Goal: Transaction & Acquisition: Purchase product/service

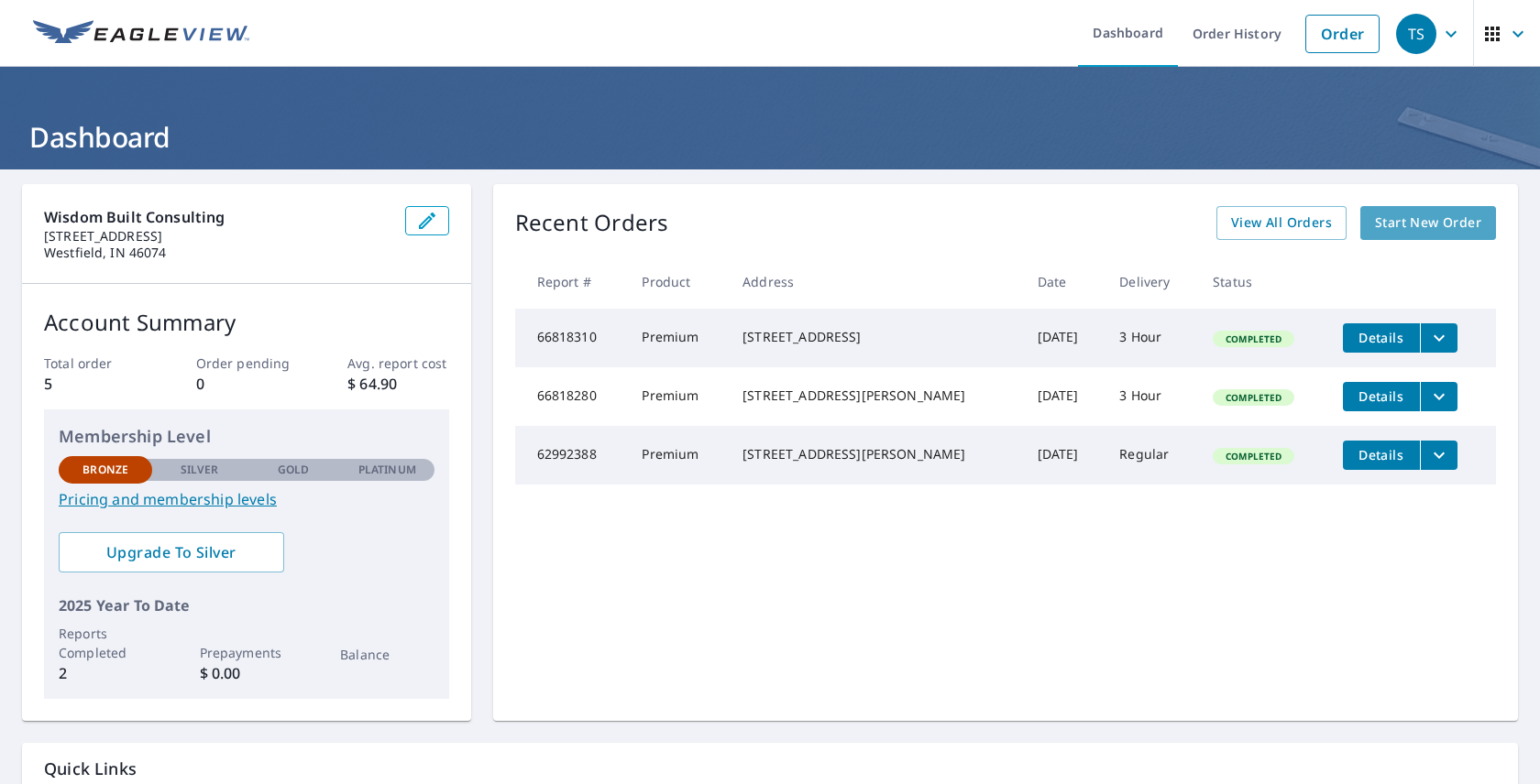
click at [1436, 234] on link "Start New Order" at bounding box center [1428, 223] width 136 height 34
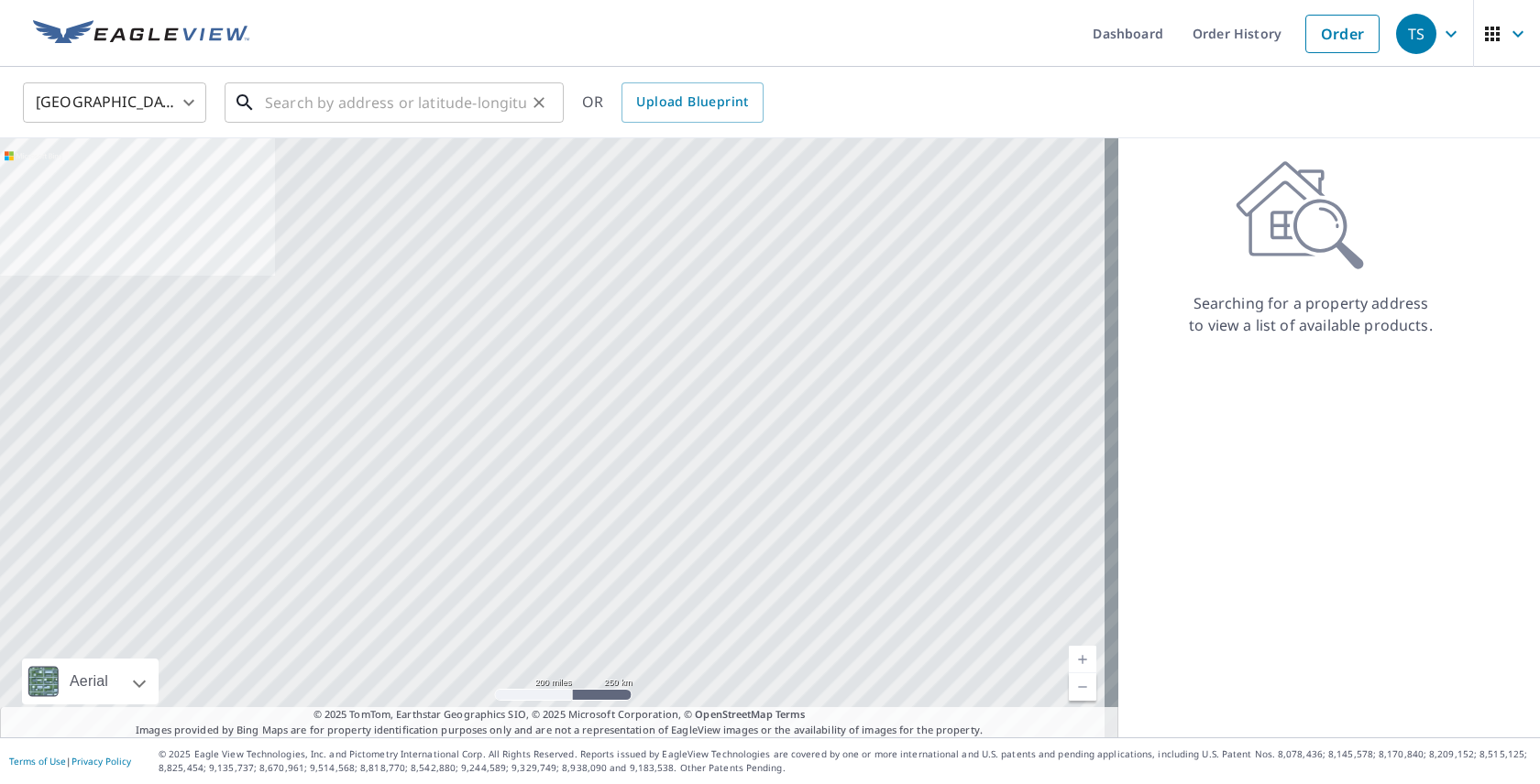
click at [368, 97] on input "text" at bounding box center [395, 103] width 261 height 51
paste input "351 Breakwater Drive Fishers In 46037"
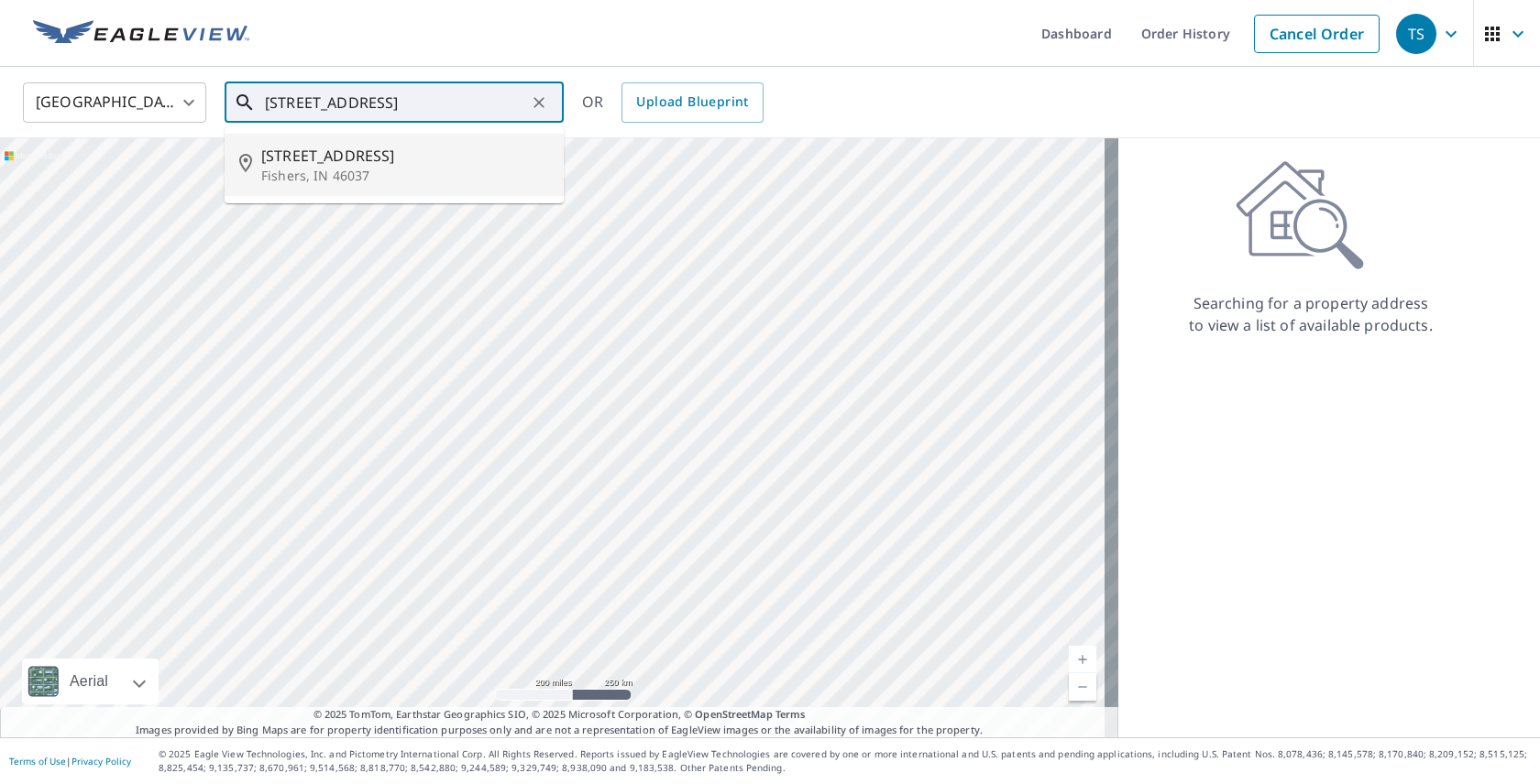
click at [446, 177] on p "Fishers, IN 46037" at bounding box center [404, 176] width 288 height 18
type input "351 Breakwater Dr Fishers, IN 46037"
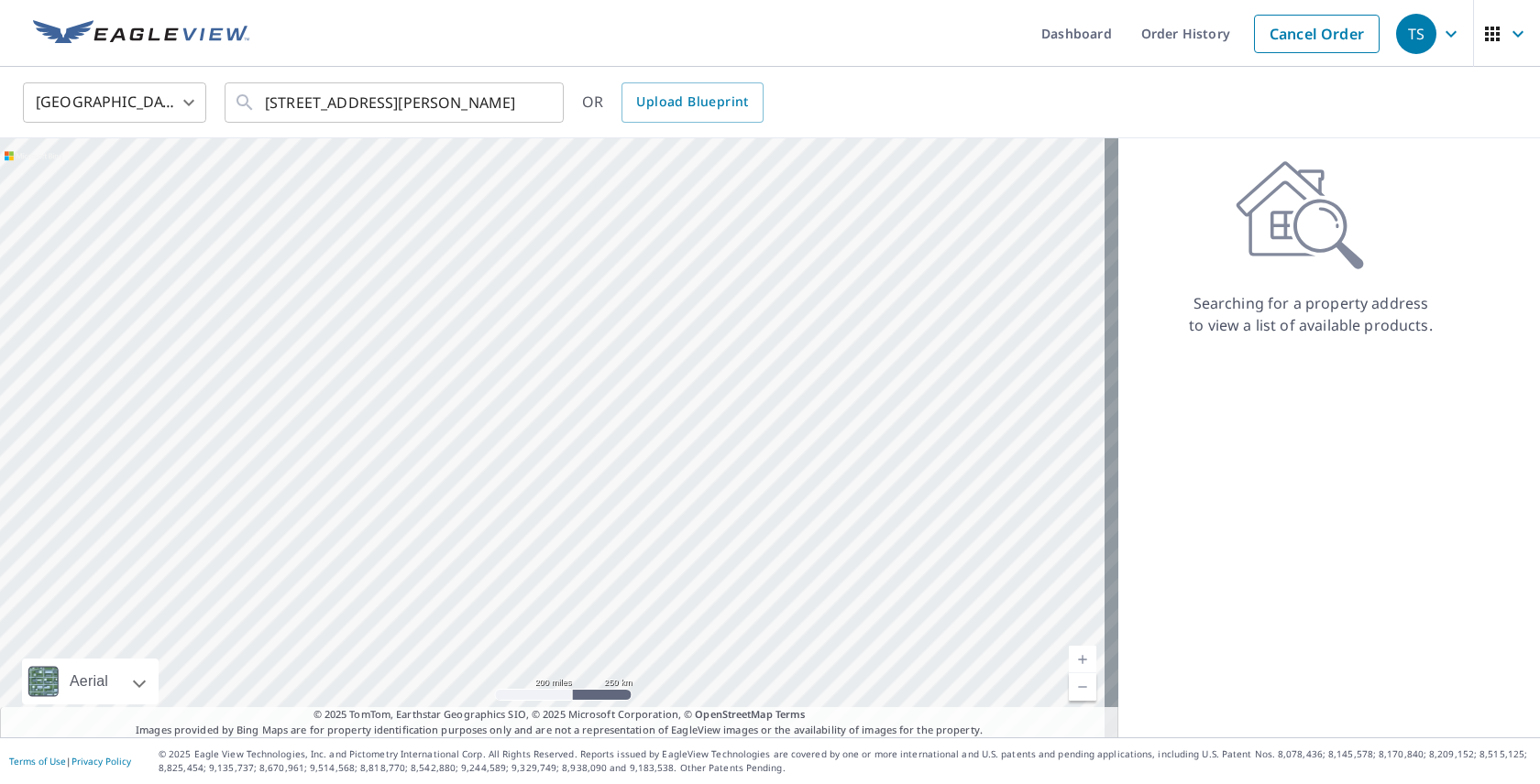
scroll to position [0, 0]
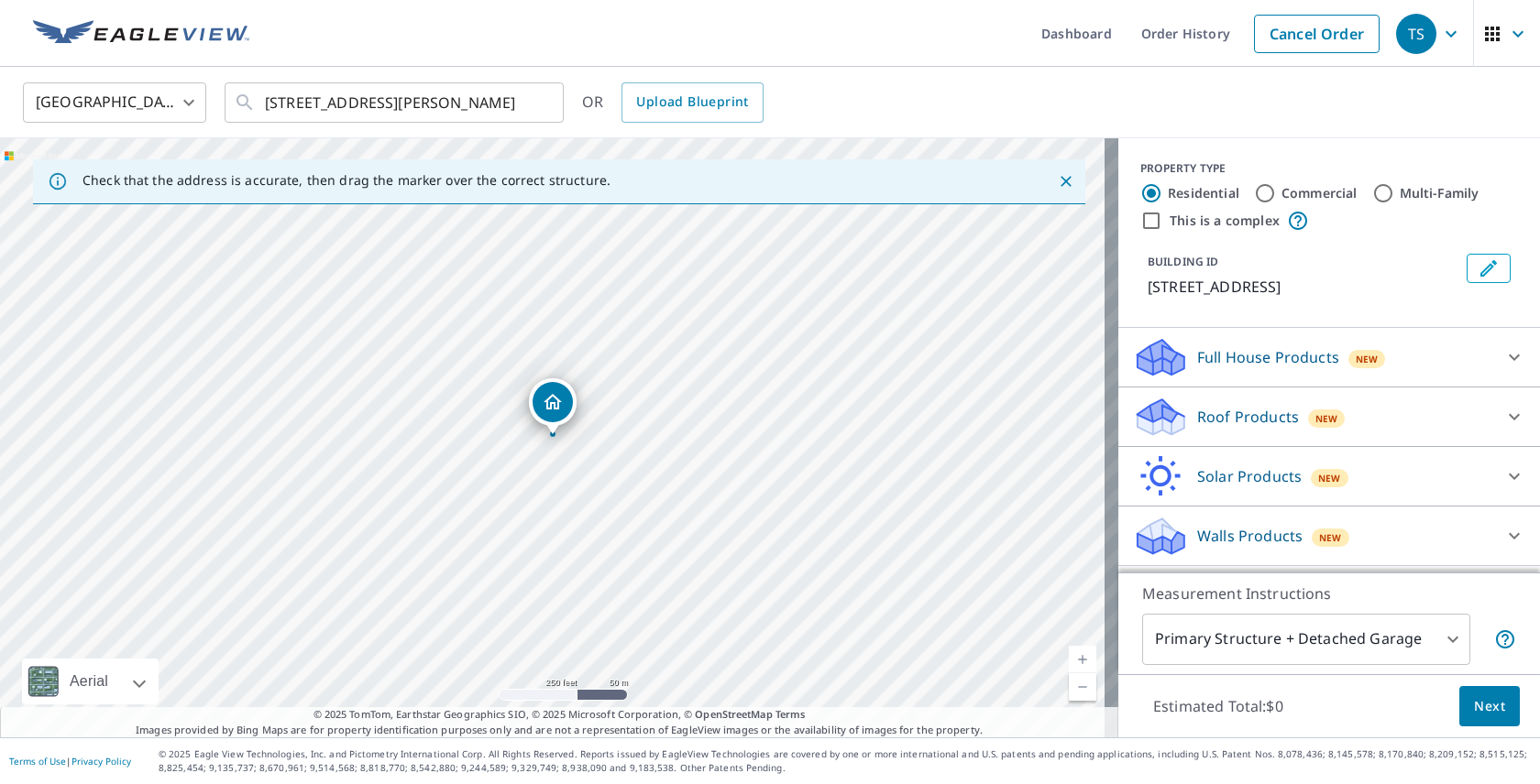
click at [1069, 658] on link "Current Level 17, Zoom In" at bounding box center [1082, 660] width 28 height 28
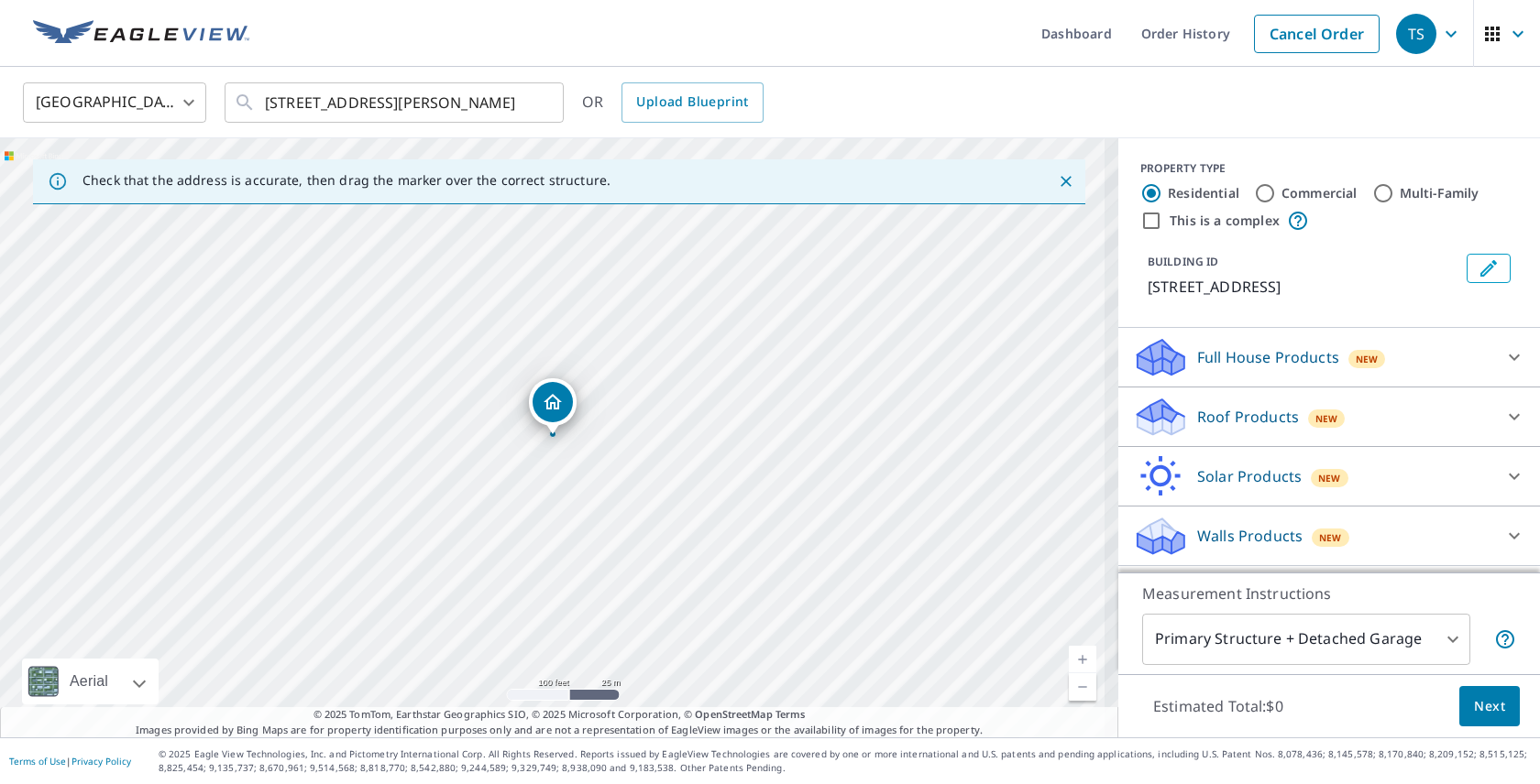
click at [1069, 657] on link "Current Level 18, Zoom In" at bounding box center [1082, 660] width 28 height 28
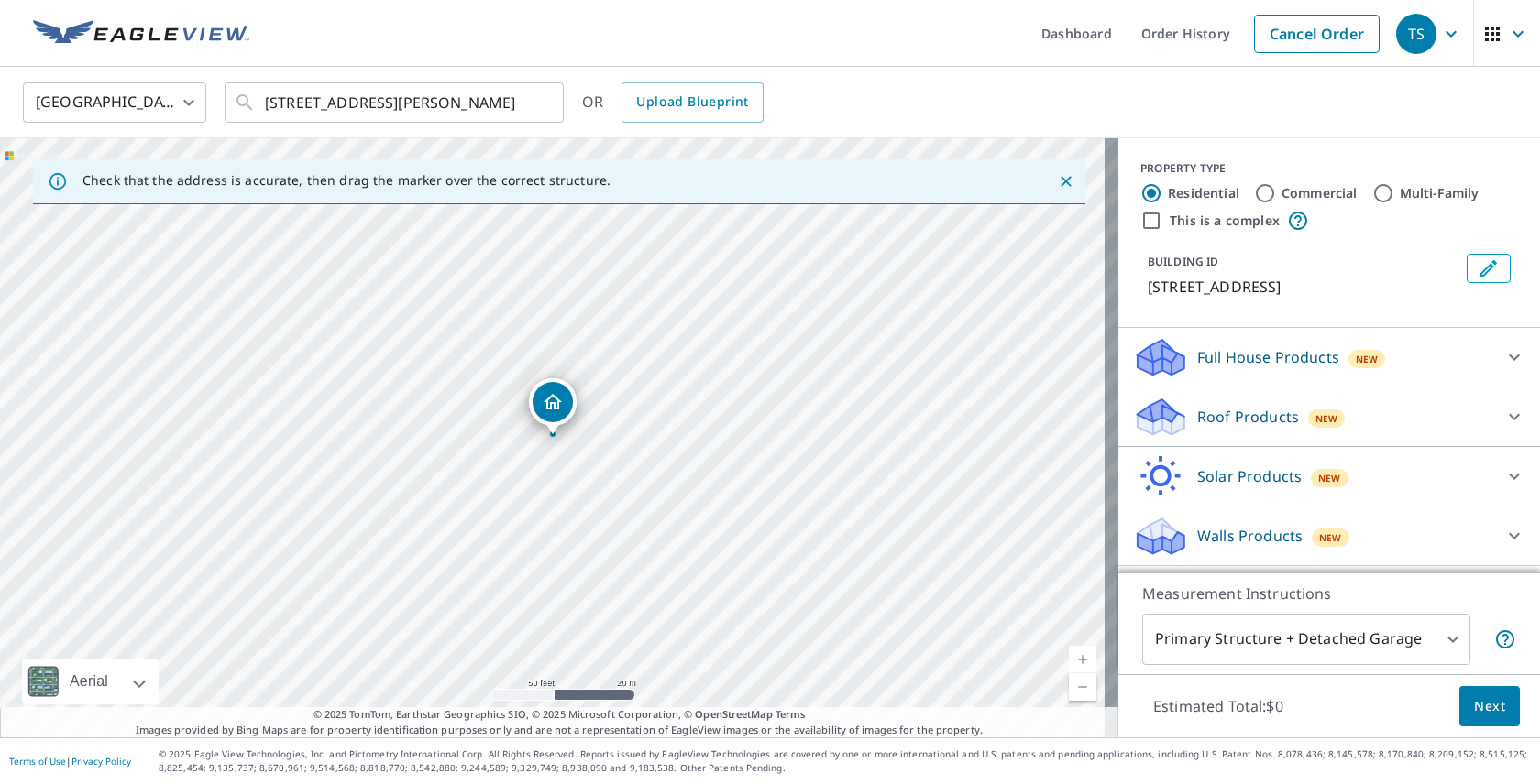
click at [1069, 657] on link "Current Level 19, Zoom In" at bounding box center [1082, 660] width 28 height 28
click at [1327, 415] on div "New" at bounding box center [1327, 419] width 38 height 18
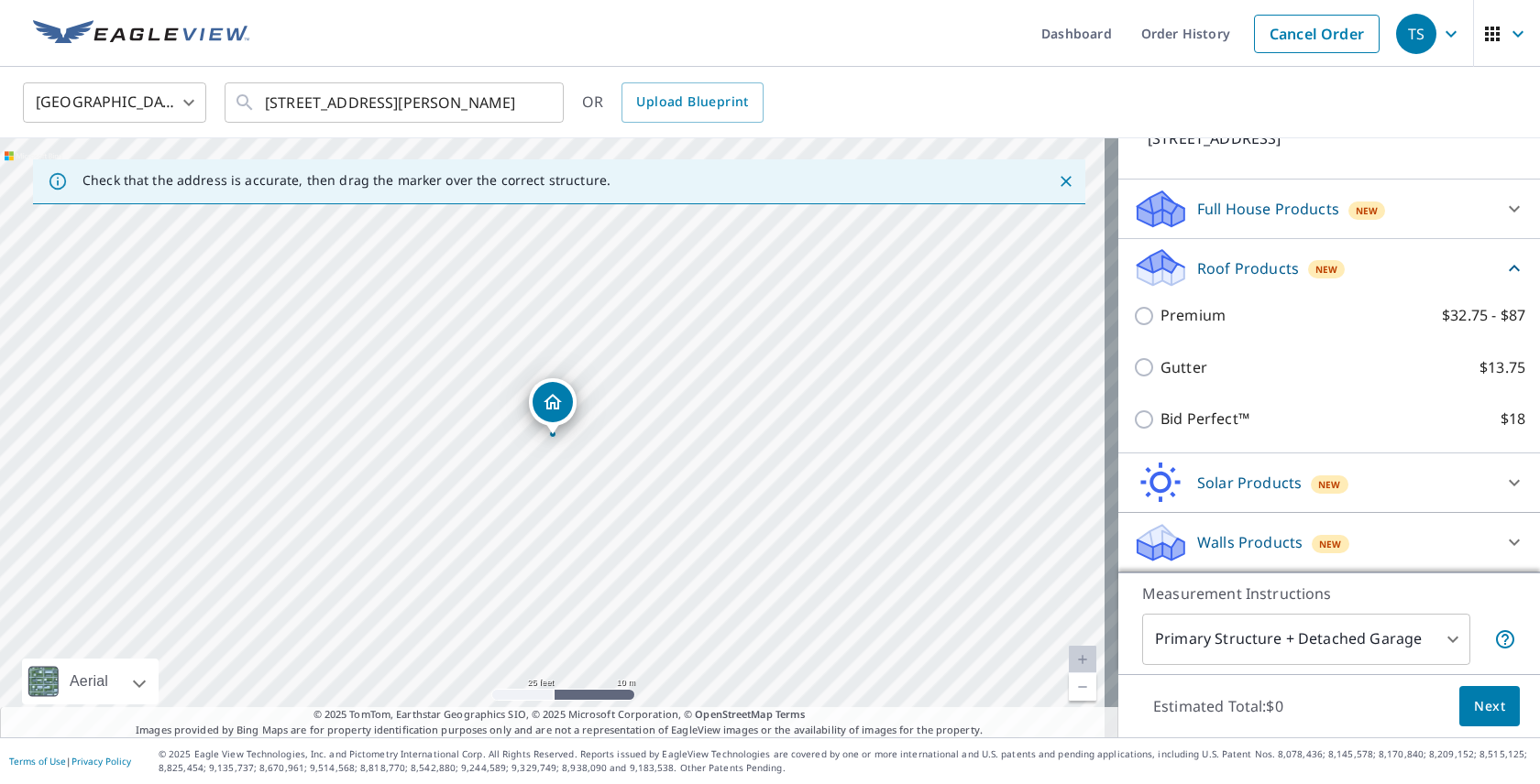
scroll to position [150, 0]
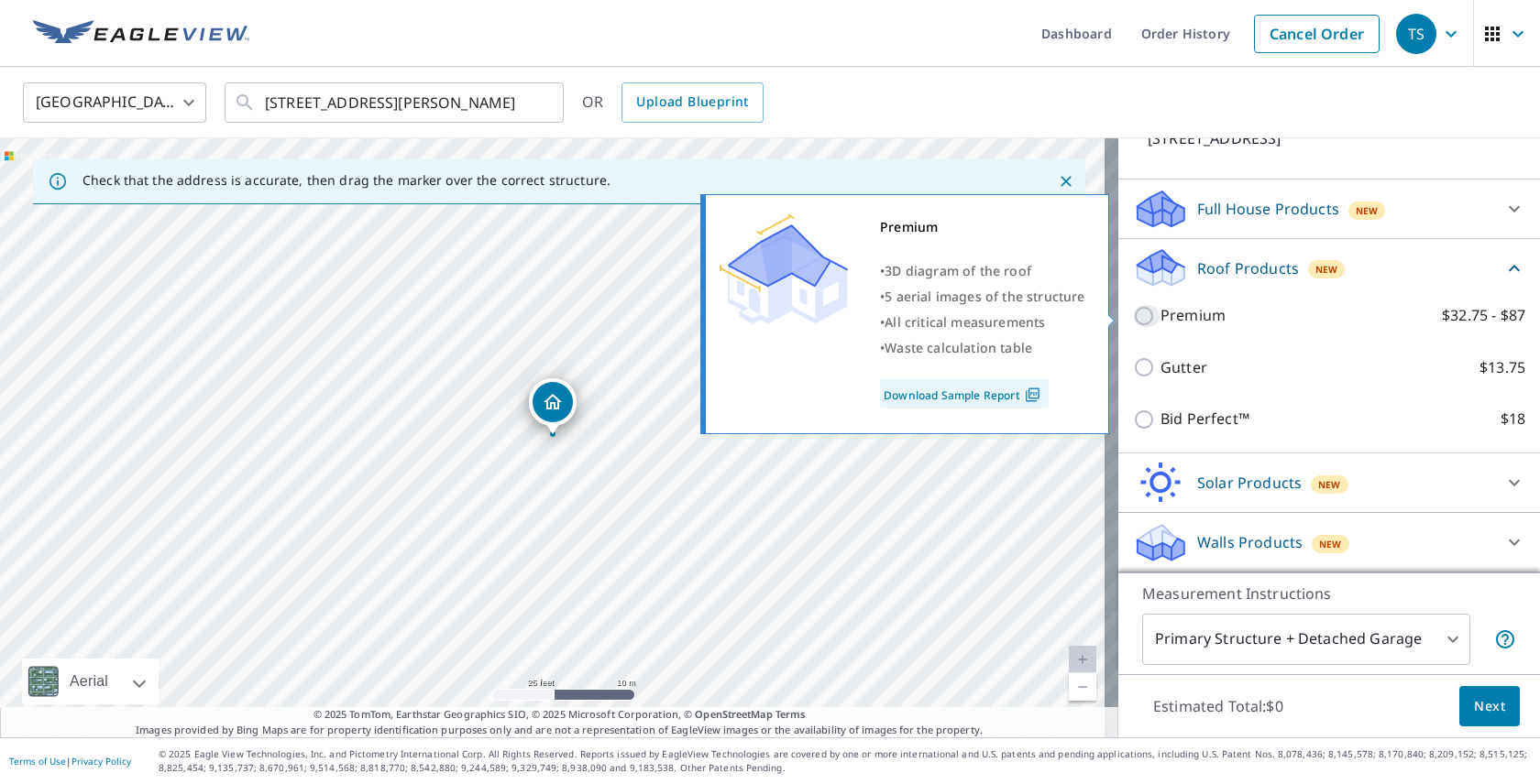
click at [1135, 313] on input "Premium $32.75 - $87" at bounding box center [1146, 316] width 28 height 22
checkbox input "true"
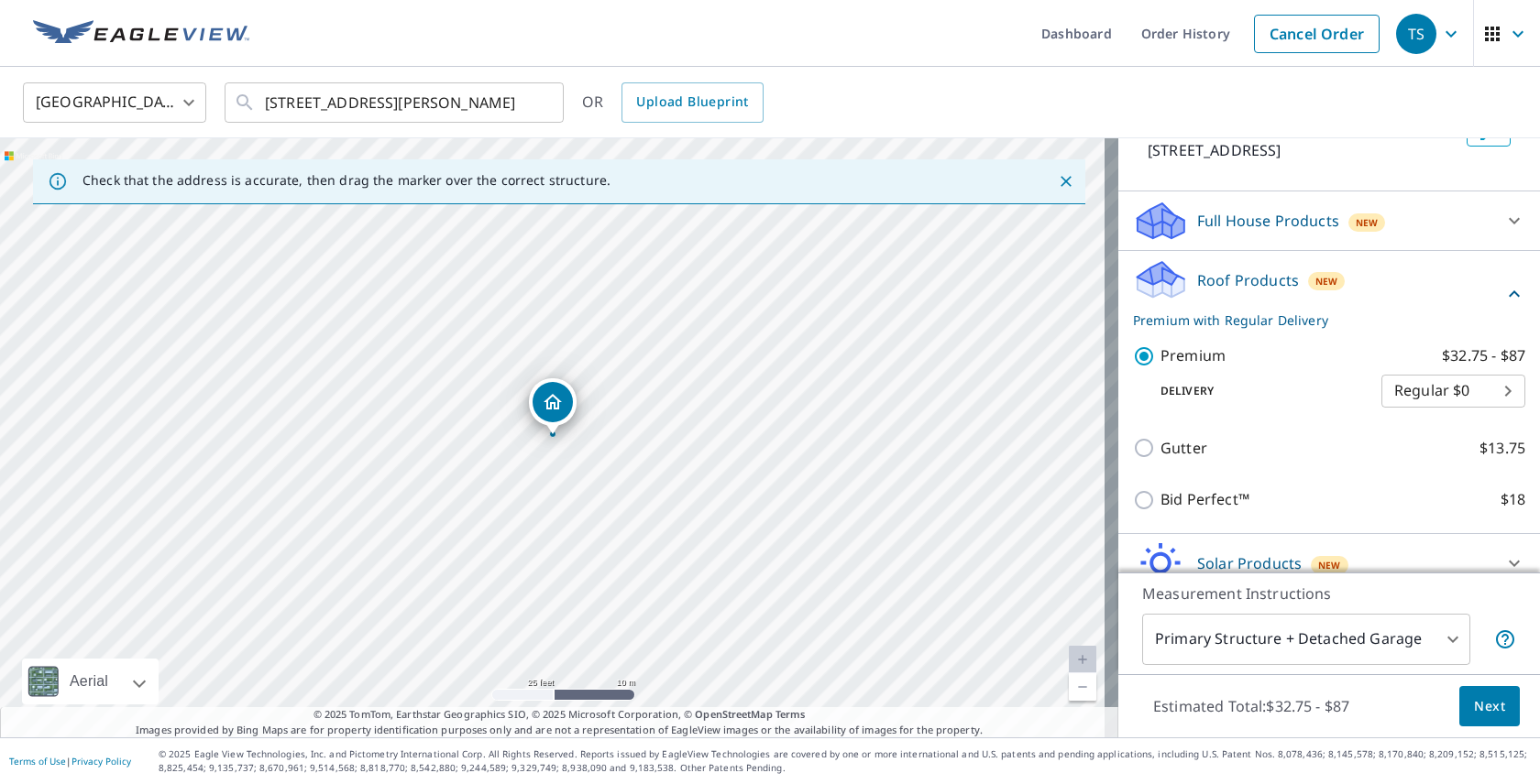
scroll to position [146, 0]
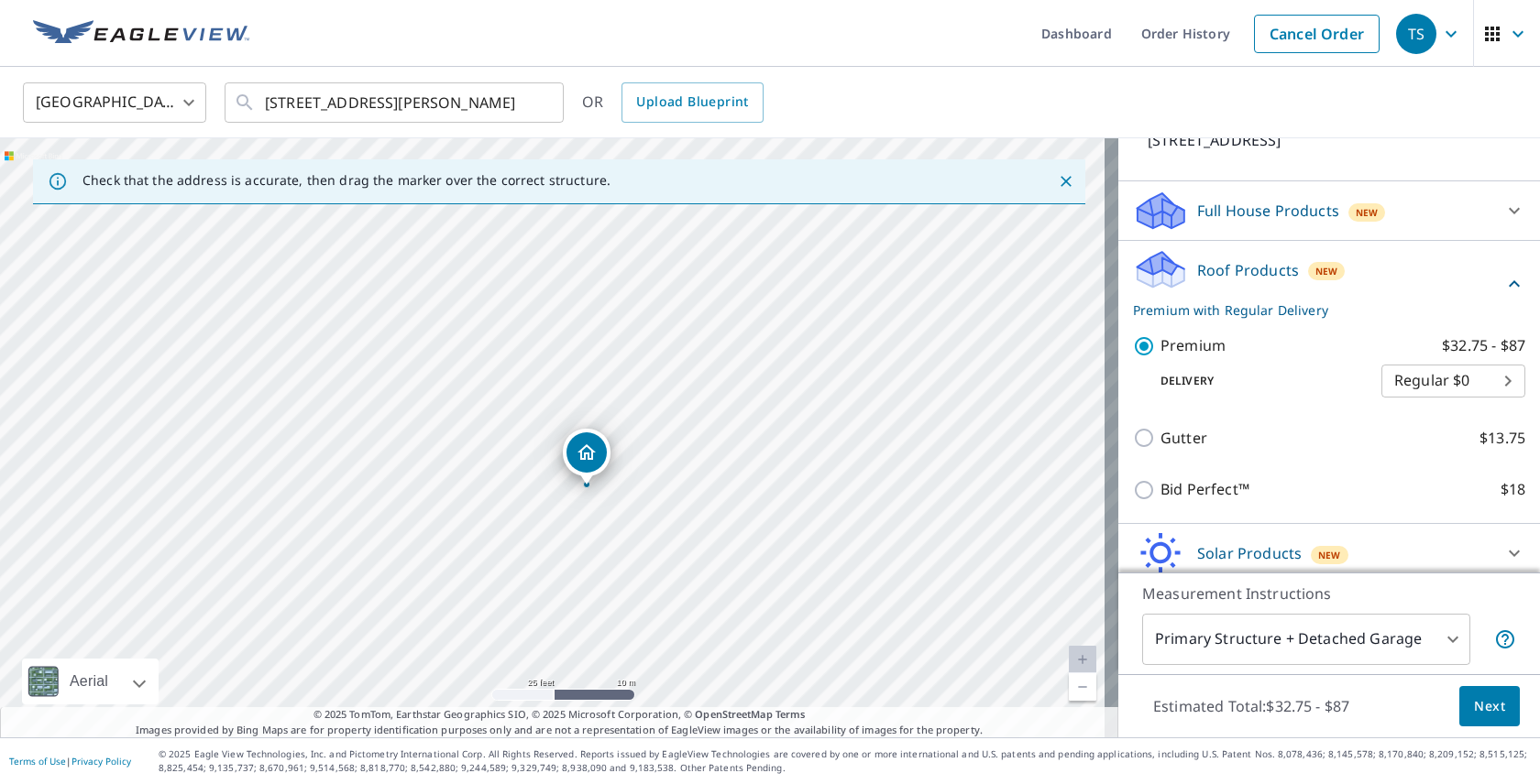
drag, startPoint x: 727, startPoint y: 374, endPoint x: 761, endPoint y: 427, distance: 63.0
click at [761, 425] on div "351 Breakwater Dr Fishers, IN 46037" at bounding box center [559, 438] width 1118 height 599
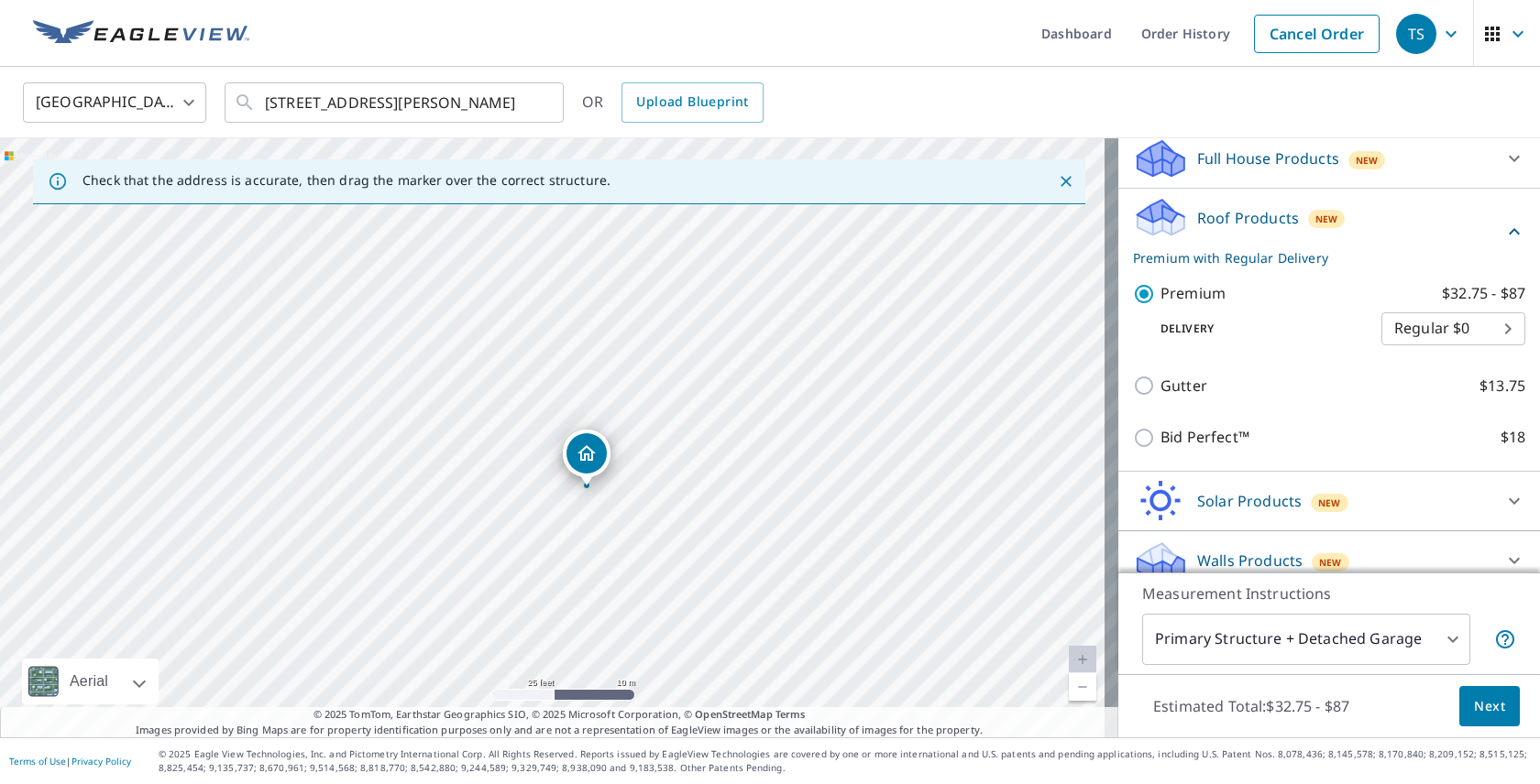
scroll to position [219, 0]
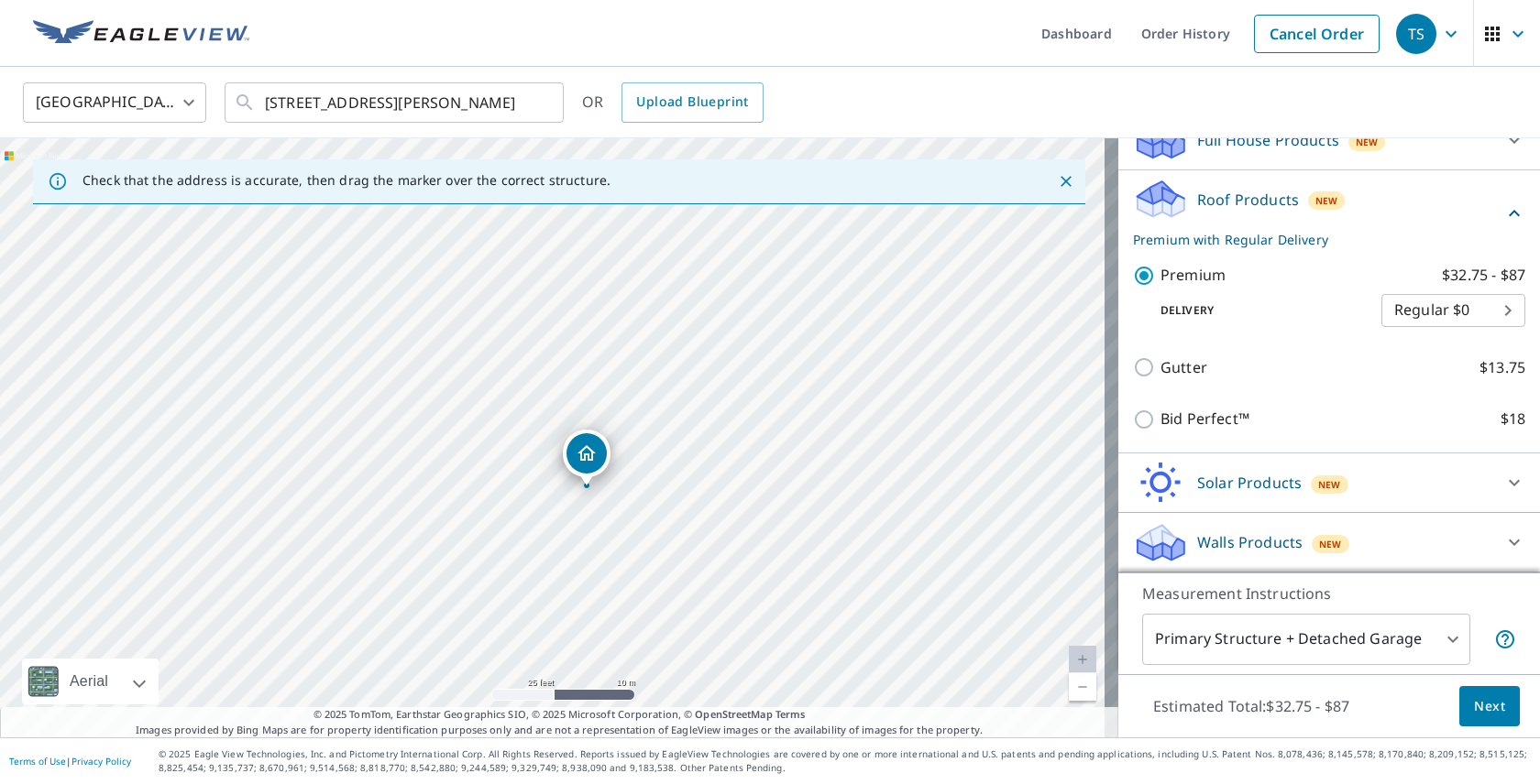
click at [1245, 650] on body "TS TS Dashboard Order History Cancel Order TS United States US ​ 351 Breakwater…" at bounding box center [770, 392] width 1540 height 784
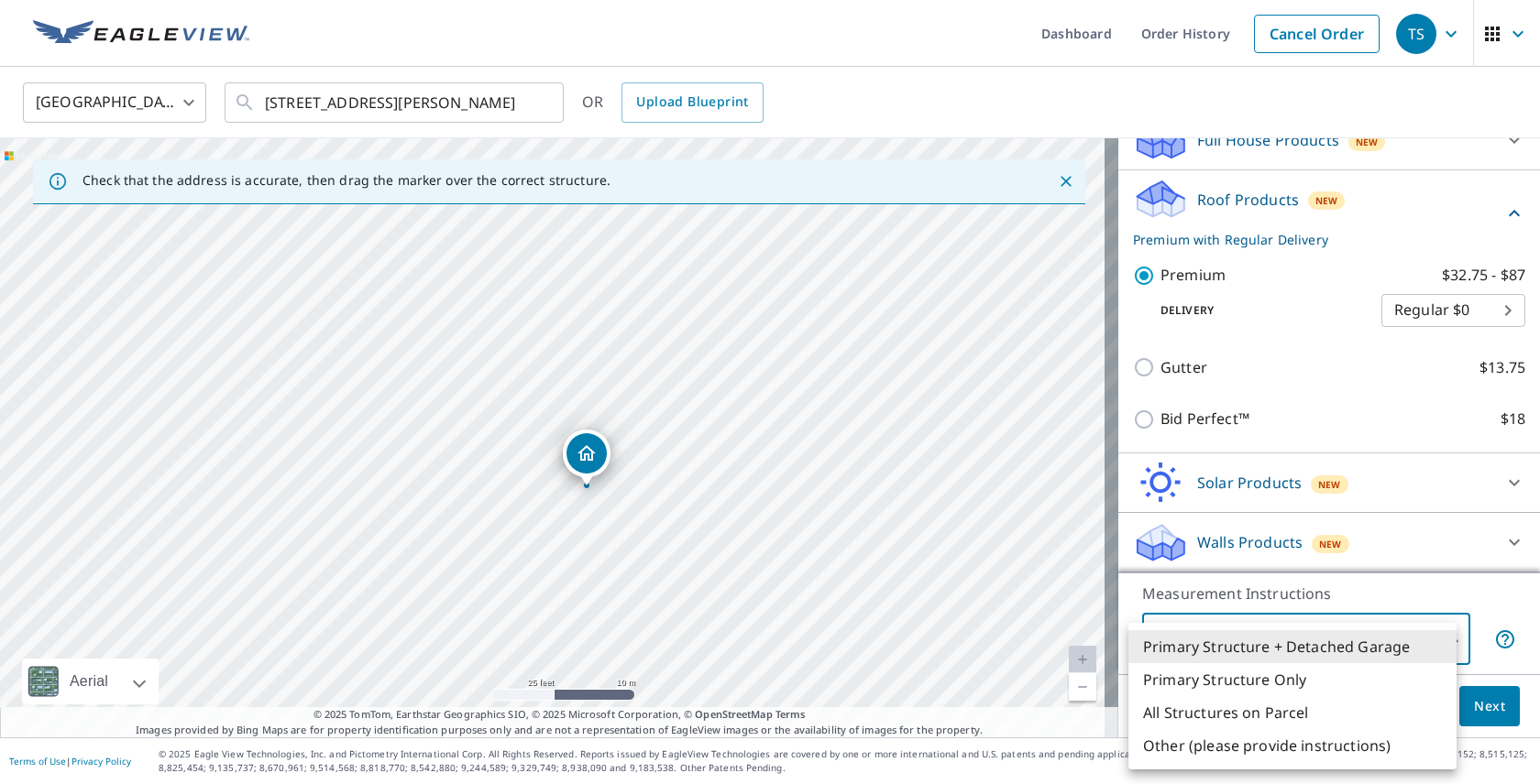
click at [1247, 680] on li "Primary Structure Only" at bounding box center [1293, 680] width 329 height 33
type input "2"
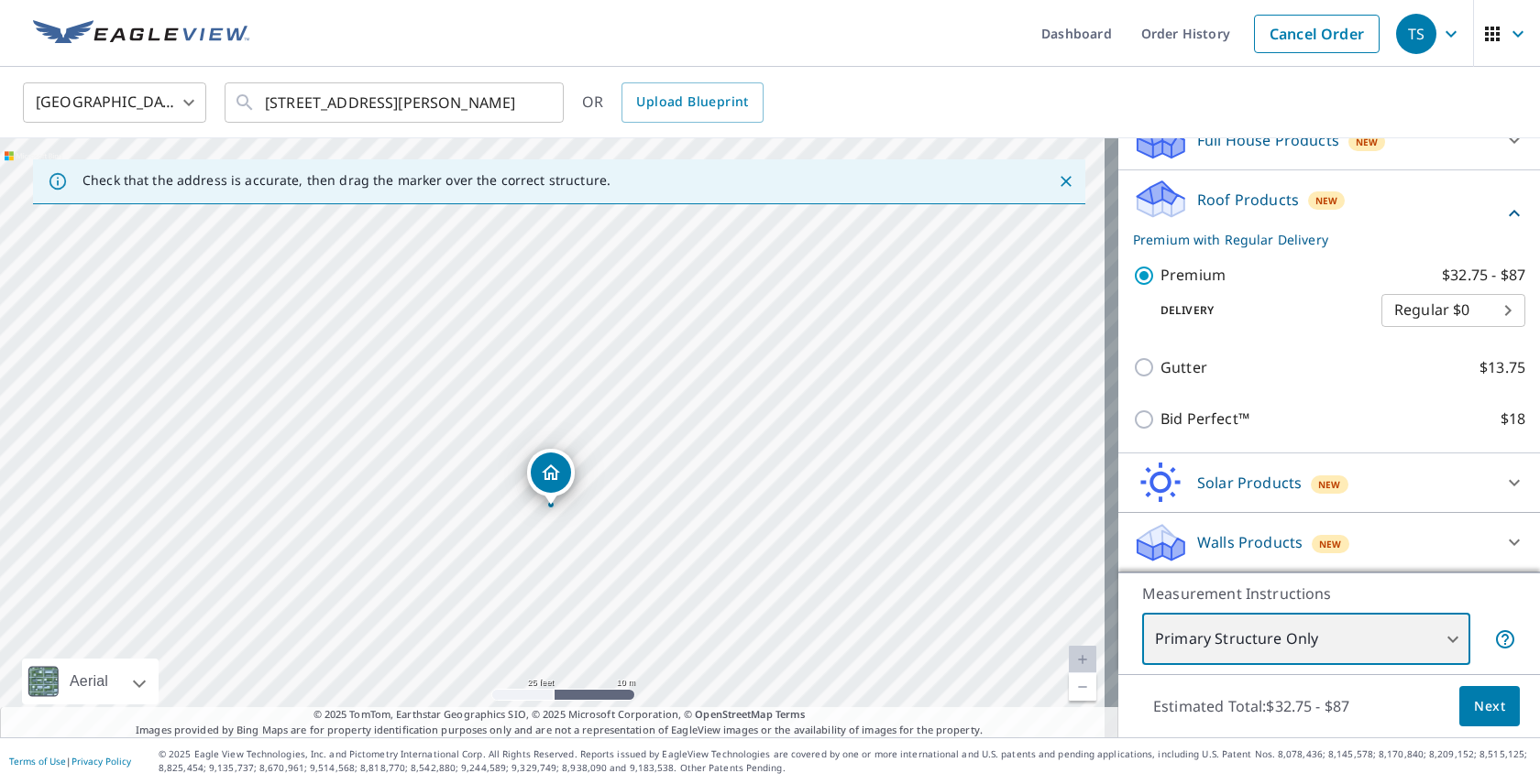
drag, startPoint x: 928, startPoint y: 351, endPoint x: 926, endPoint y: 415, distance: 64.0
click at [926, 416] on div "351 Breakwater Dr Fishers, IN 46037" at bounding box center [559, 438] width 1118 height 599
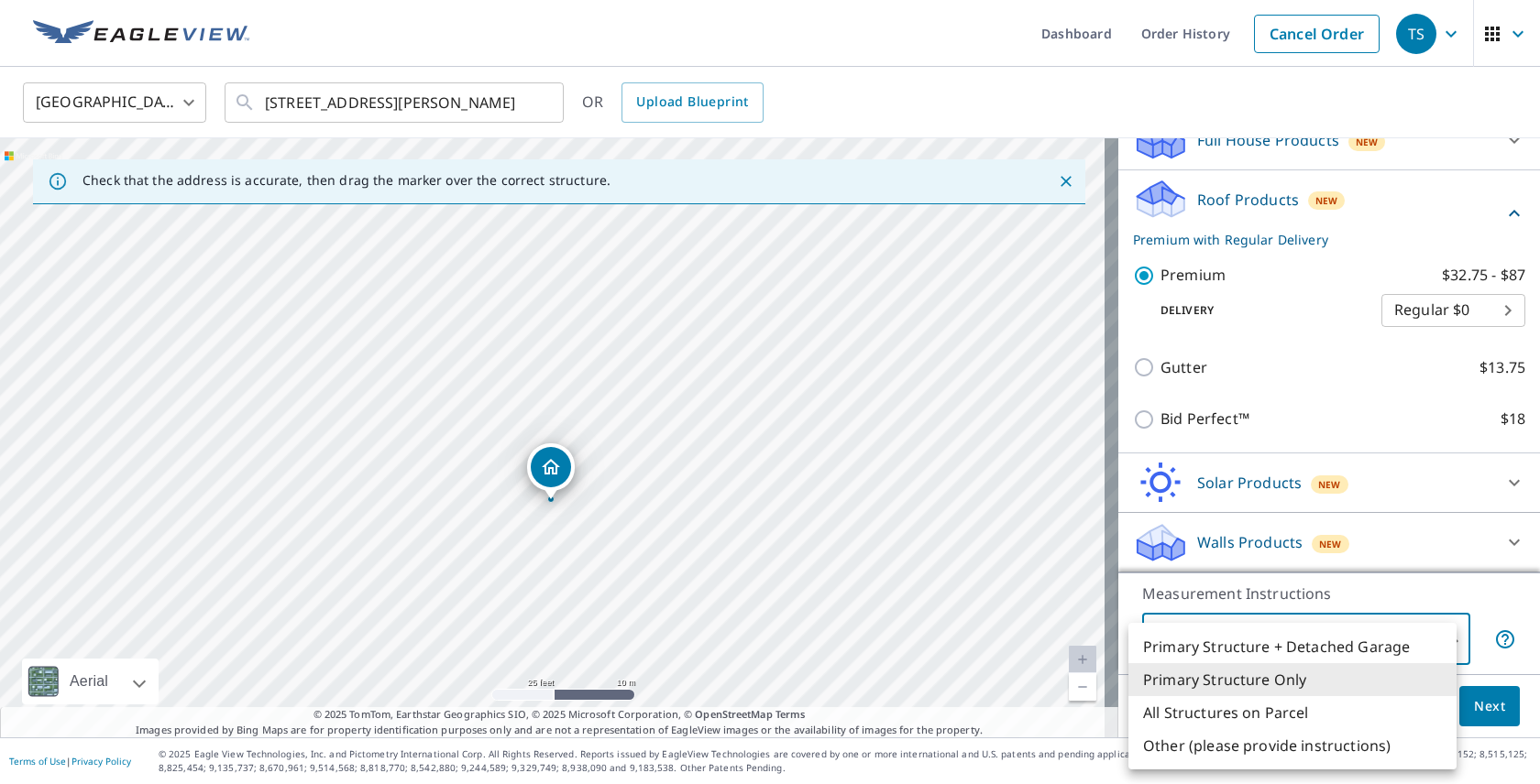
click at [1161, 618] on body "TS TS Dashboard Order History Cancel Order TS United States US ​ 351 Breakwater…" at bounding box center [770, 392] width 1540 height 784
click at [1014, 519] on div at bounding box center [770, 392] width 1540 height 784
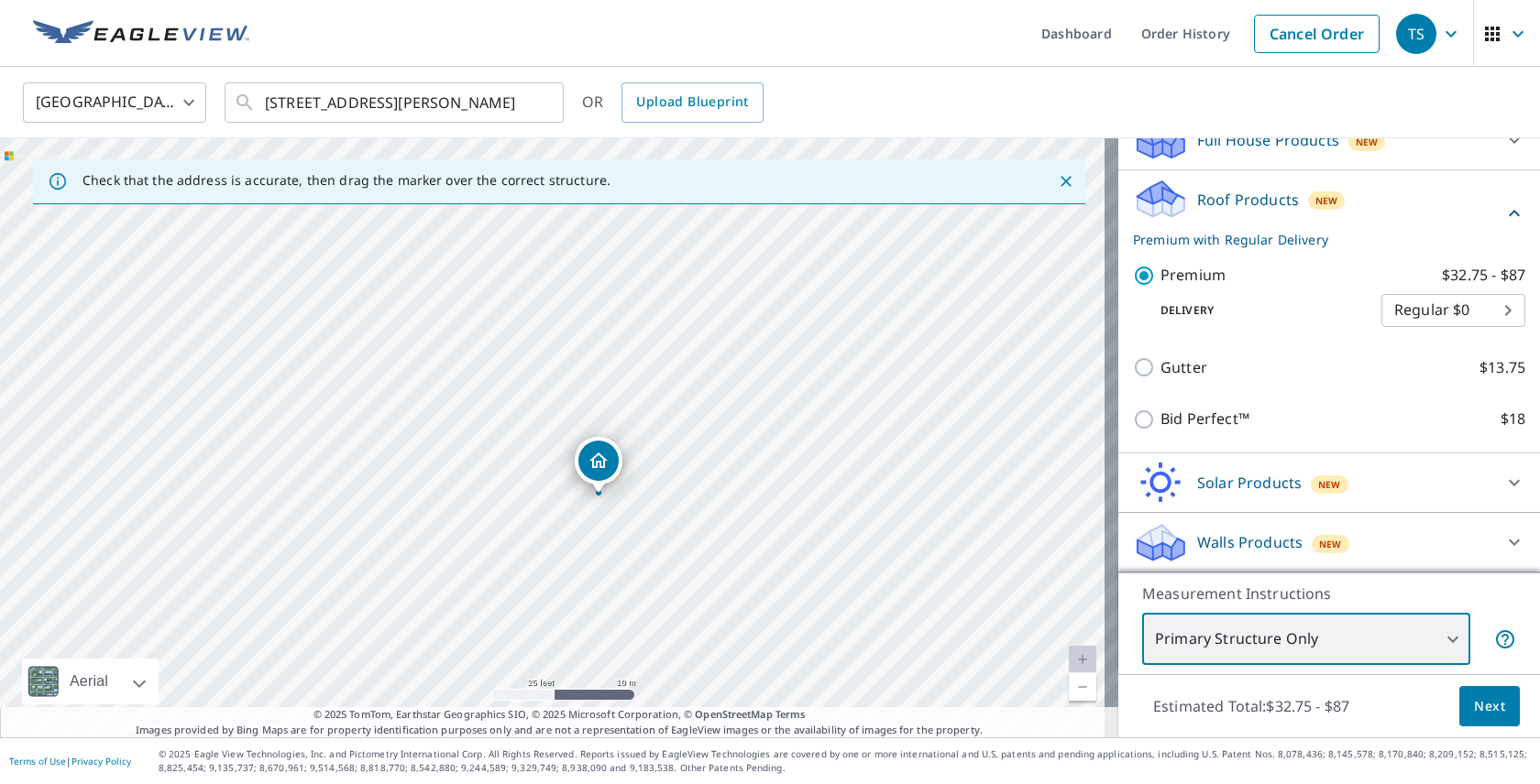
drag, startPoint x: 800, startPoint y: 513, endPoint x: 848, endPoint y: 506, distance: 48.5
click at [848, 506] on div "351 Breakwater Dr Fishers, IN 46037" at bounding box center [559, 438] width 1118 height 599
click at [1250, 637] on body "TS TS Dashboard Order History Cancel Order TS United States US ​ 351 Breakwater…" at bounding box center [770, 392] width 1540 height 784
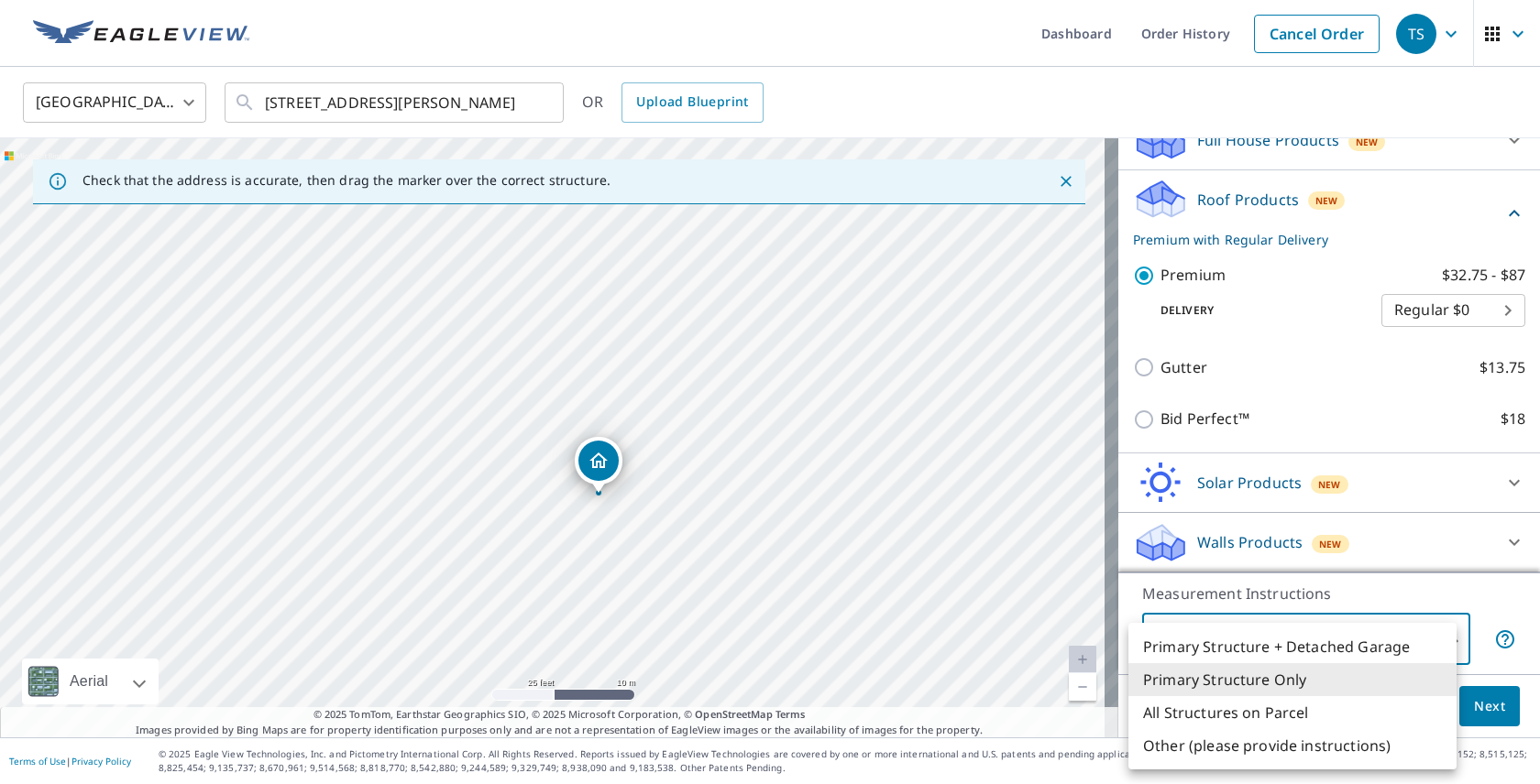
click at [1338, 602] on div at bounding box center [770, 392] width 1540 height 784
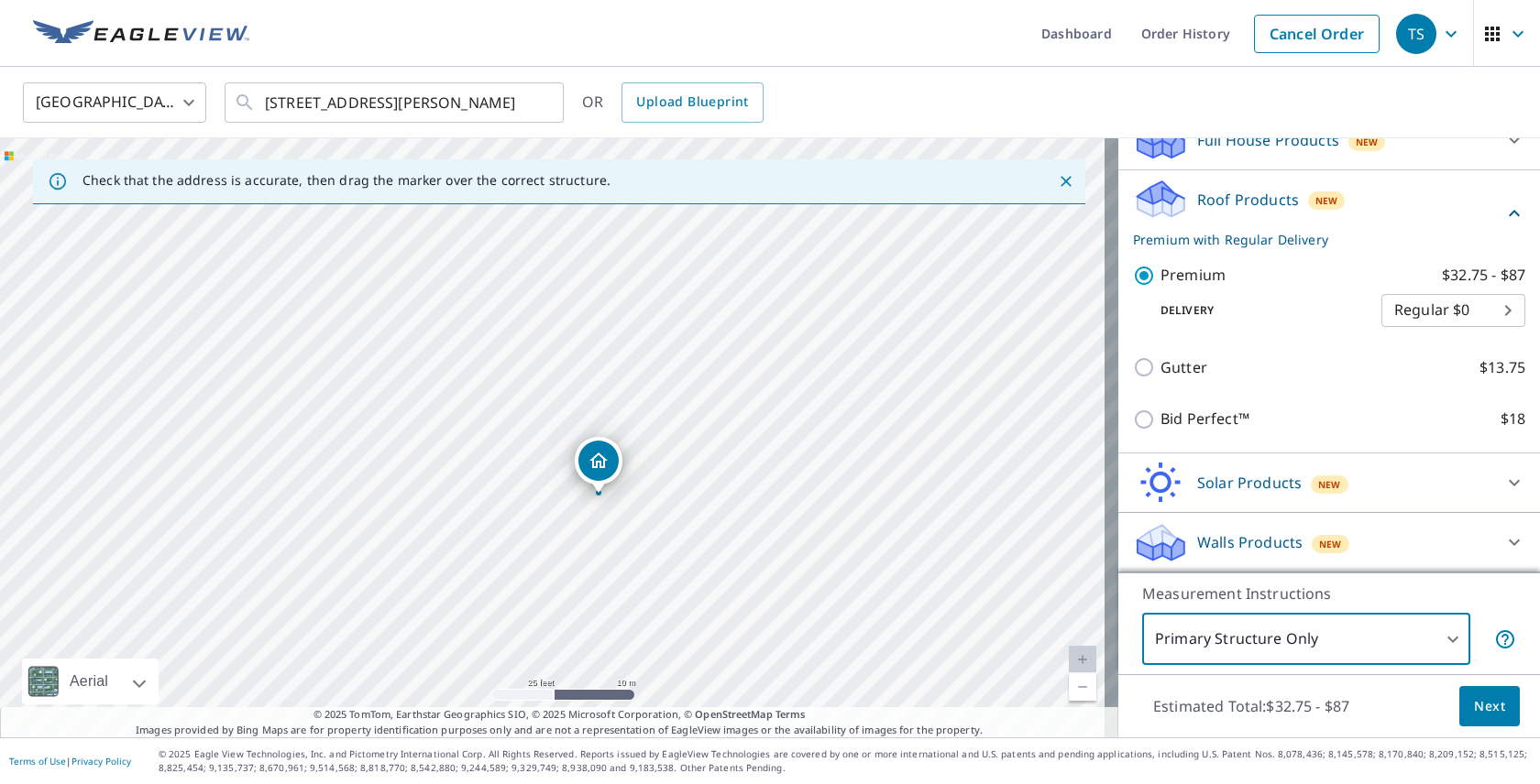
click at [1474, 699] on span "Next" at bounding box center [1490, 707] width 31 height 23
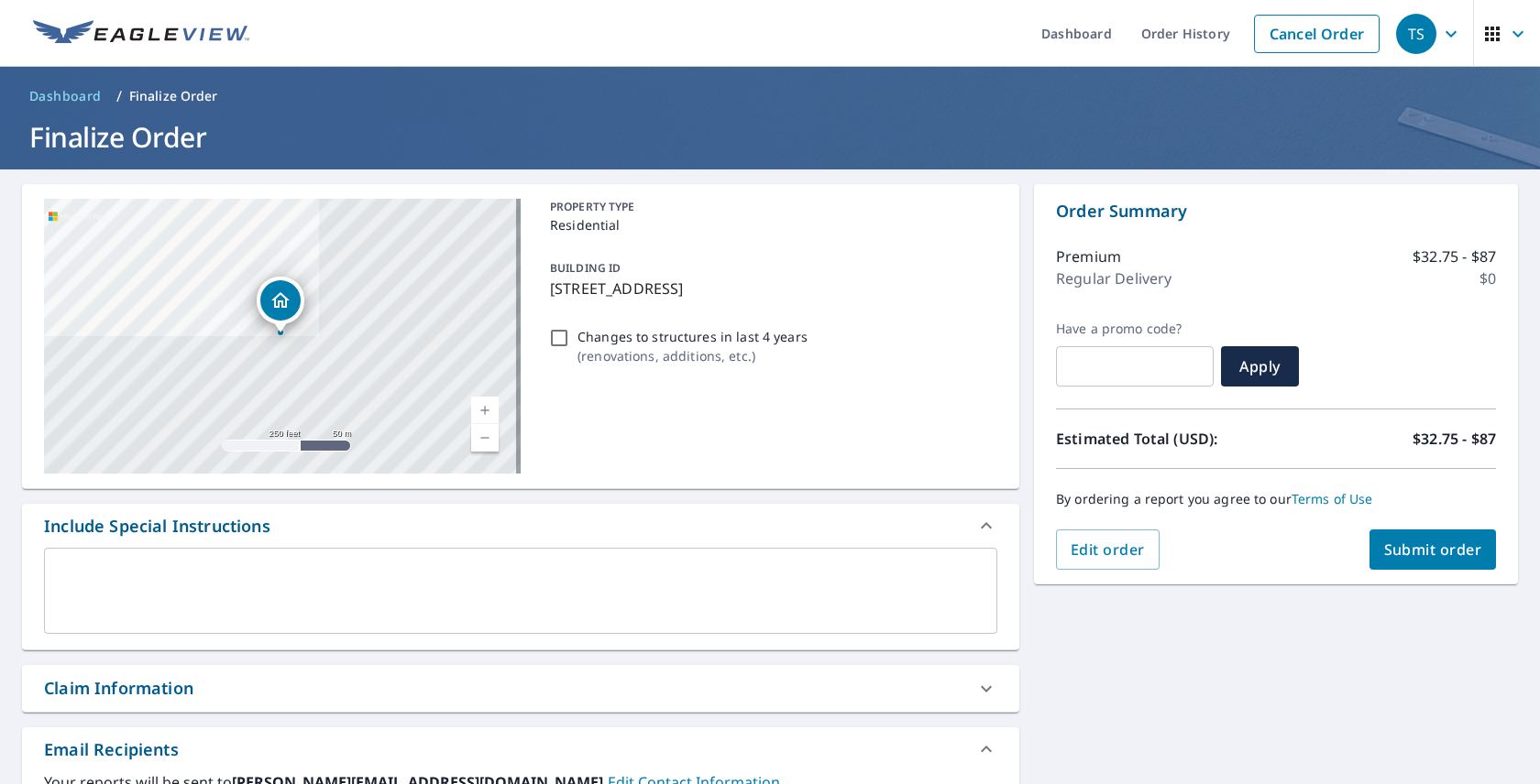
click at [479, 650] on div "Include Special Instructions x ​" at bounding box center [520, 577] width 997 height 146
click at [494, 605] on textarea at bounding box center [520, 591] width 928 height 52
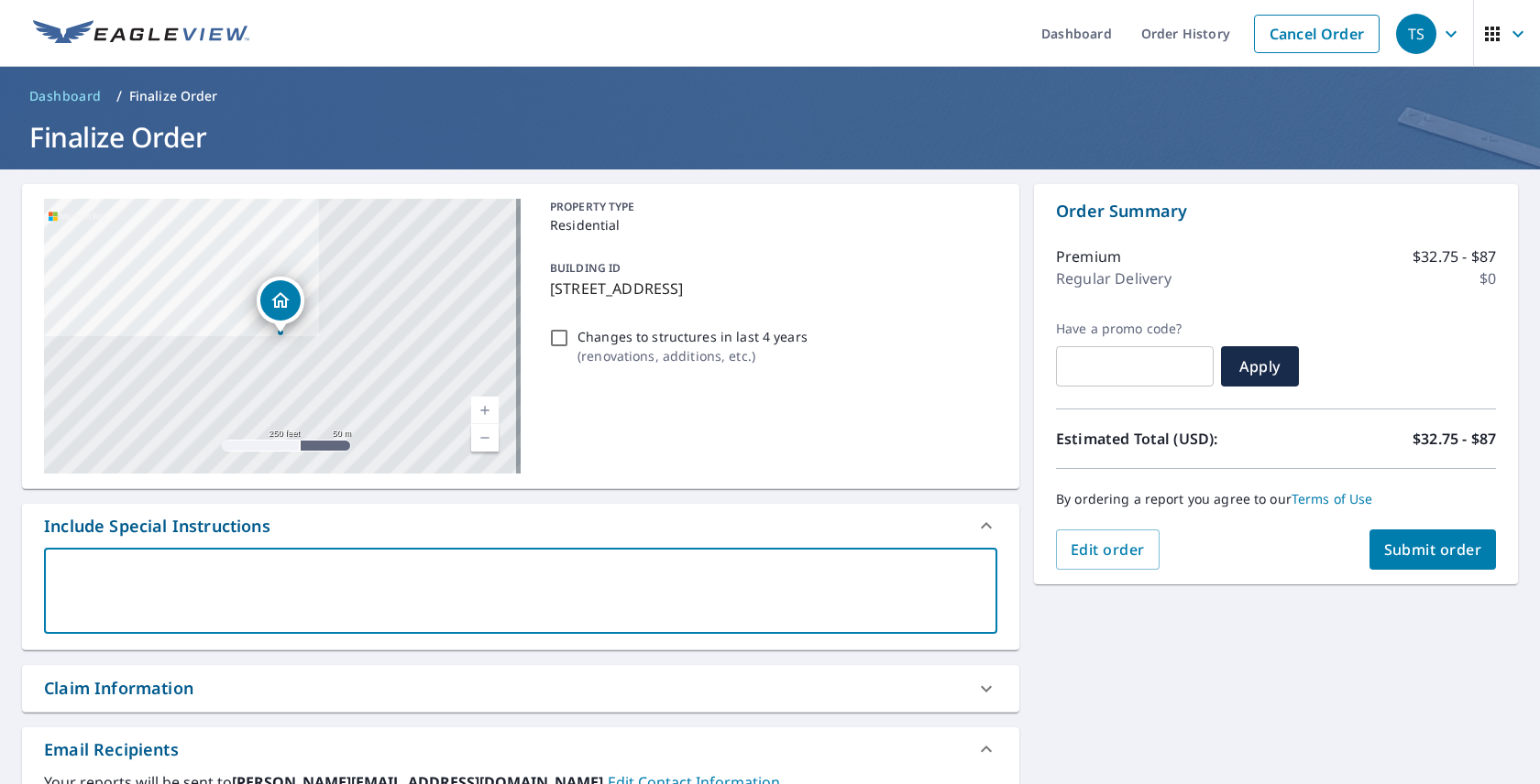
type textarea "M"
type textarea "x"
type textarea "Mkaw"
type textarea "x"
type textarea "Mka"
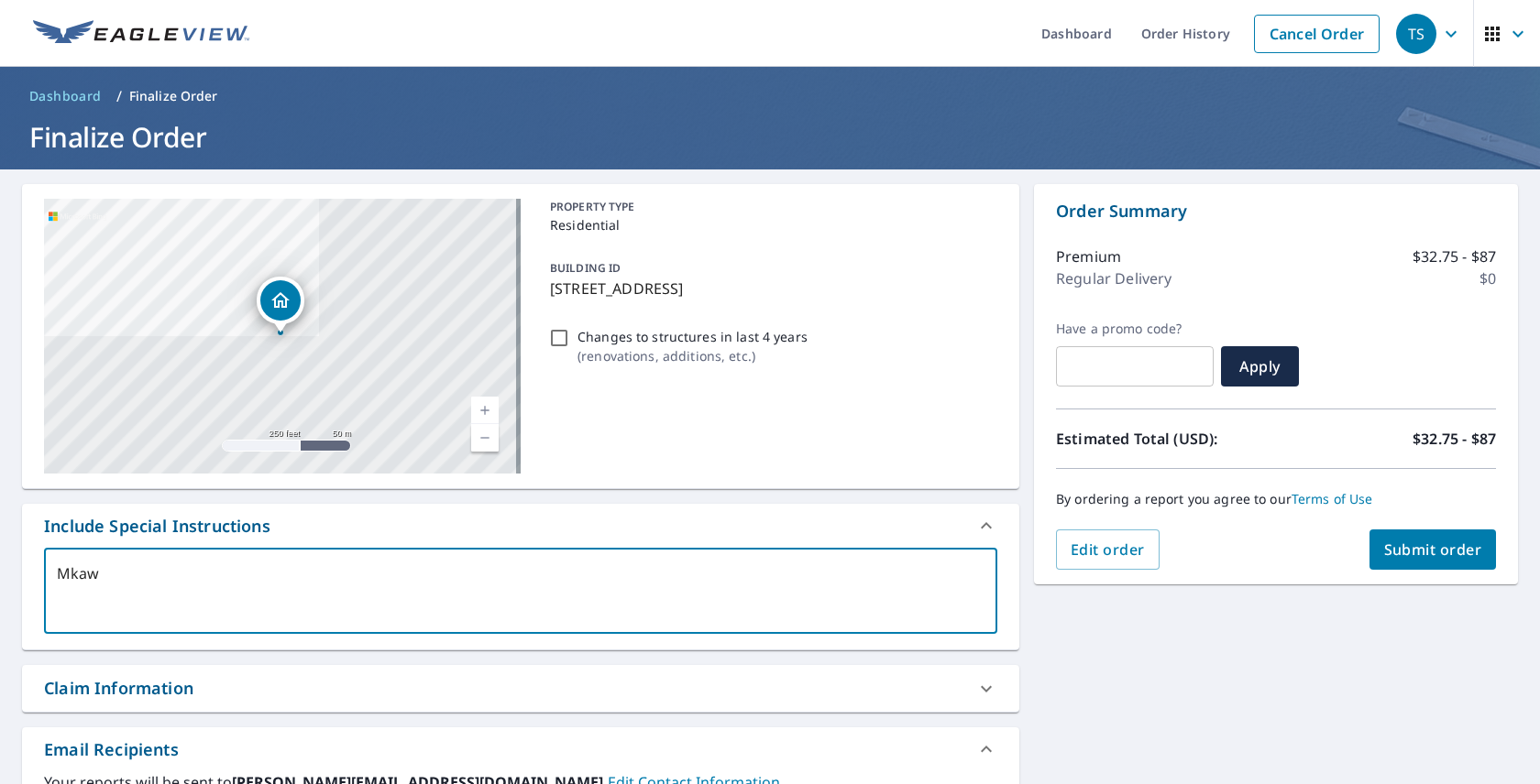
type textarea "x"
type textarea "Mk"
type textarea "x"
type textarea "M"
type textarea "x"
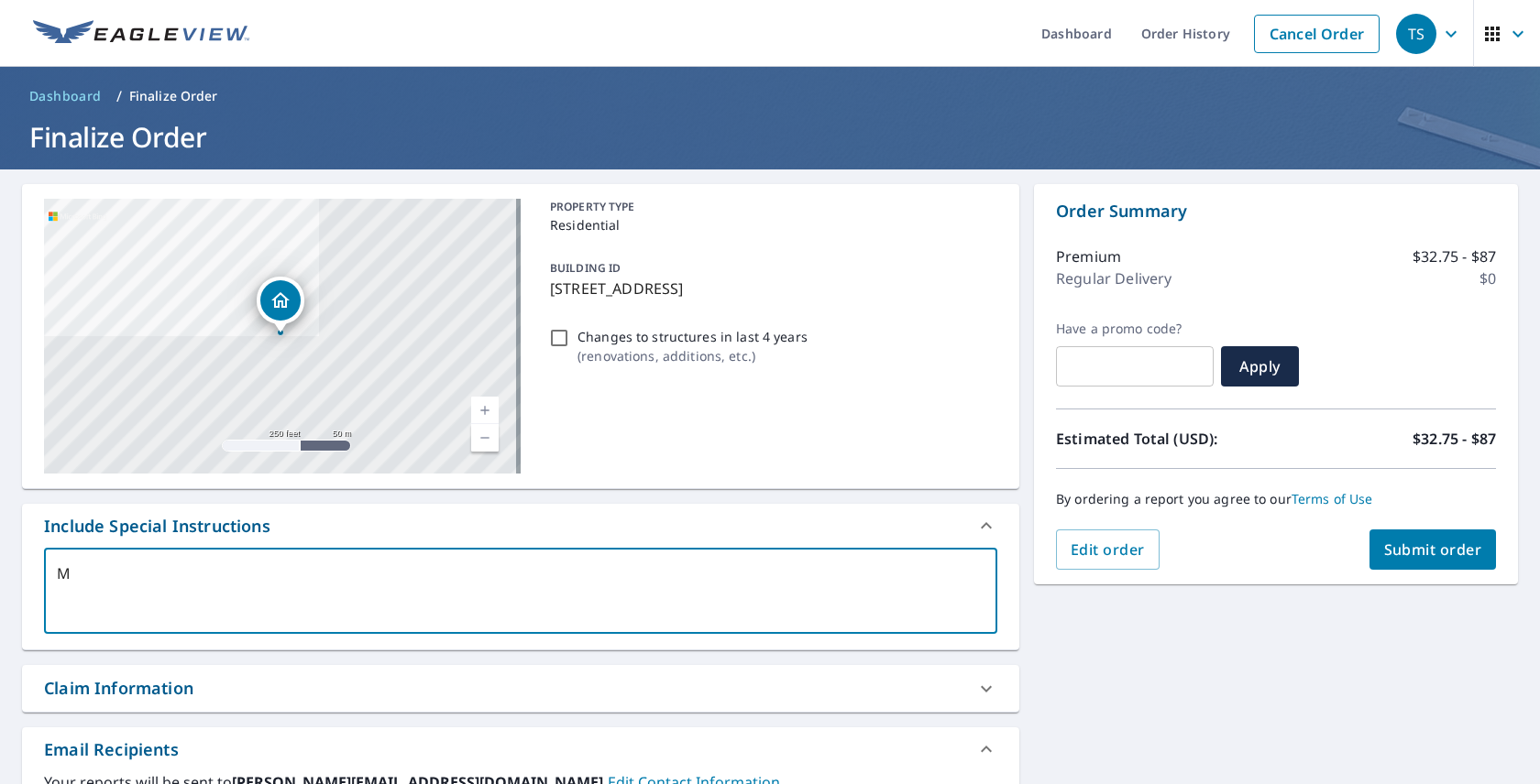
type textarea "Ma"
type textarea "x"
type textarea "Mak"
type textarea "x"
type textarea "Make"
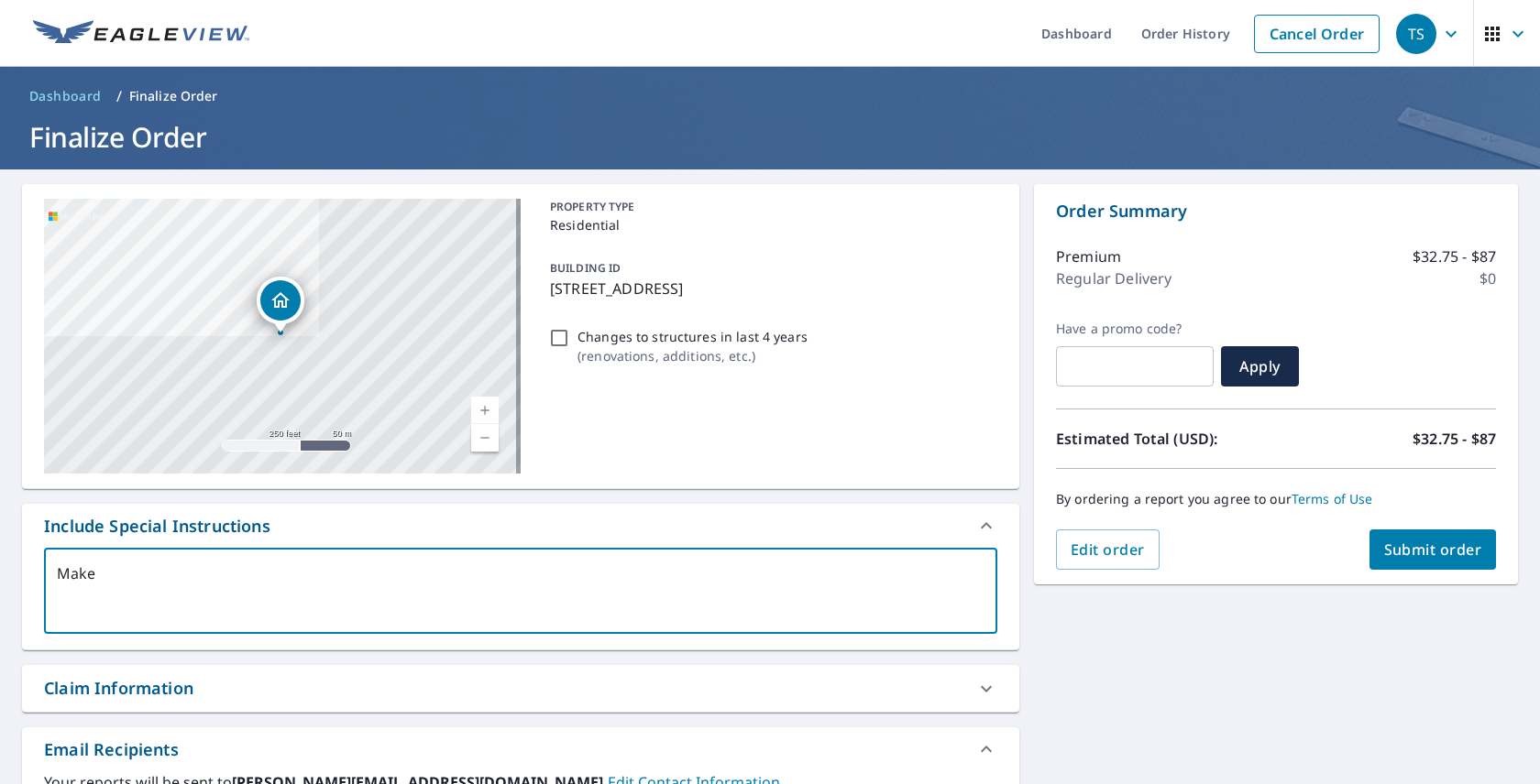
type textarea "x"
type textarea "Make"
type textarea "x"
type textarea "Make s"
type textarea "x"
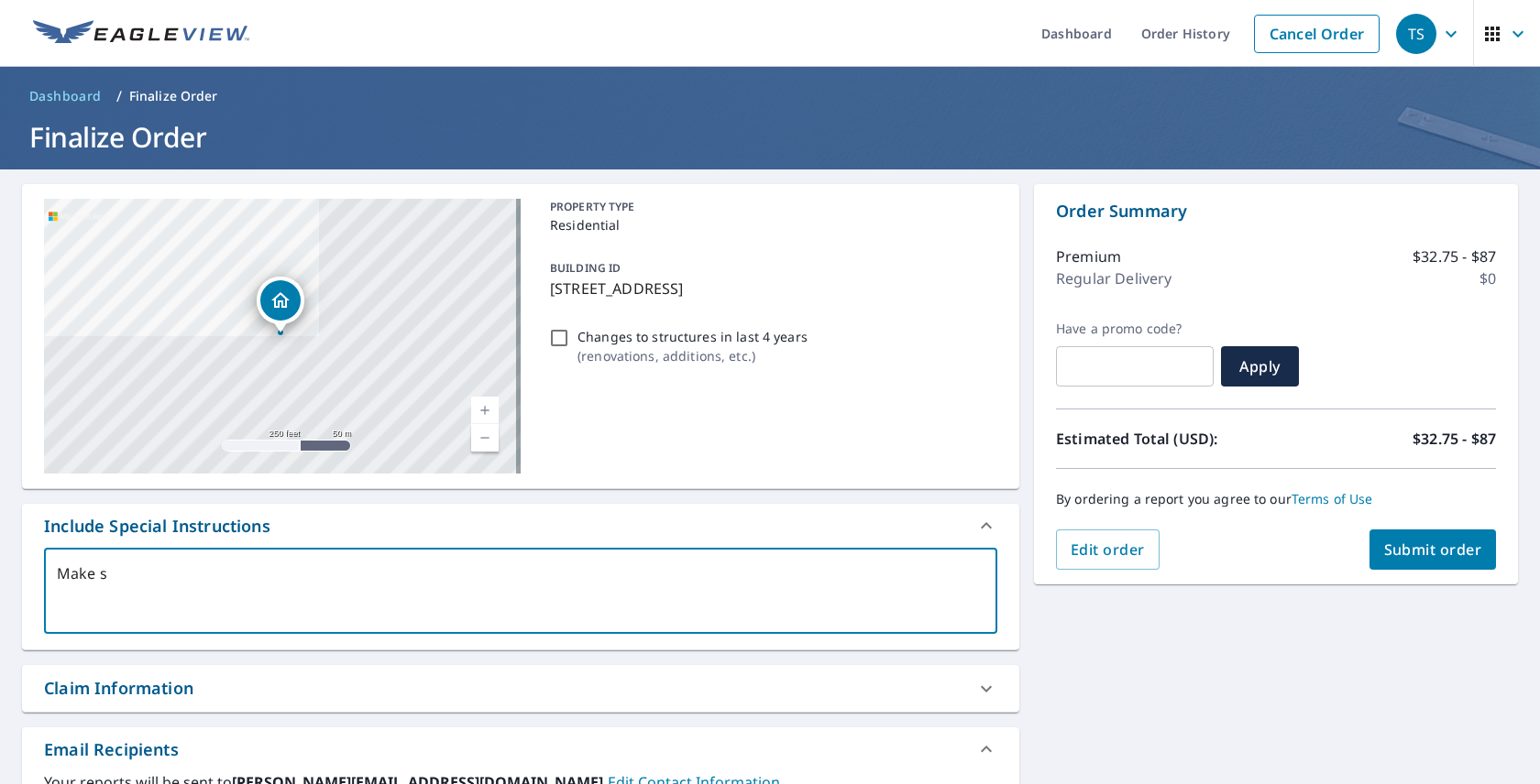
type textarea "Make su"
type textarea "x"
type textarea "Make sur"
type textarea "x"
type textarea "Make sure"
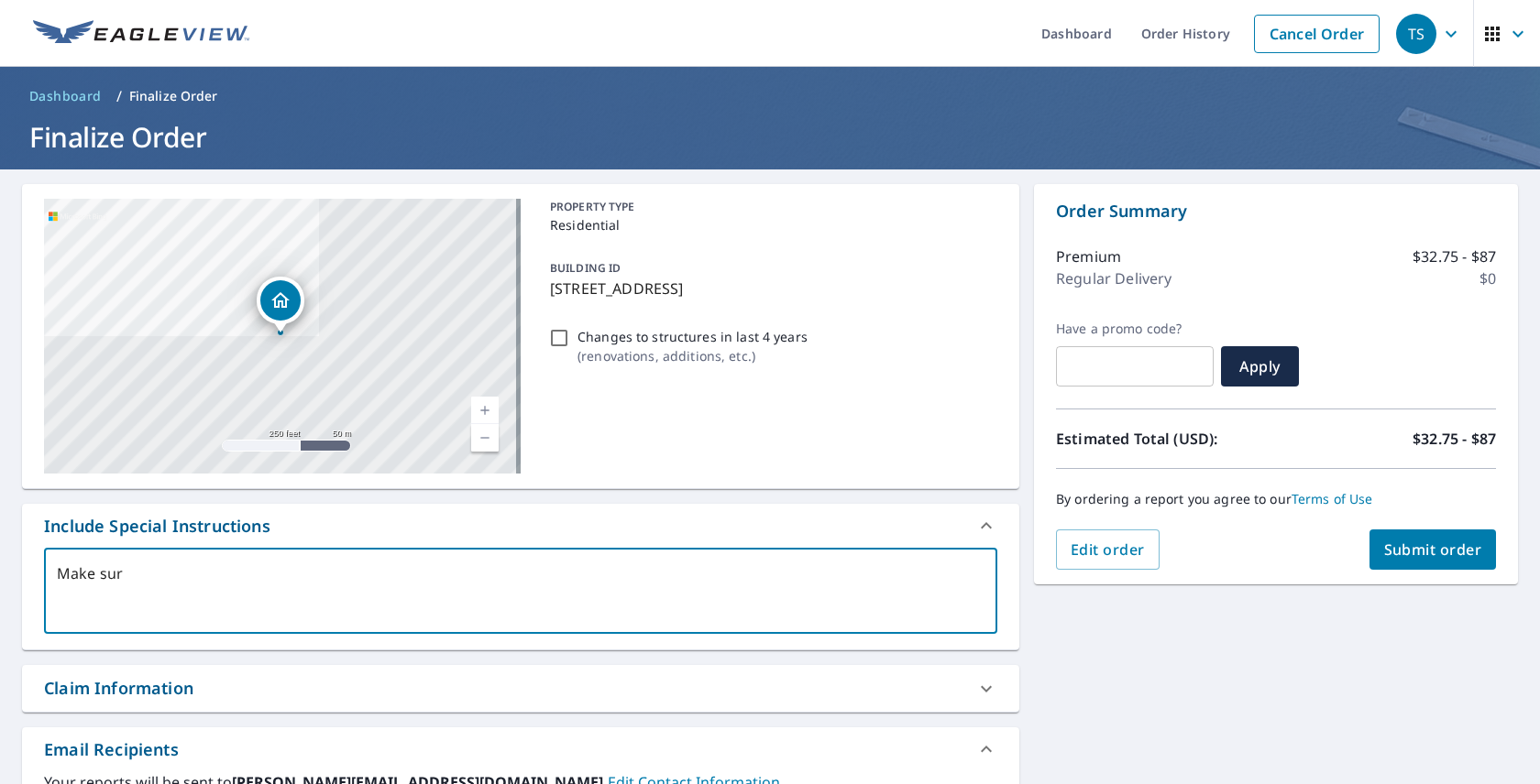
type textarea "x"
type textarea "Make sure"
type textarea "x"
type textarea "Make sure t"
type textarea "x"
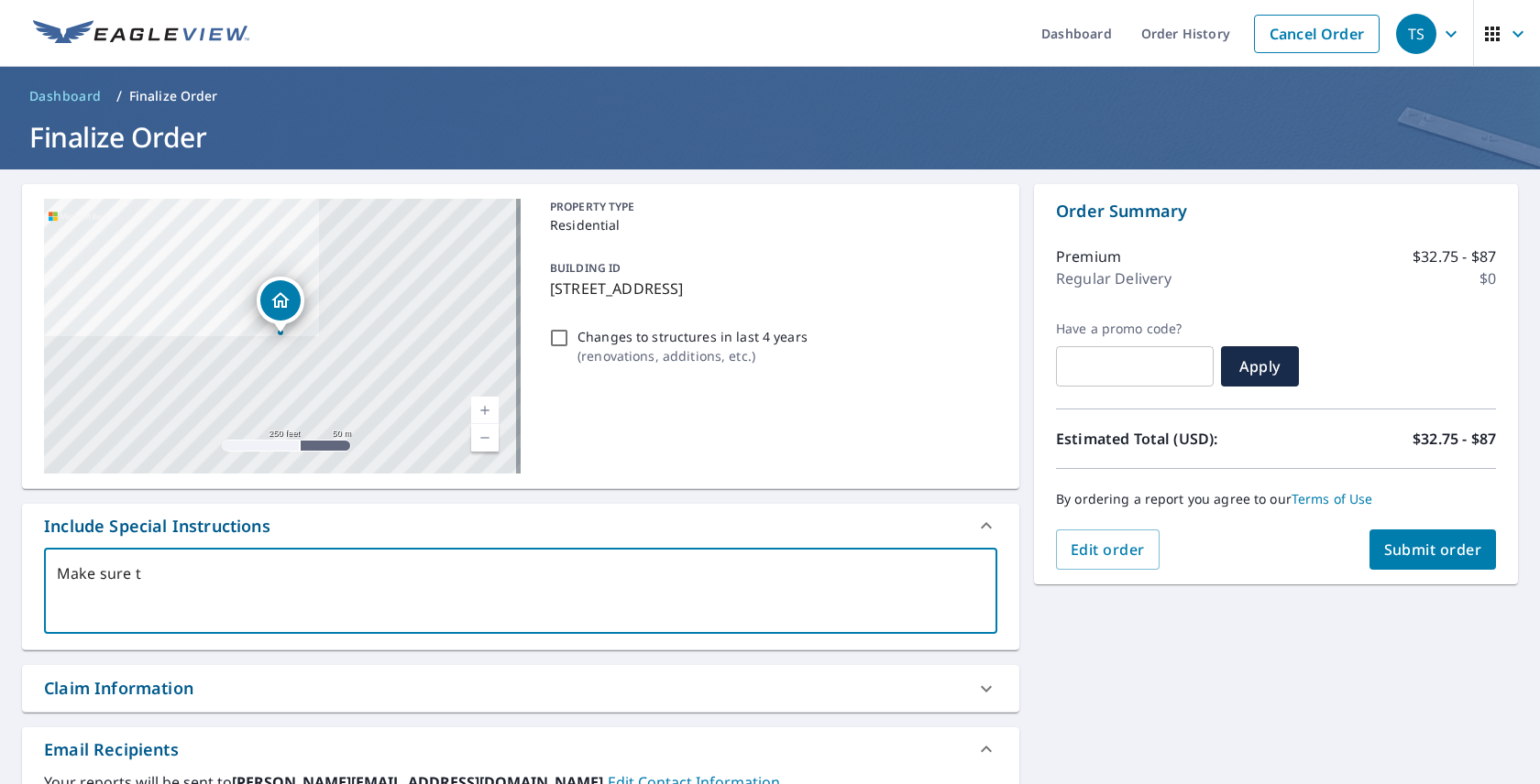
type textarea "Make sure to"
type textarea "x"
type textarea "Make sure to"
type textarea "x"
type textarea "Make sure to i"
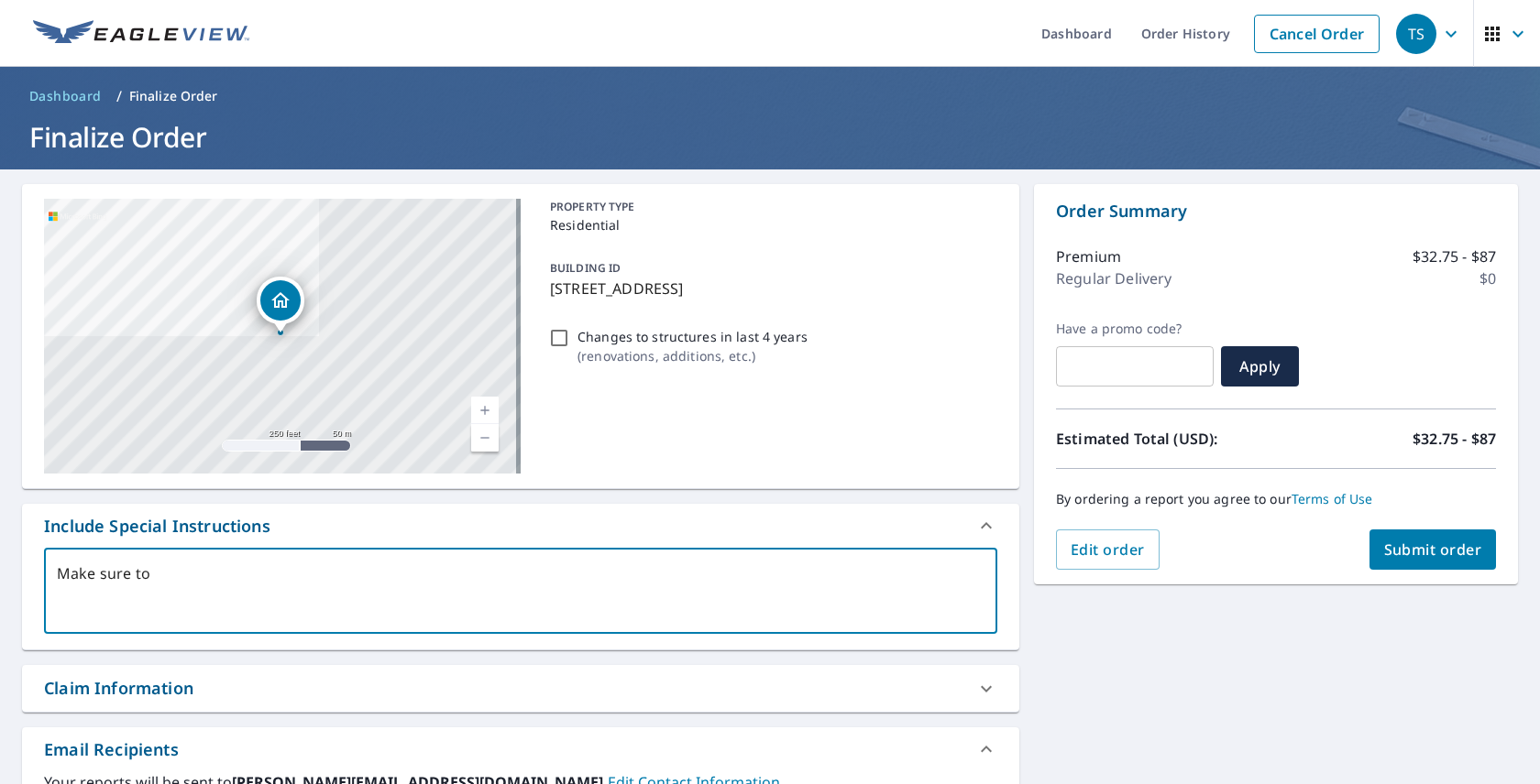
type textarea "x"
type textarea "Make sure to in"
type textarea "x"
type textarea "Make sure to inc"
type textarea "x"
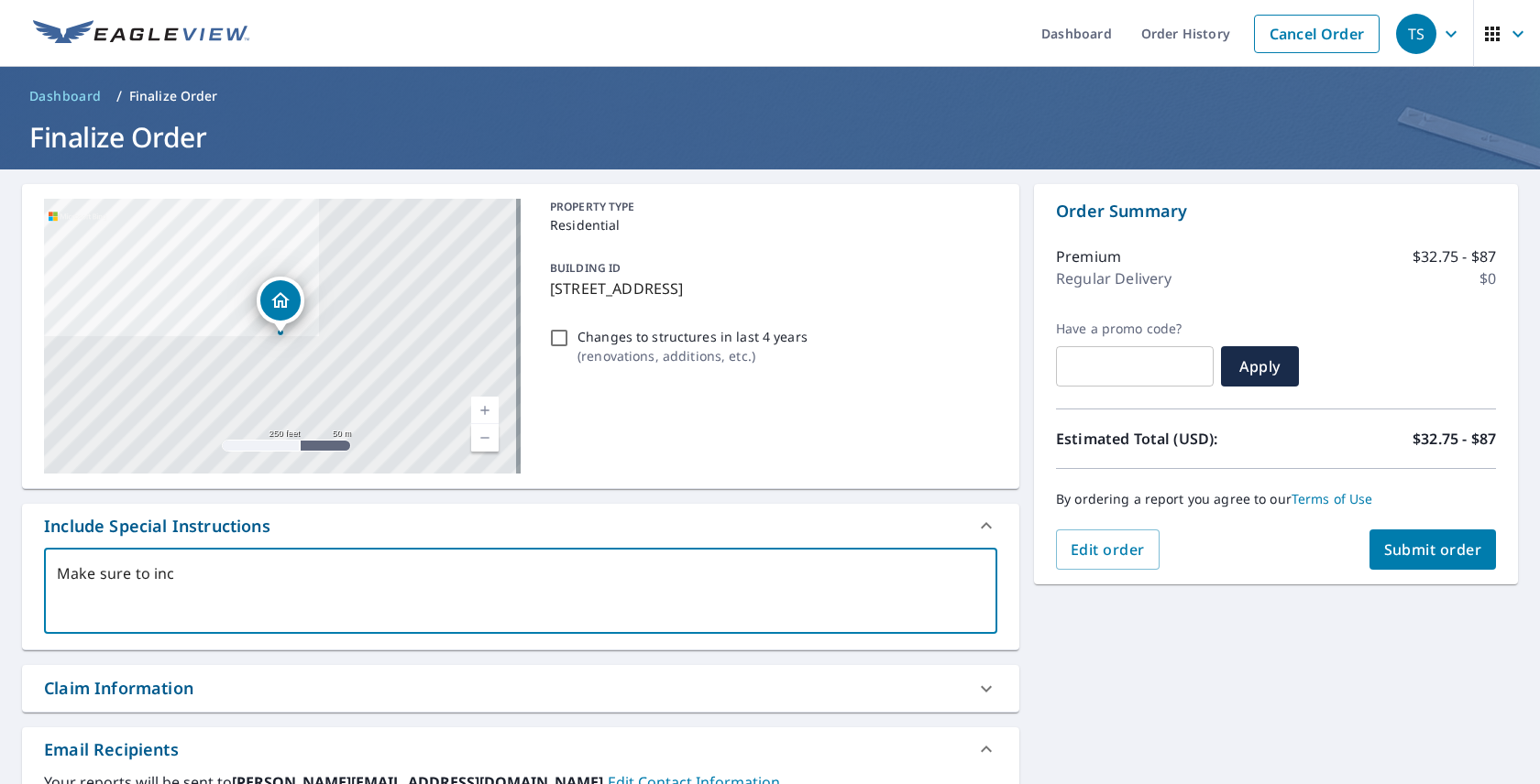
type textarea "Make sure to incl"
type textarea "x"
type textarea "Make sure to inclu"
type textarea "x"
type textarea "Make sure to includ"
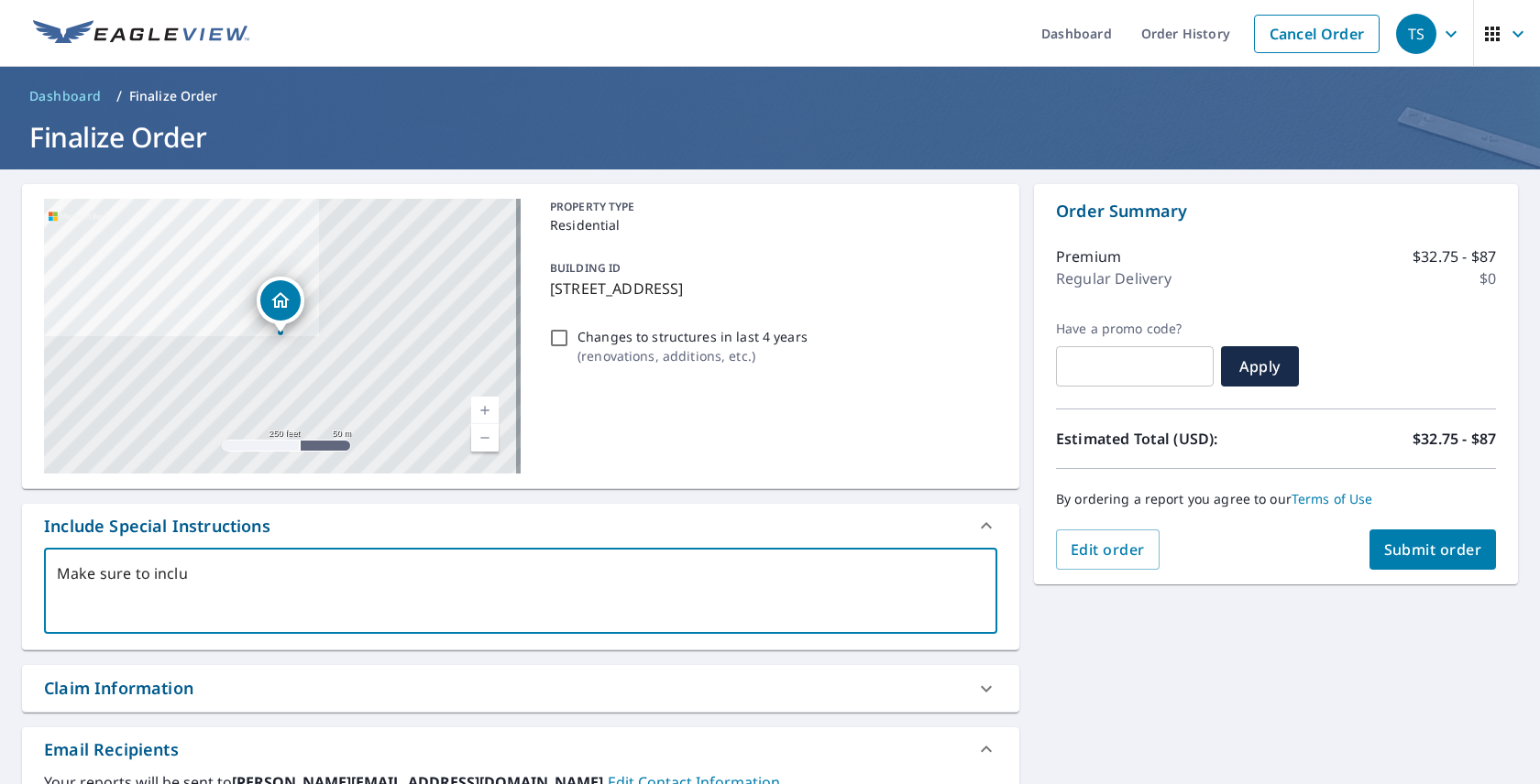
type textarea "x"
type textarea "Make sure to include"
type textarea "x"
type textarea "Make sure to include"
type textarea "x"
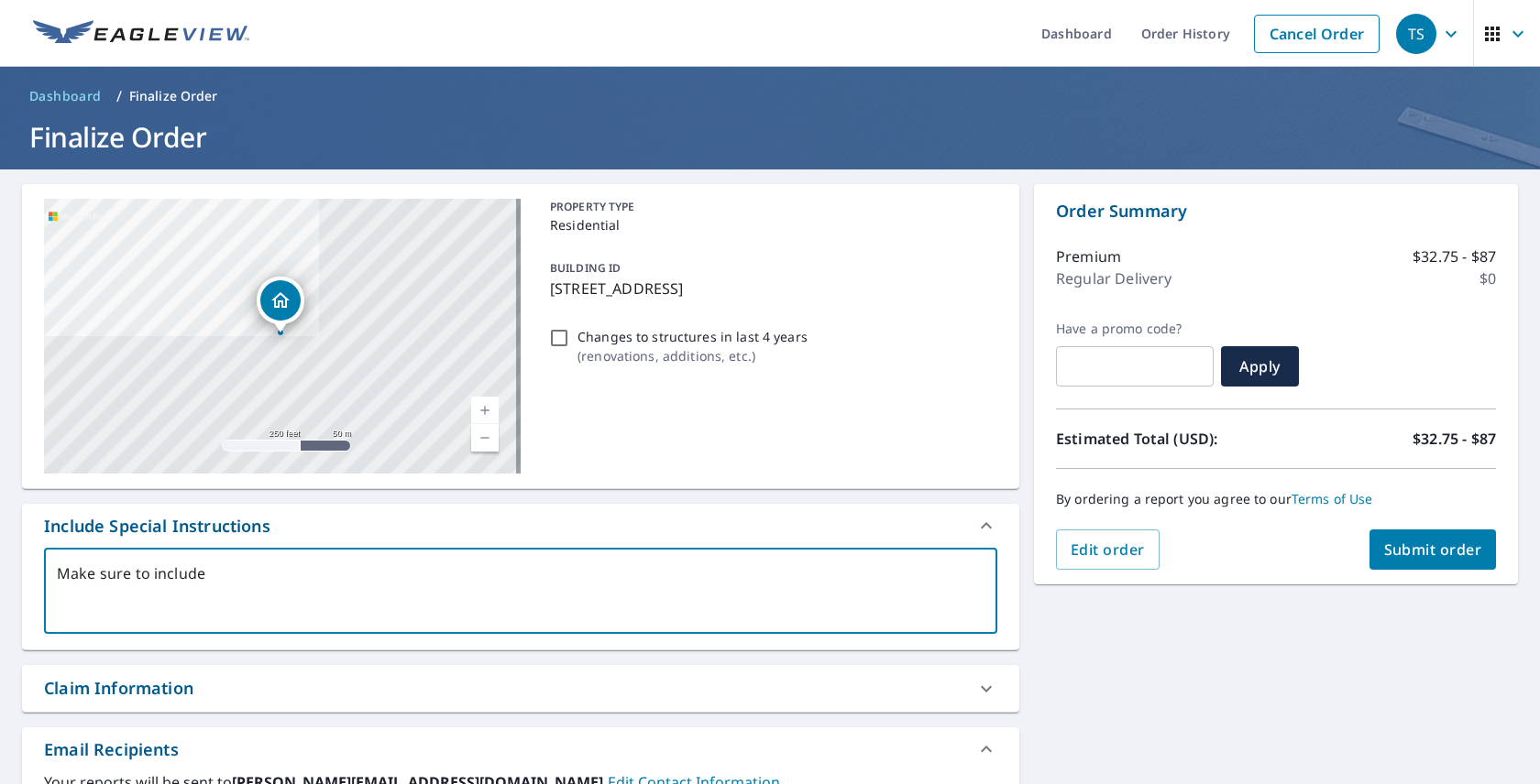
type textarea "Make sure to include t"
type textarea "x"
type textarea "Make sure to include th"
type textarea "x"
type textarea "Make sure to include the"
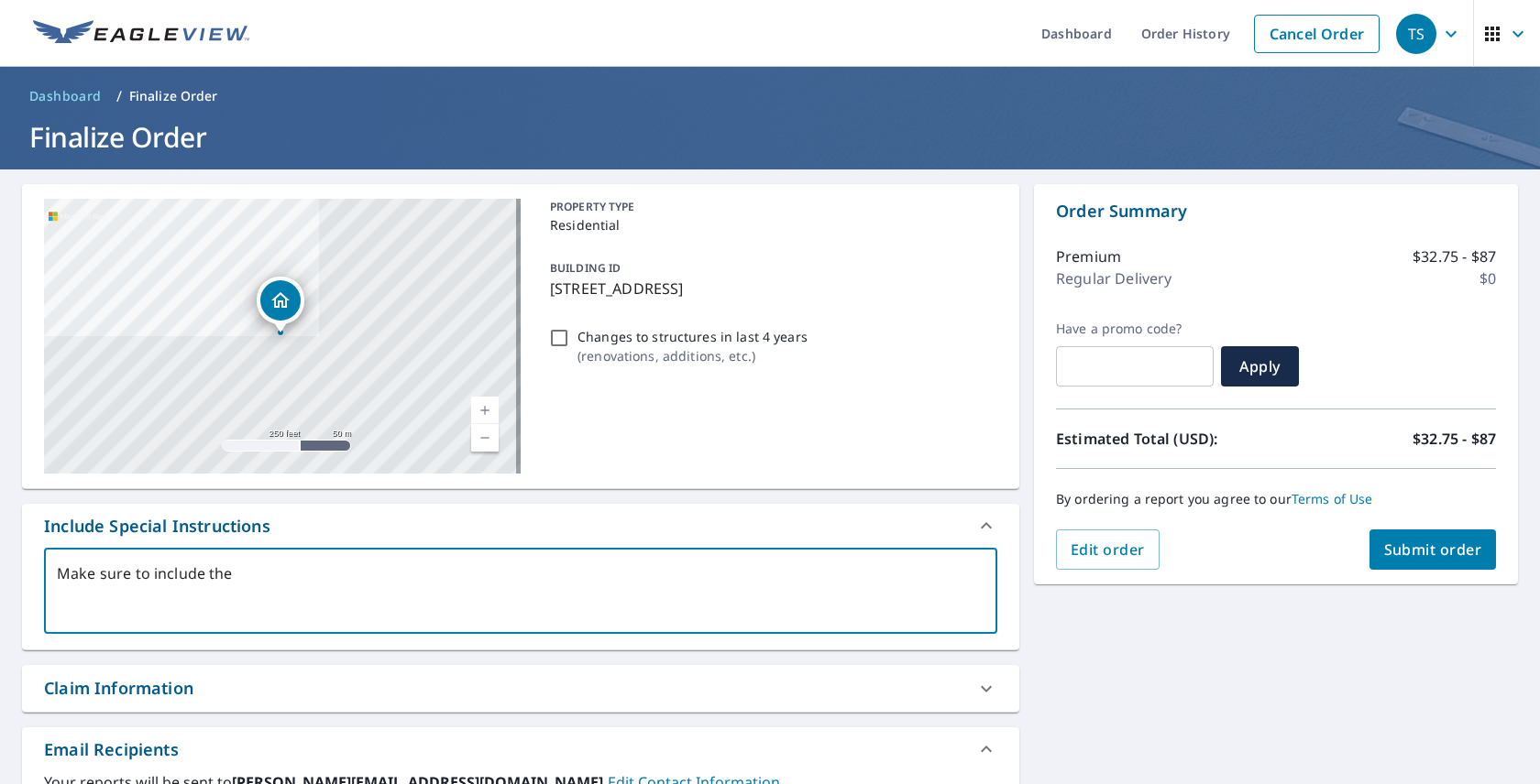
type textarea "x"
type textarea "Make sure to include the"
type textarea "x"
type textarea "Make sure to include the f"
type textarea "x"
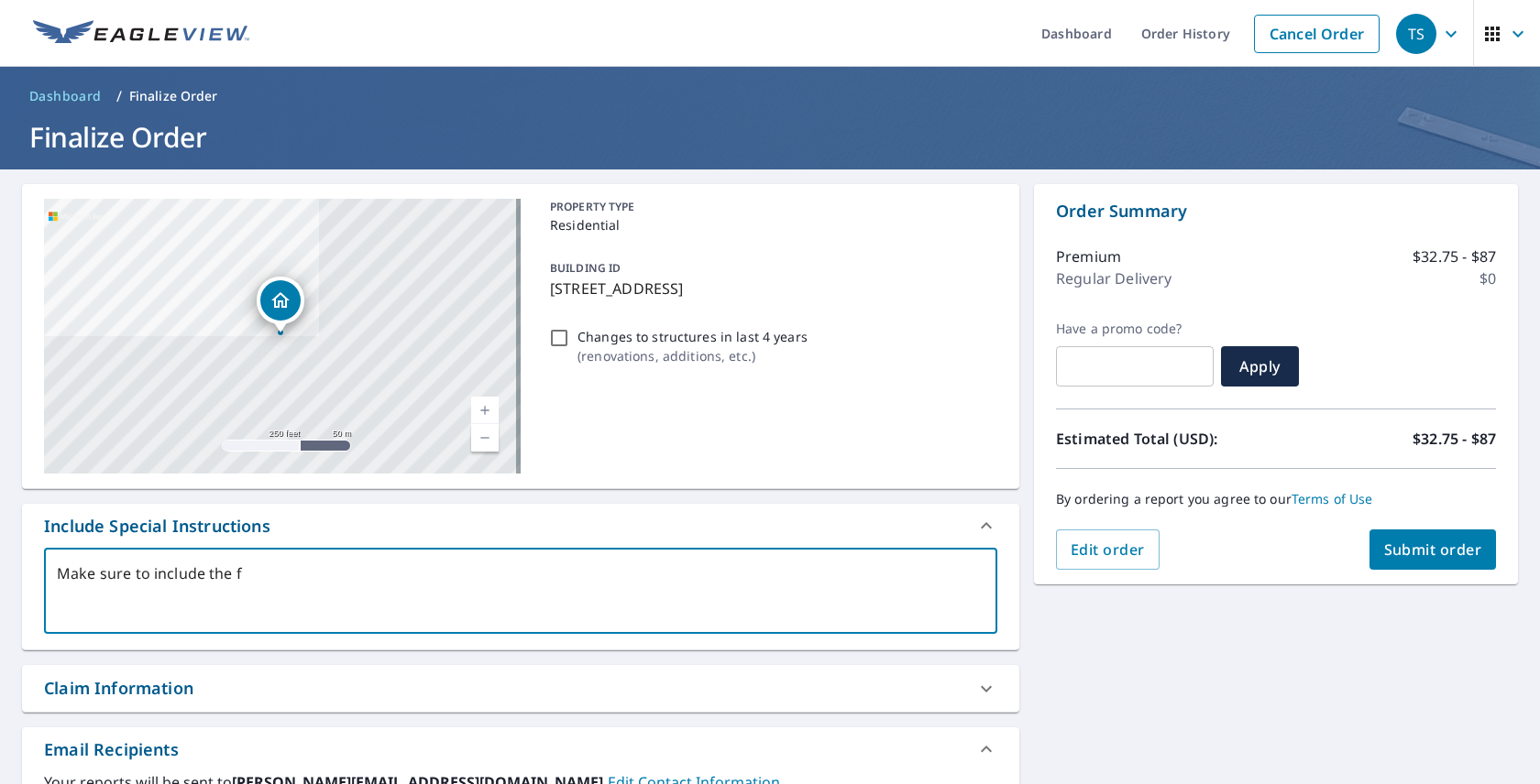
type textarea "Make sure to include the fo"
type textarea "x"
type textarea "Make sure to include the foo"
type textarea "x"
type textarea "Make sure to include the fo"
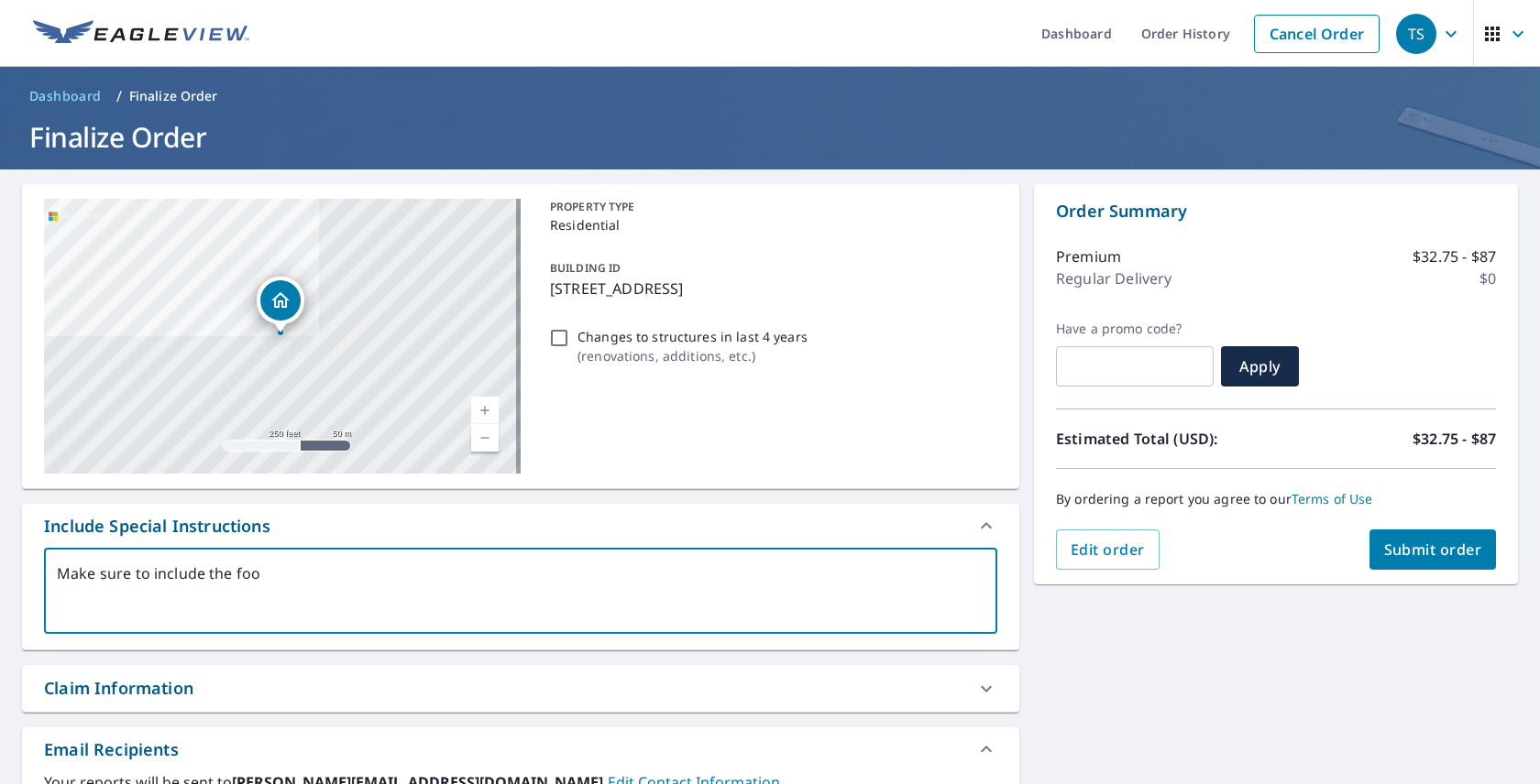
type textarea "x"
type textarea "Make sure to include the f"
type textarea "x"
type textarea "Make sure to include the fu"
type textarea "x"
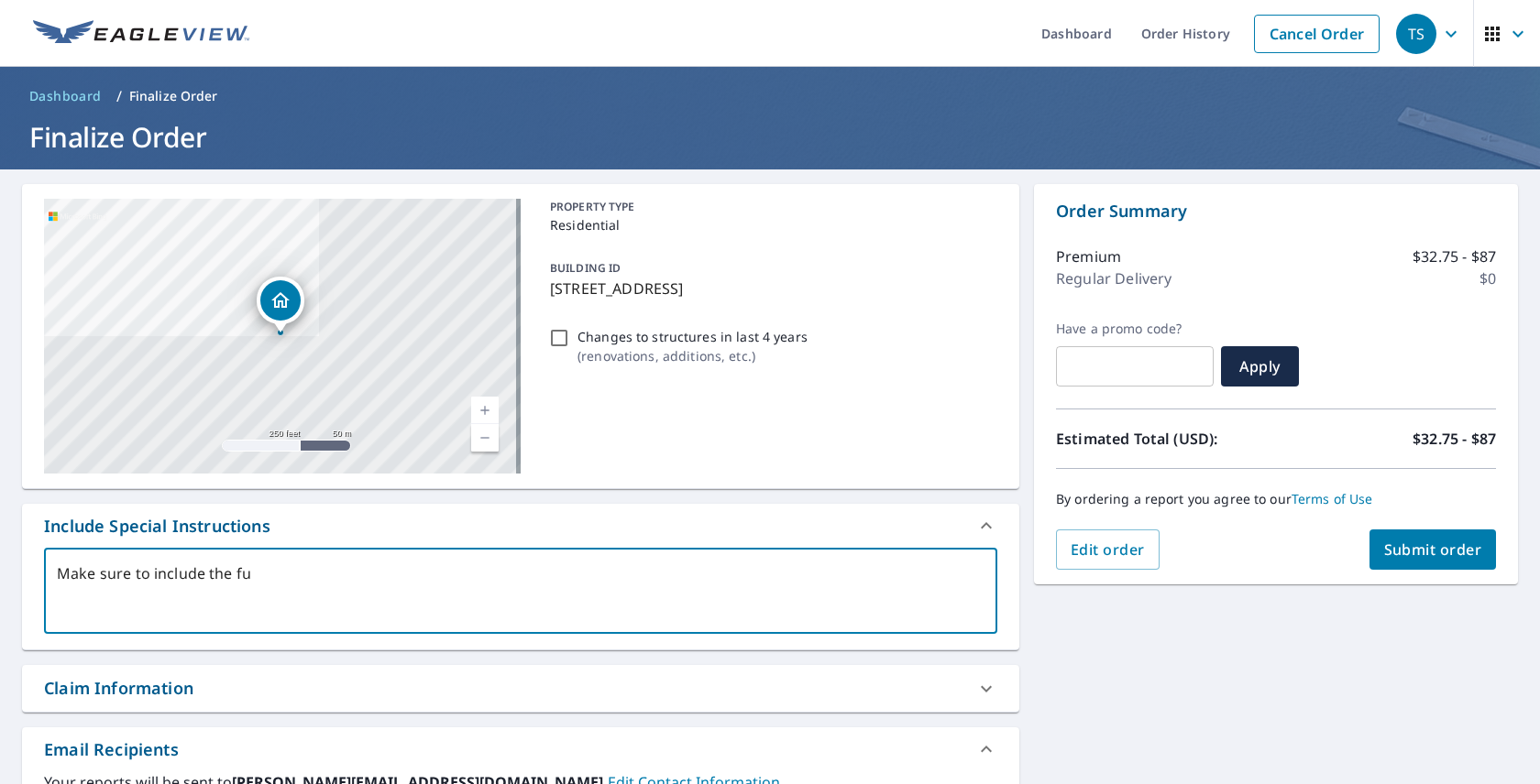
type textarea "Make sure to include the ful"
type textarea "x"
type textarea "Make sure to include the full"
type textarea "x"
type textarea "Make sure to include the full"
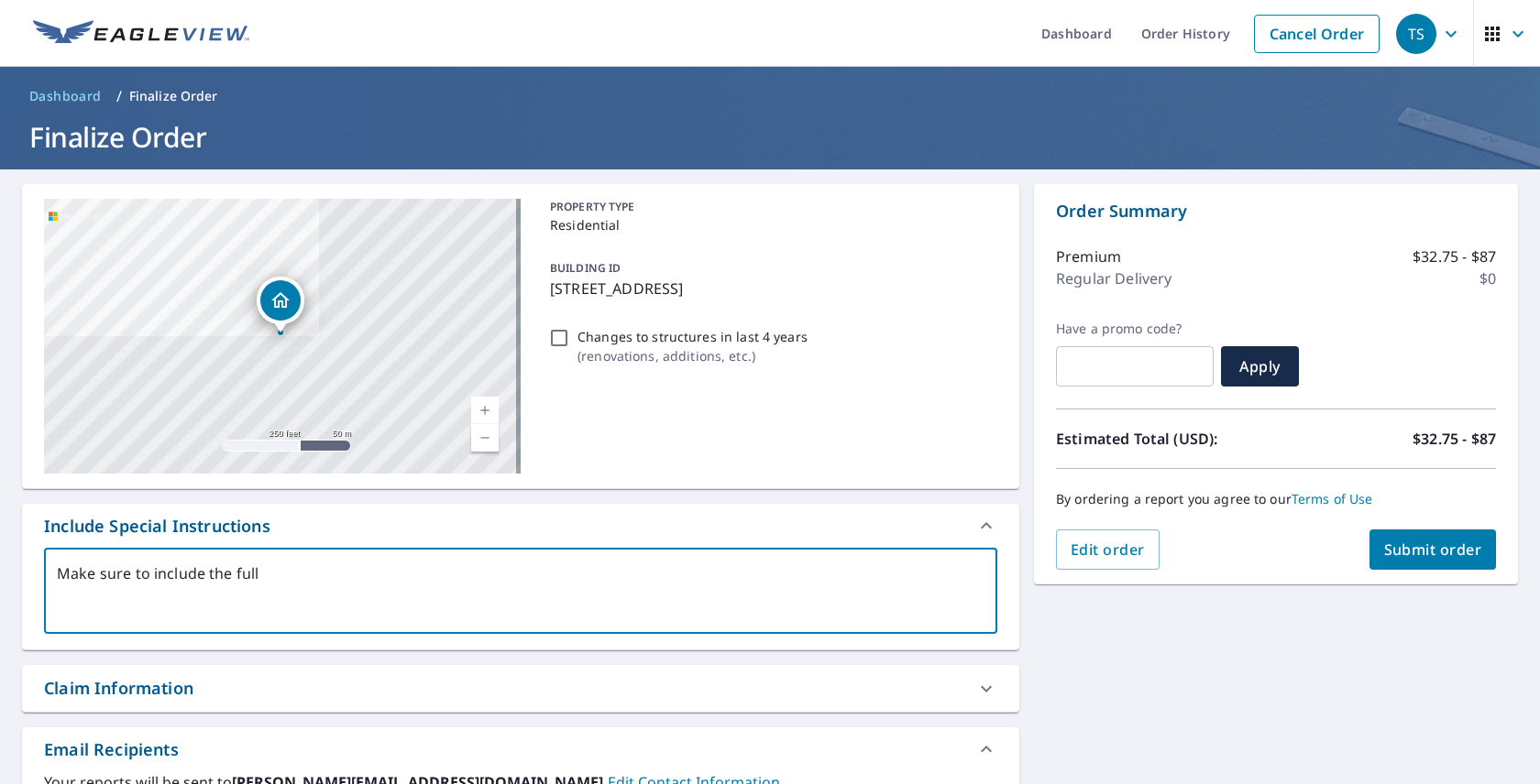
type textarea "x"
type textarea "Make sure to include the full r"
type textarea "x"
type textarea "Make sure to include the full ro"
type textarea "x"
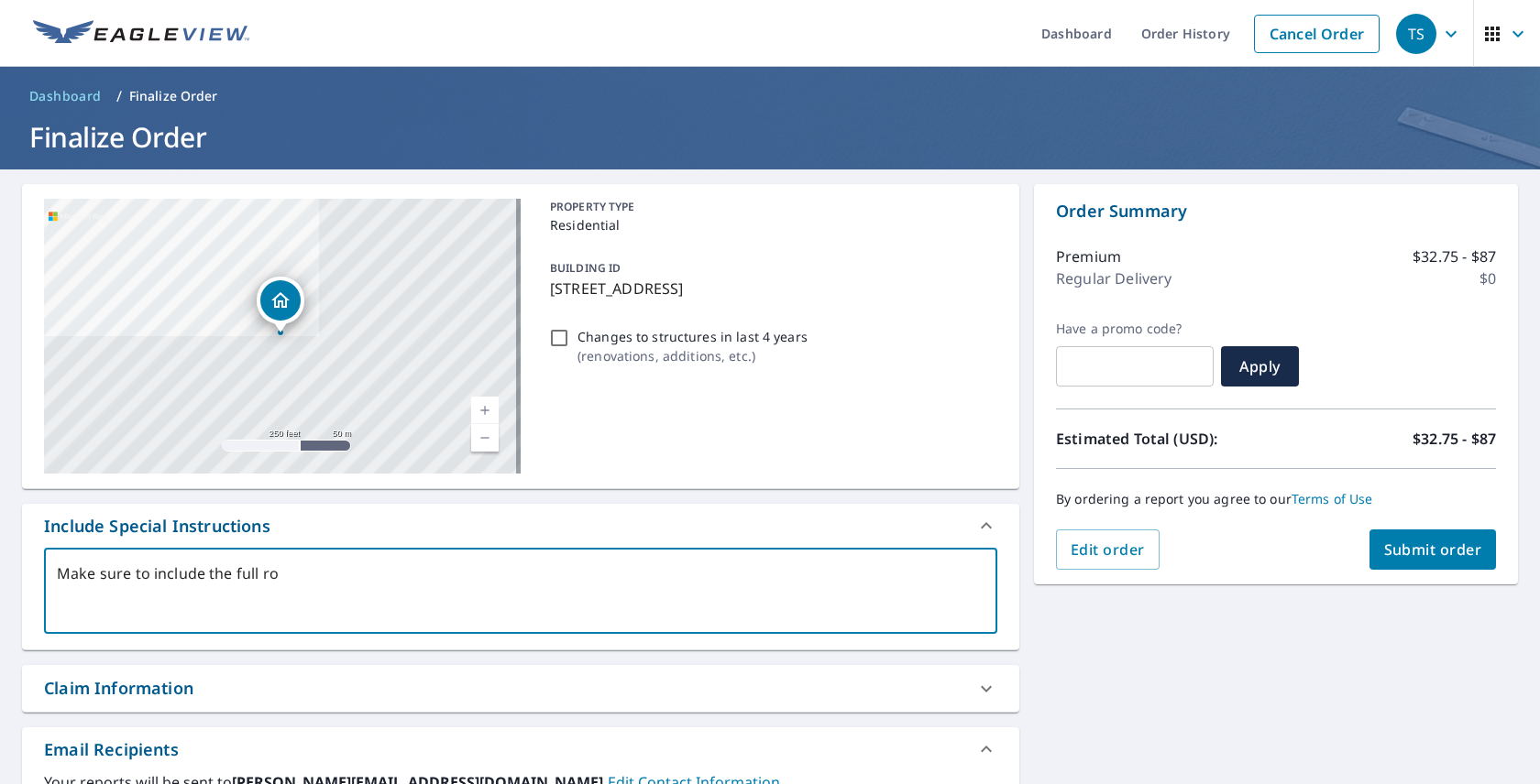
type textarea "Make sure to include the full rof"
type textarea "x"
type textarea "Make sure to include the full ro"
type textarea "x"
type textarea "Make sure to include the full roo"
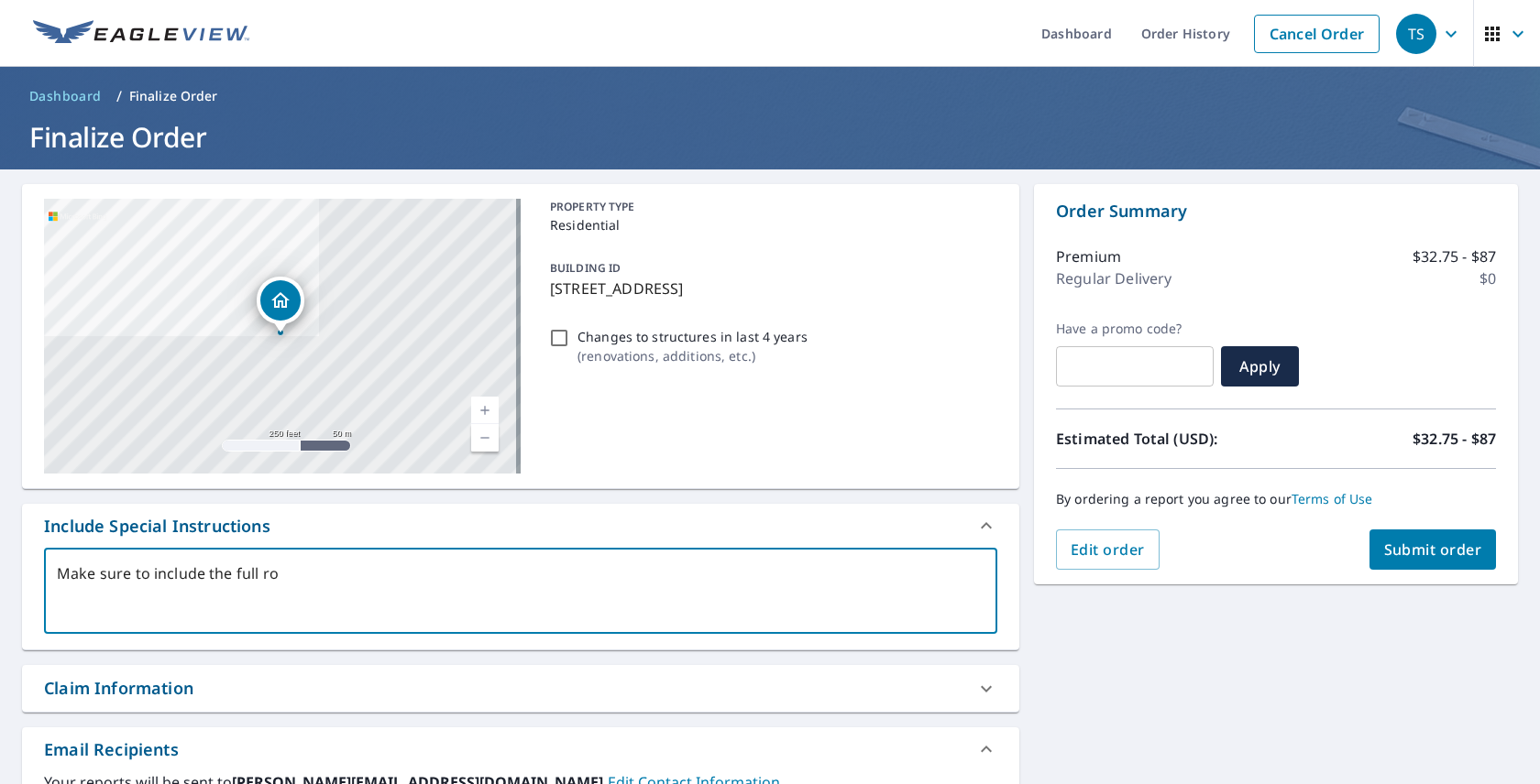
type textarea "x"
type textarea "Make sure to include the full roof"
type textarea "x"
type textarea "Make sure to include the full roof"
type textarea "x"
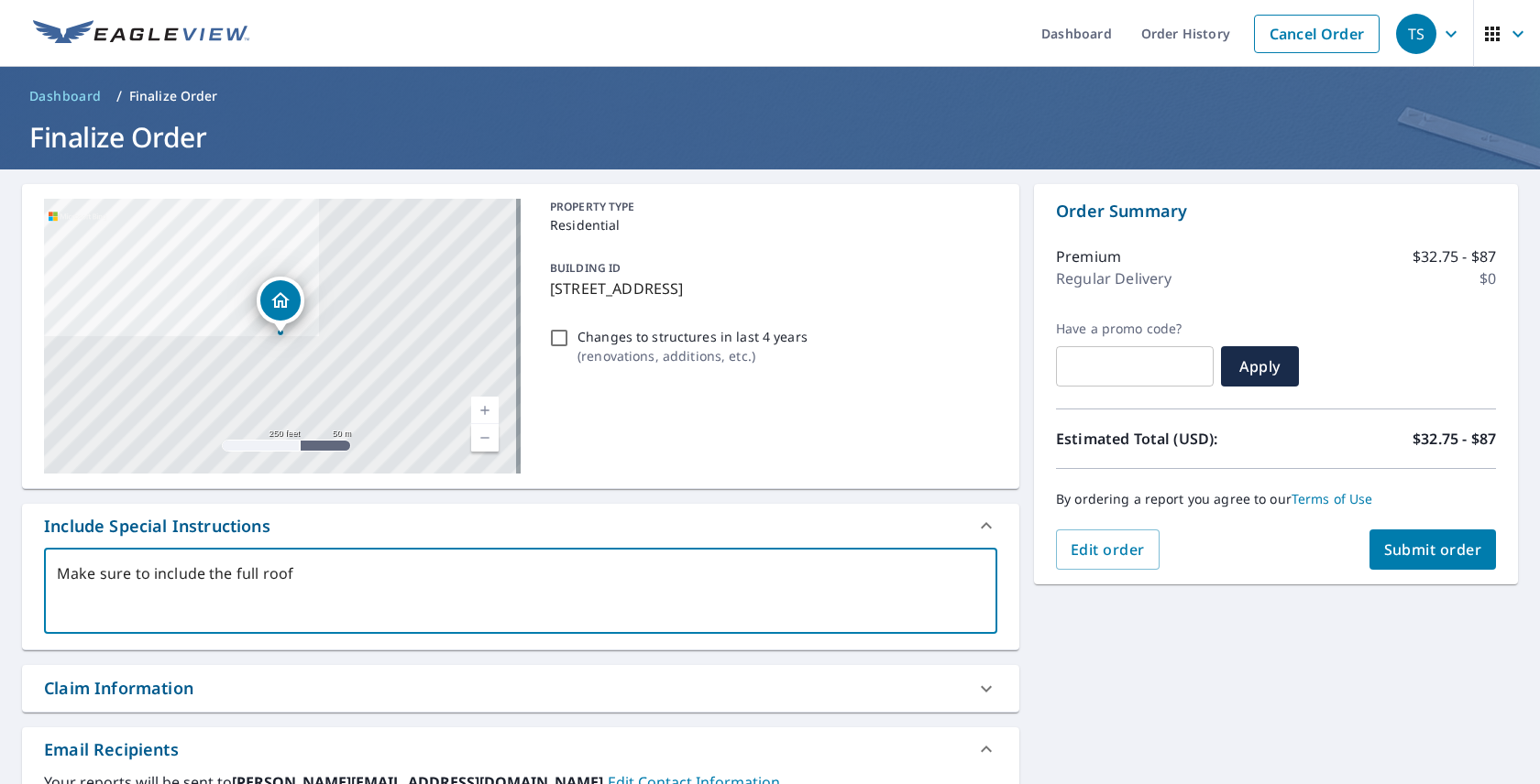
type textarea "Make sure to include the full roof o"
type textarea "x"
type textarea "Make sure to include the full roof of"
type textarea "x"
type textarea "Make sure to include the full roof of"
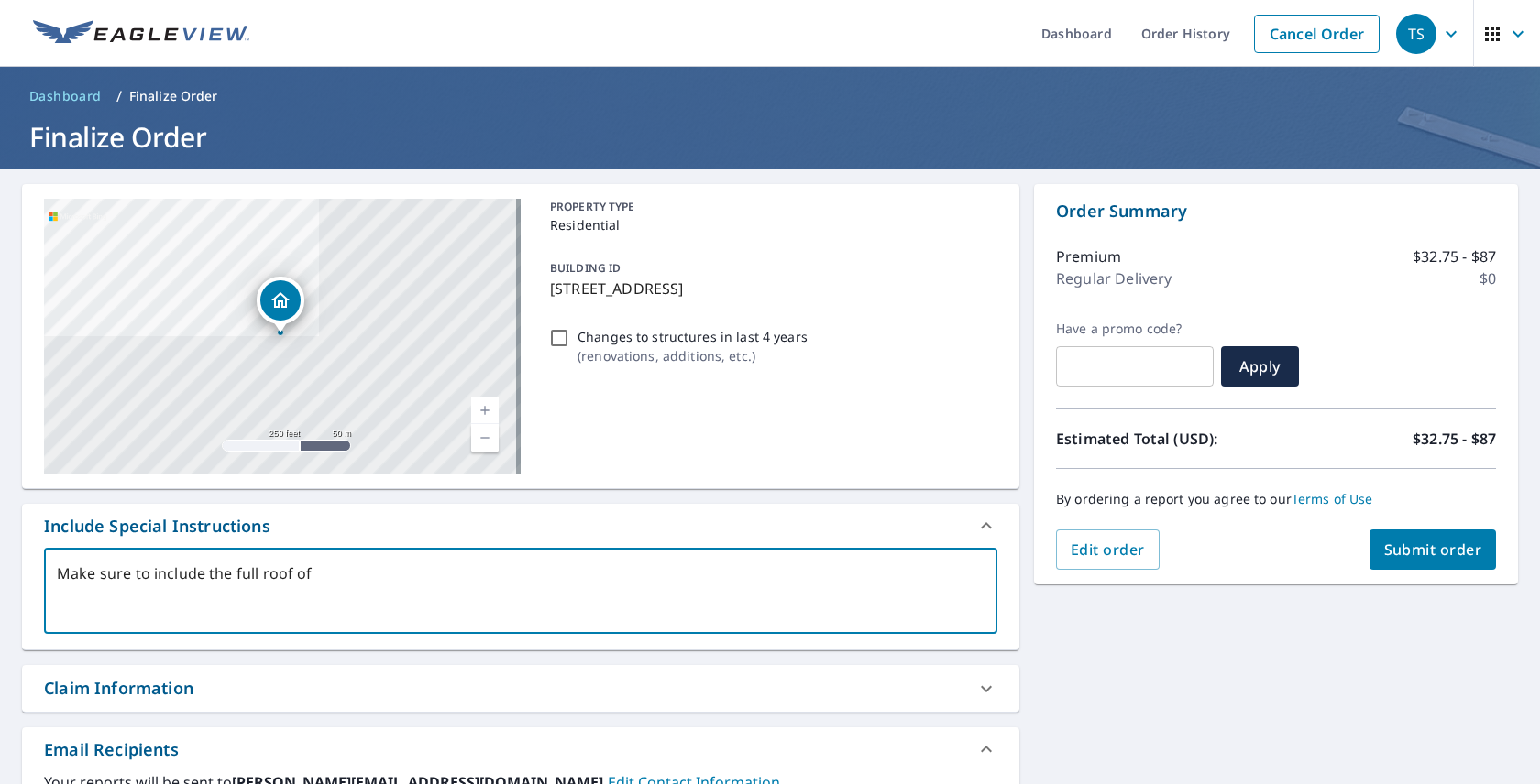
type textarea "x"
type textarea "Make sure to include the full roof of g"
type textarea "x"
type textarea "Make sure to include the full roof of gh"
type textarea "x"
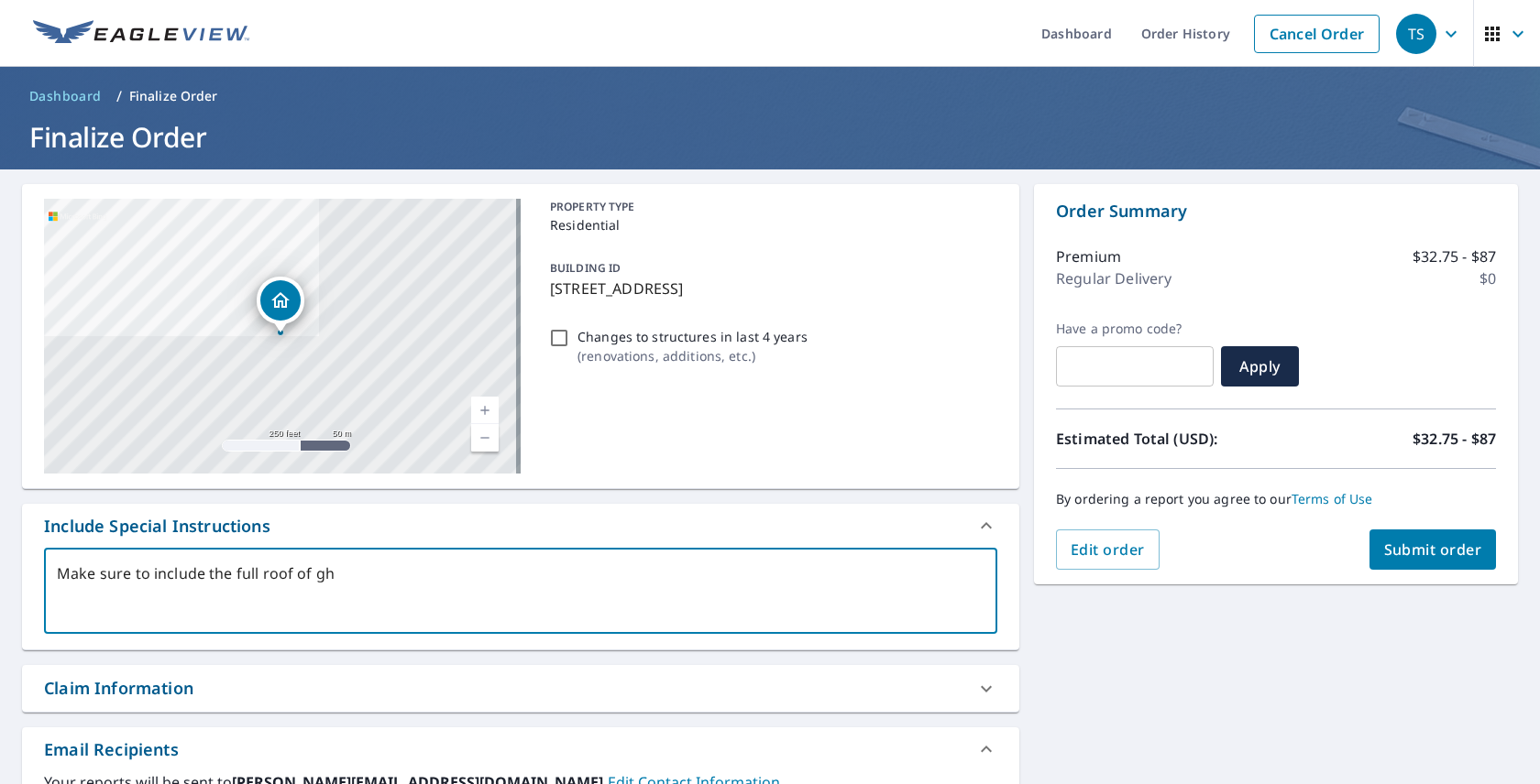
type textarea "Make sure to include the full roof of ghe"
type textarea "x"
type textarea "Make sure to include the full roof of ghe"
type textarea "x"
type textarea "Make sure to include the full roof of ghe"
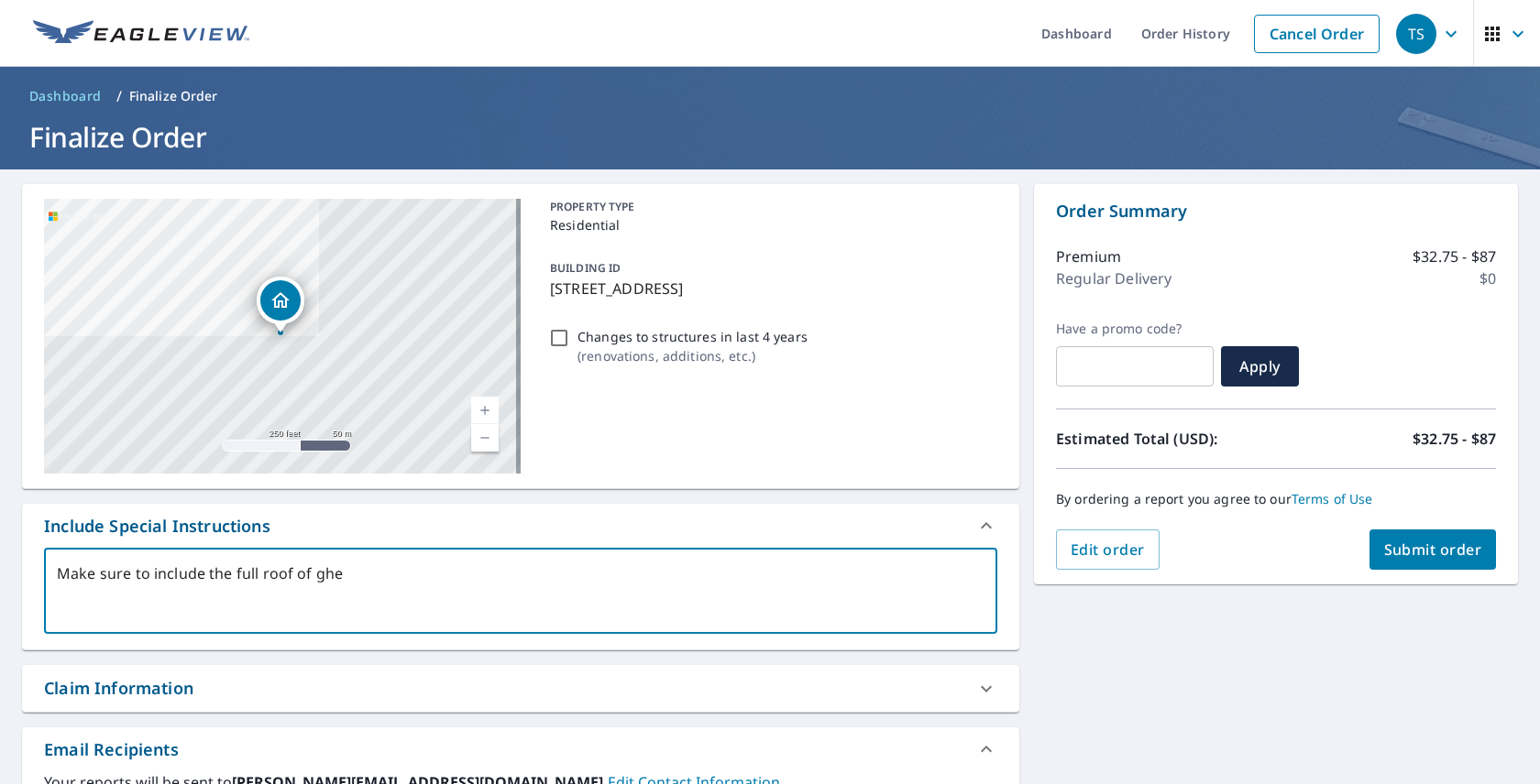
type textarea "x"
type textarea "Make sure to include the full roof of gh"
type textarea "x"
type textarea "Make sure to include the full roof of g"
type textarea "x"
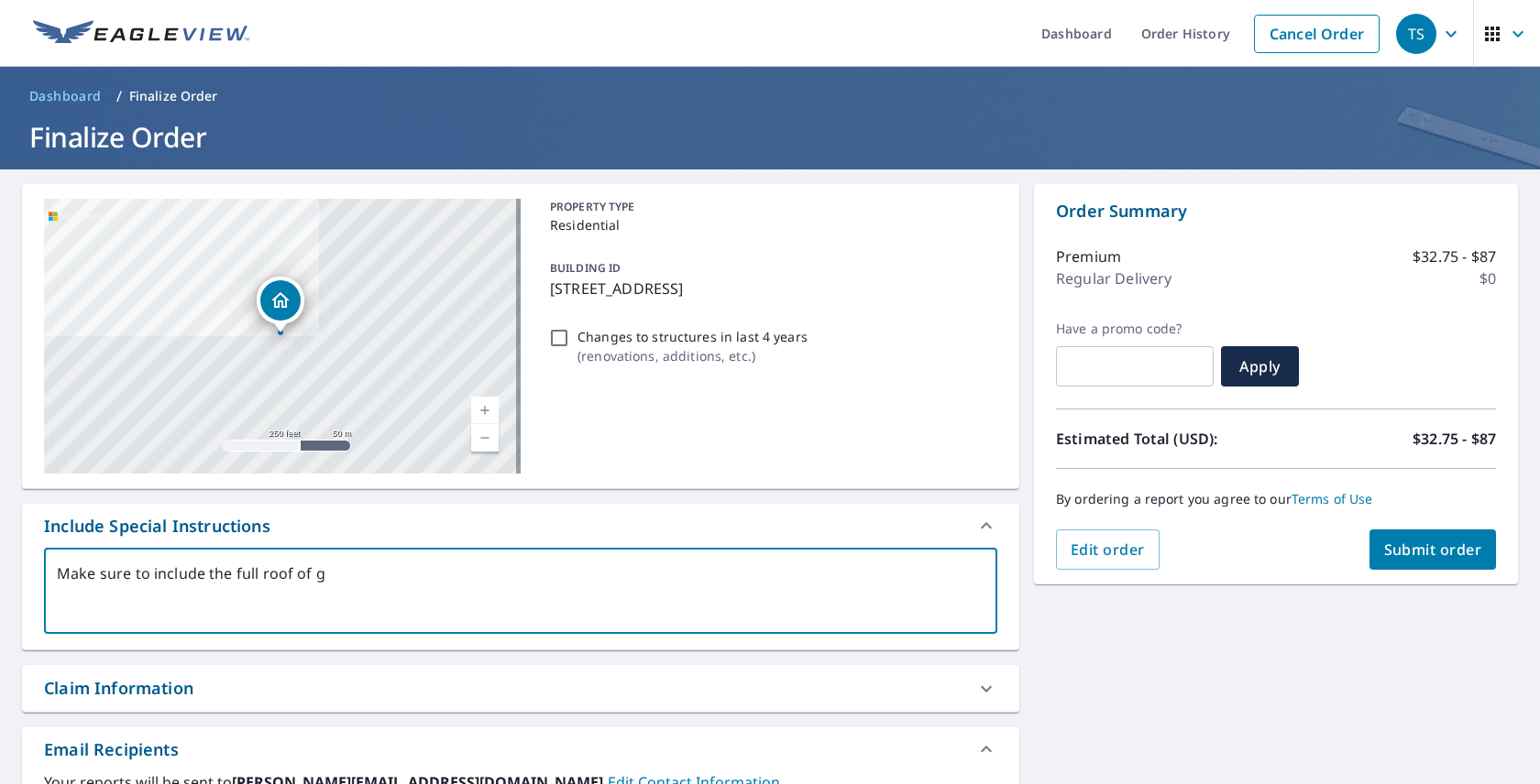
type textarea "Make sure to include the full roof of"
type textarea "x"
type textarea "Make sure to include the full roof of"
type textarea "x"
type textarea "Make sure to include the full roof oft"
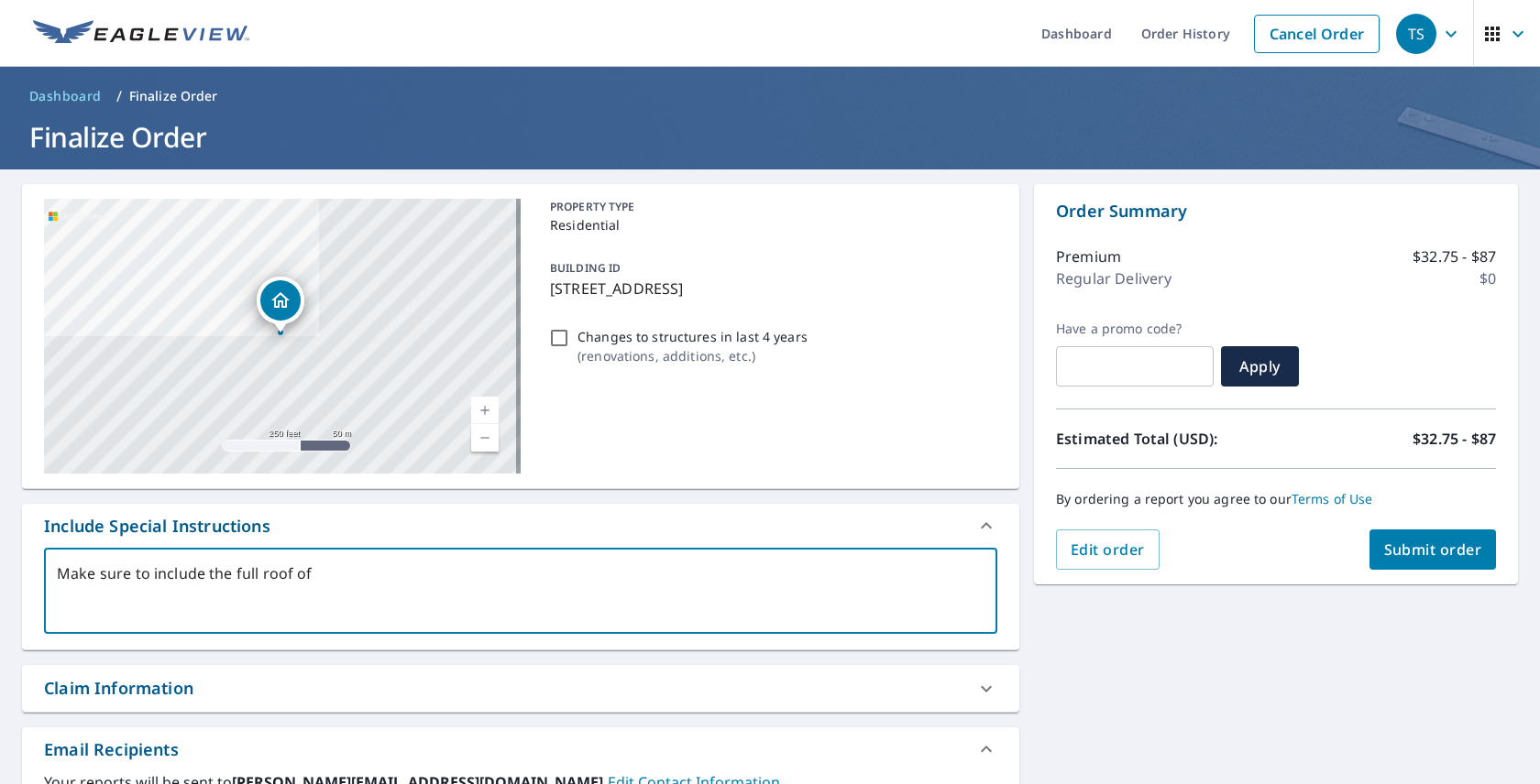
type textarea "x"
type textarea "Make sure to include the full roof of"
type textarea "x"
type textarea "Make sure to include the full roof of"
type textarea "x"
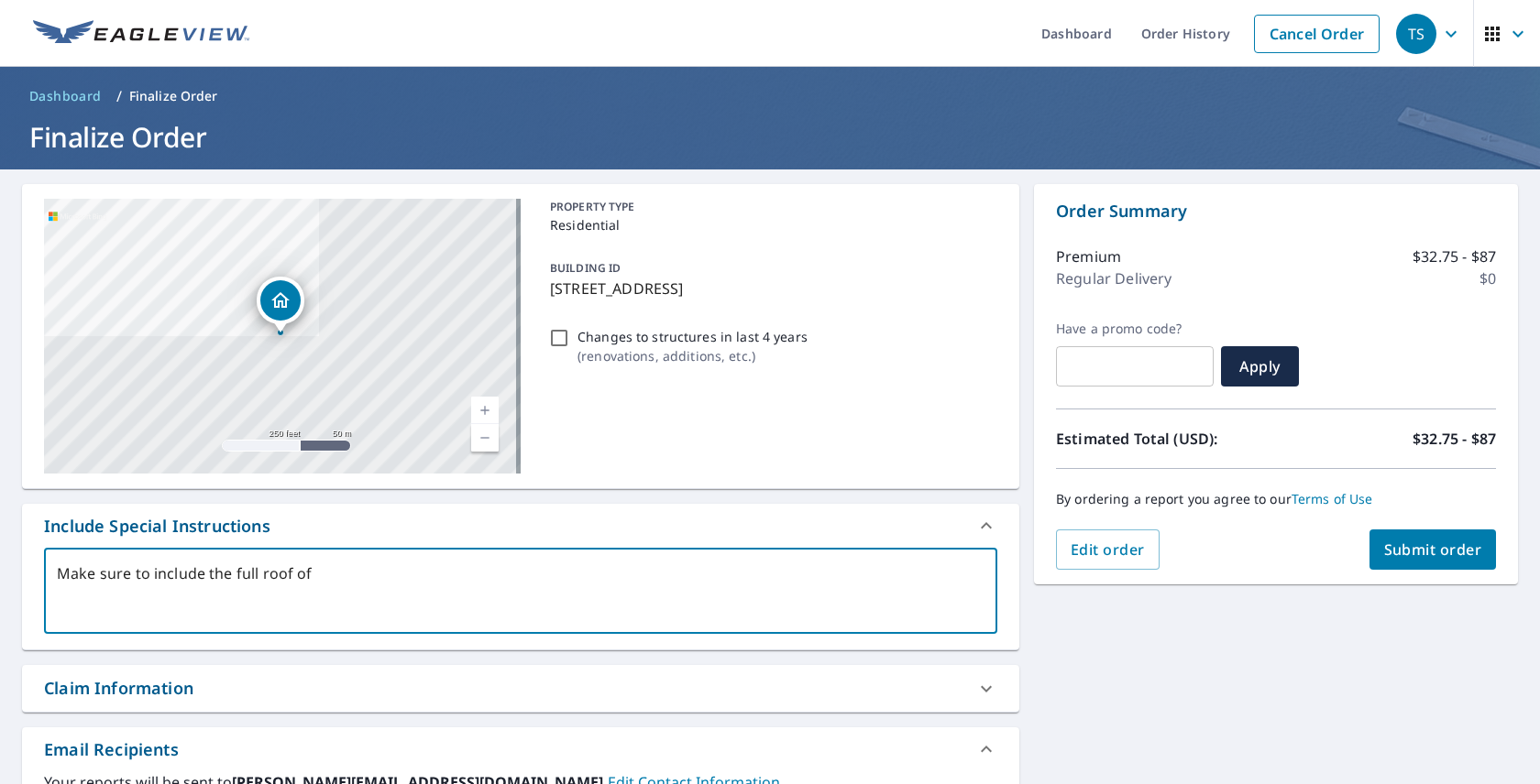
type textarea "Make sure to include the full roof of t"
type textarea "x"
type textarea "Make sure to include the full roof of th"
type textarea "x"
type textarea "Make sure to include the full roof of the"
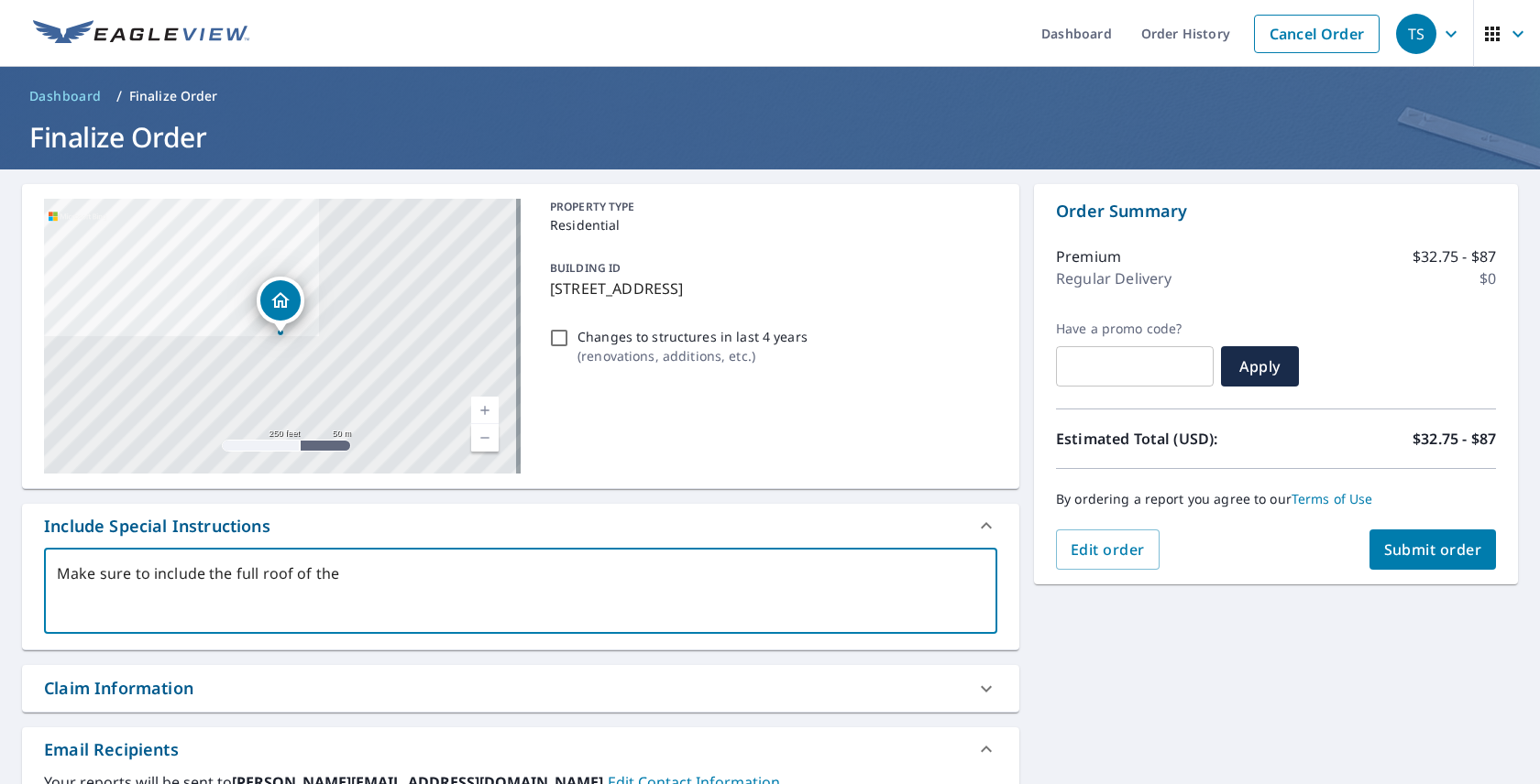
type textarea "x"
type textarea "Make sure to include the full roof of the"
type textarea "x"
type textarea "Make sure to include the full roof of the h"
type textarea "x"
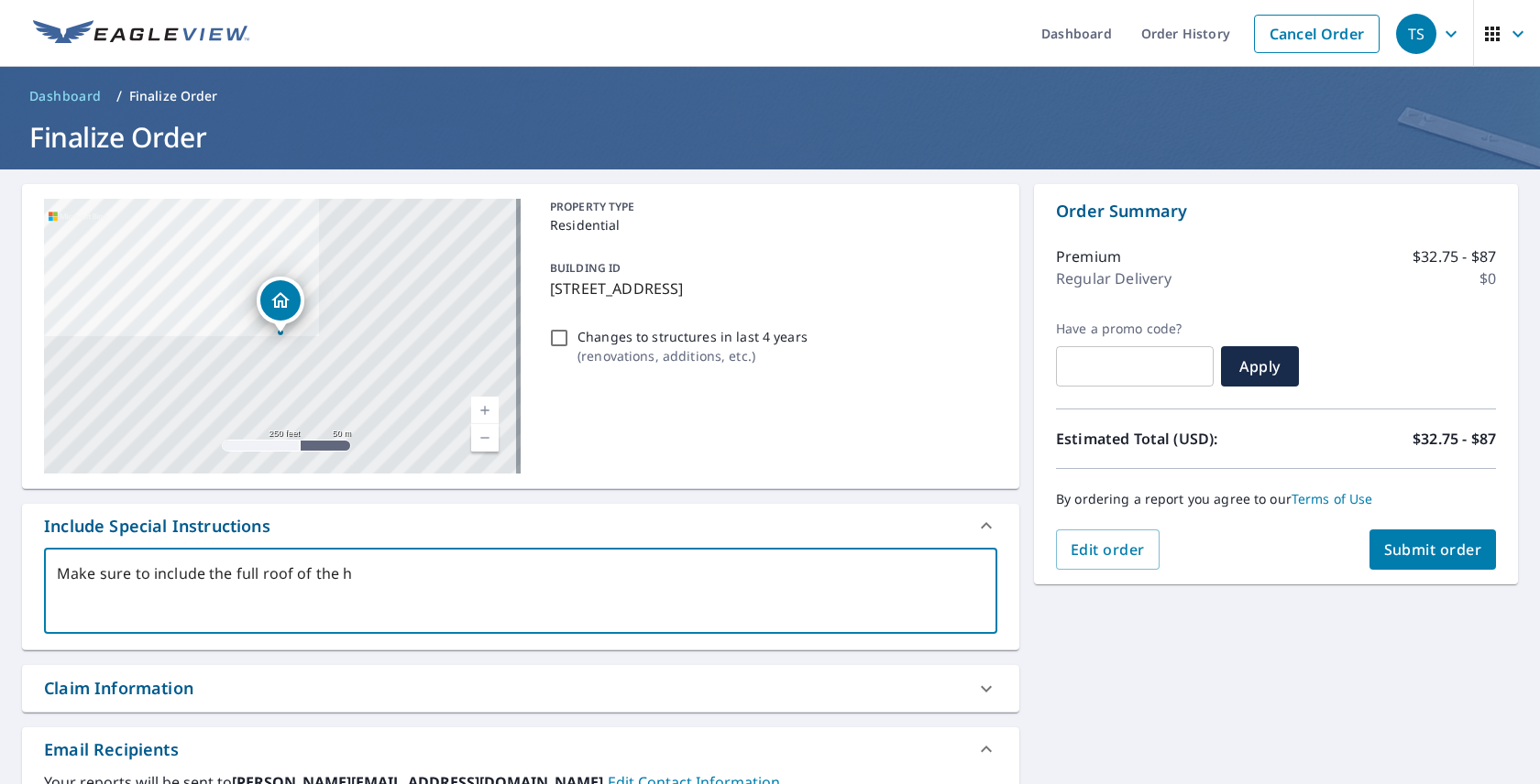
type textarea "Make sure to include the full roof of the ho"
type textarea "x"
type textarea "Make sure to include the full roof of the hou"
type textarea "x"
type textarea "Make sure to include the full roof of the hous"
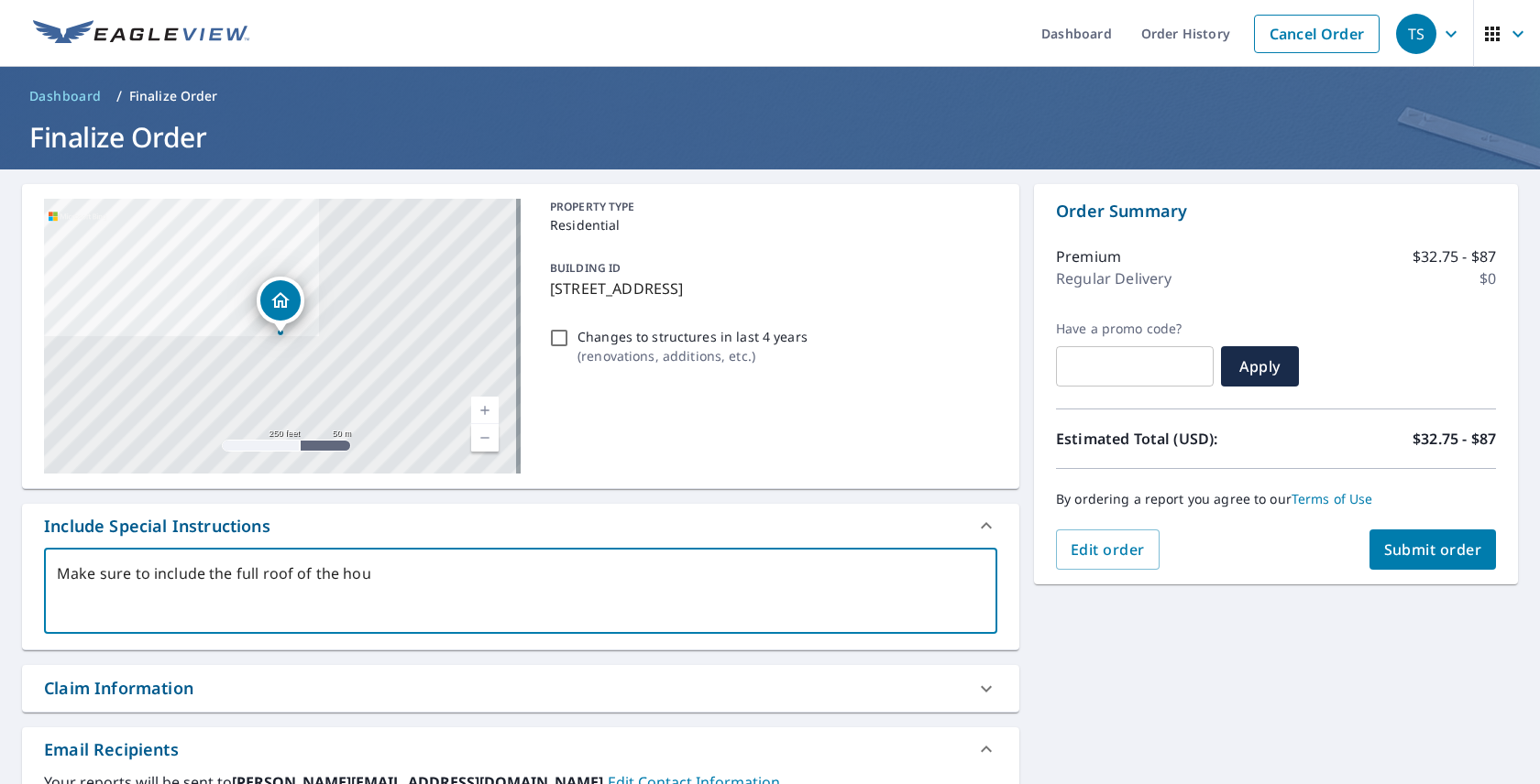
type textarea "x"
type textarea "Make sure to include the full roof of the house"
type textarea "x"
type textarea "Make sure to include the full roof of the house"
type textarea "x"
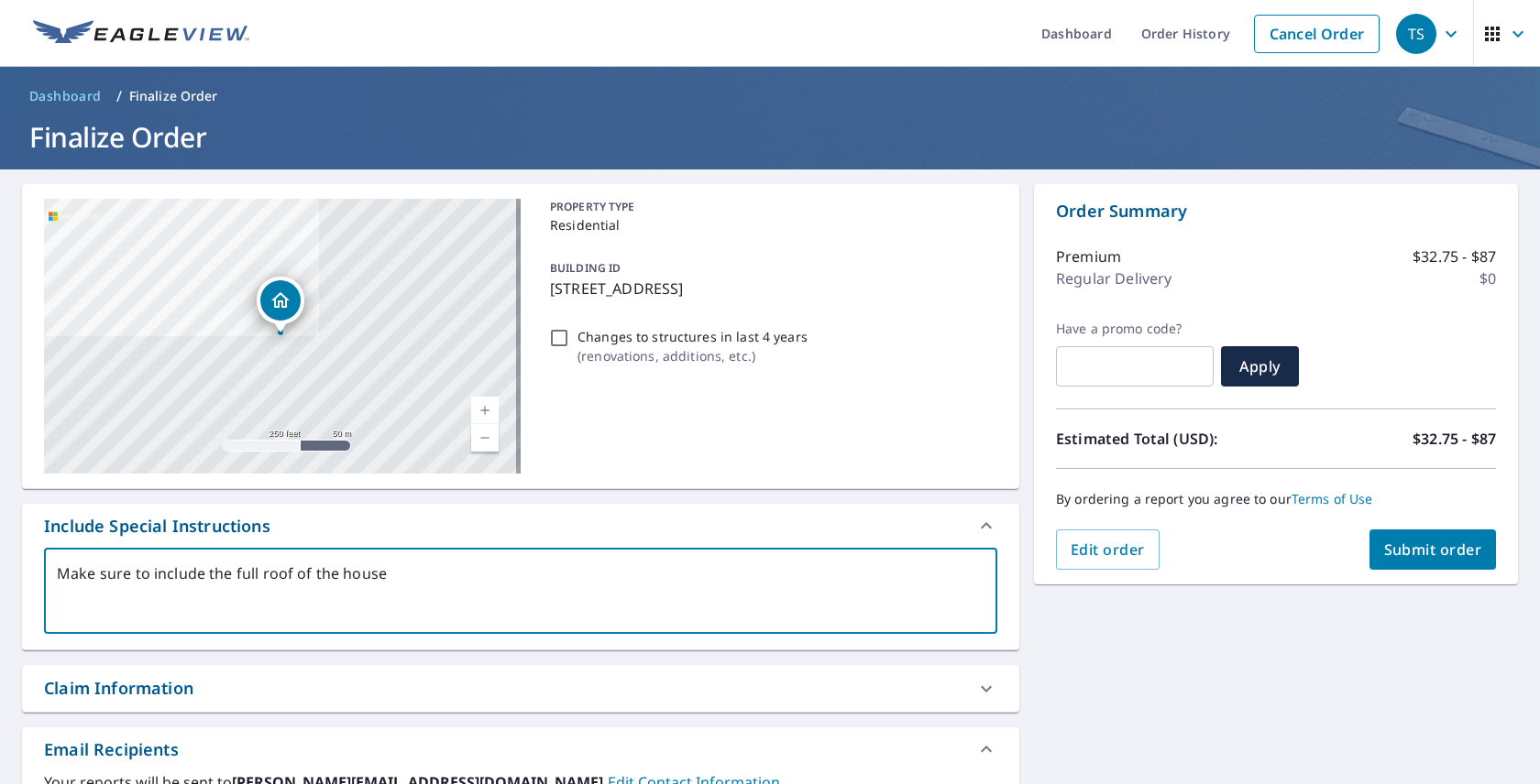
type textarea "Make sure to include the full roof of the house a"
type textarea "x"
type textarea "Make sure to include the full roof of the house an"
type textarea "x"
type textarea "Make sure to include the full roof of the house and"
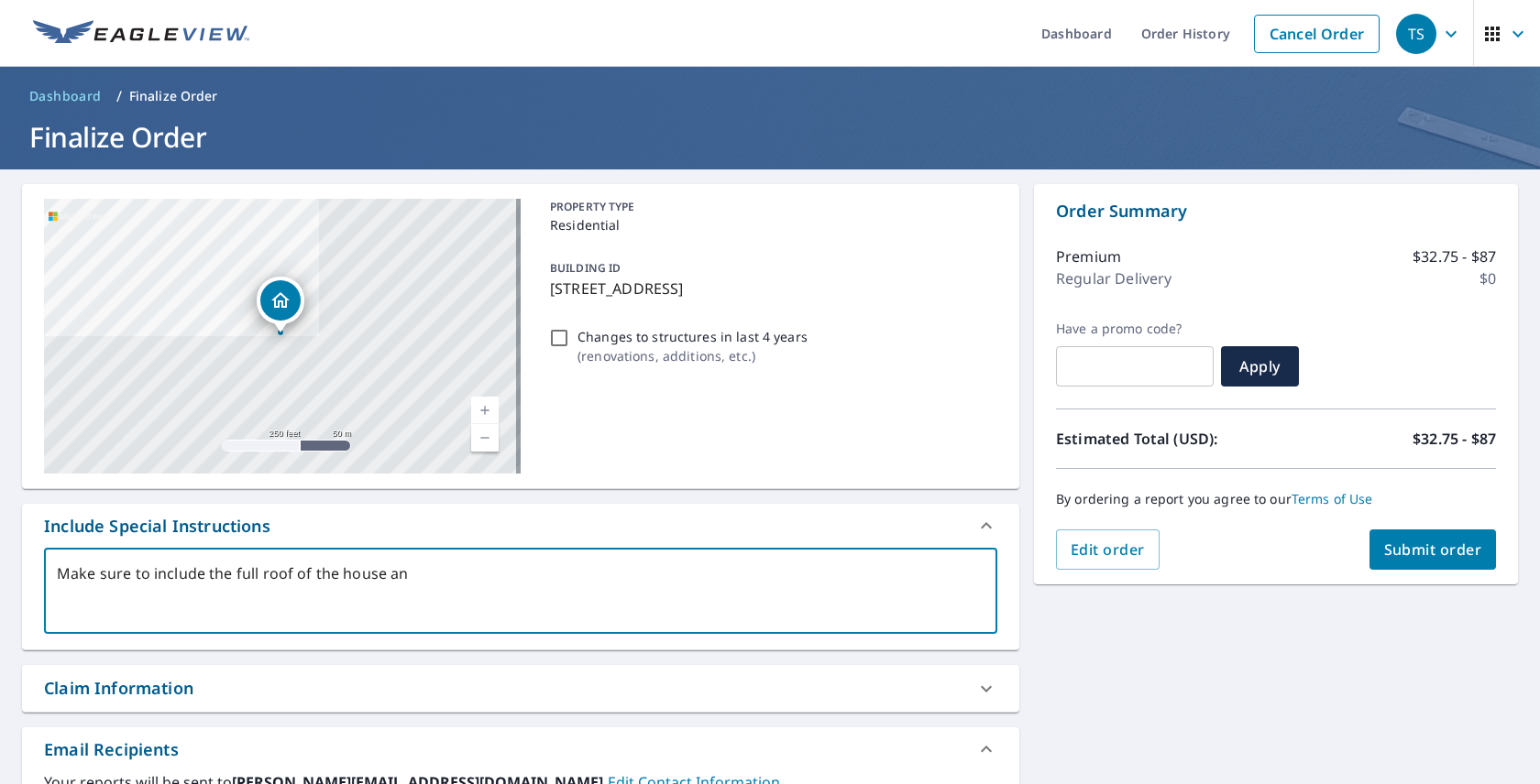
type textarea "x"
type textarea "Make sure to include the full roof of the house and"
type textarea "x"
type textarea "Make sure to include the full roof of the house and g"
type textarea "x"
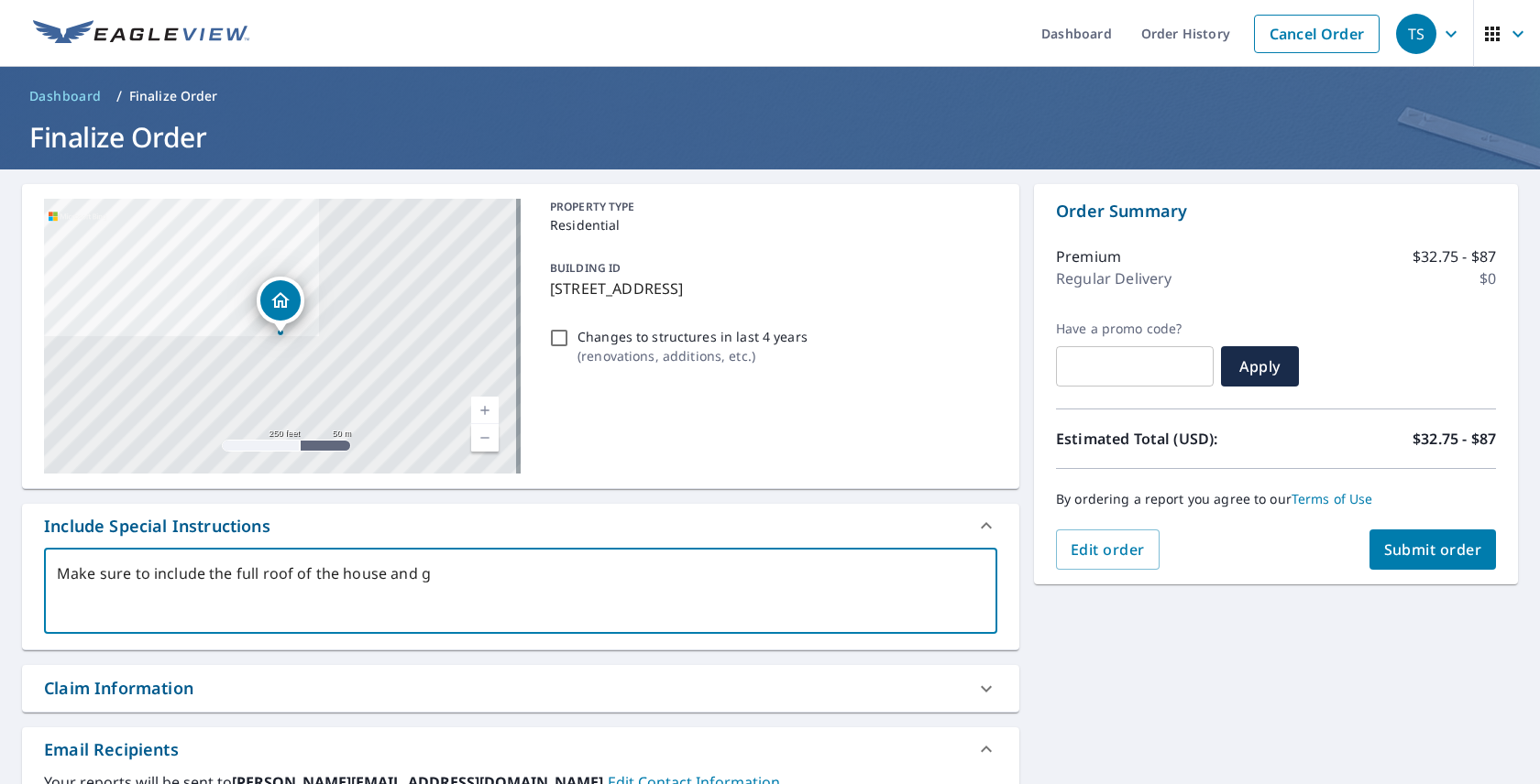
type textarea "Make sure to include the full roof of the house and ga"
type textarea "x"
type textarea "Make sure to include the full roof of the house and gar"
type textarea "x"
type textarea "Make sure to include the full roof of the house and ga"
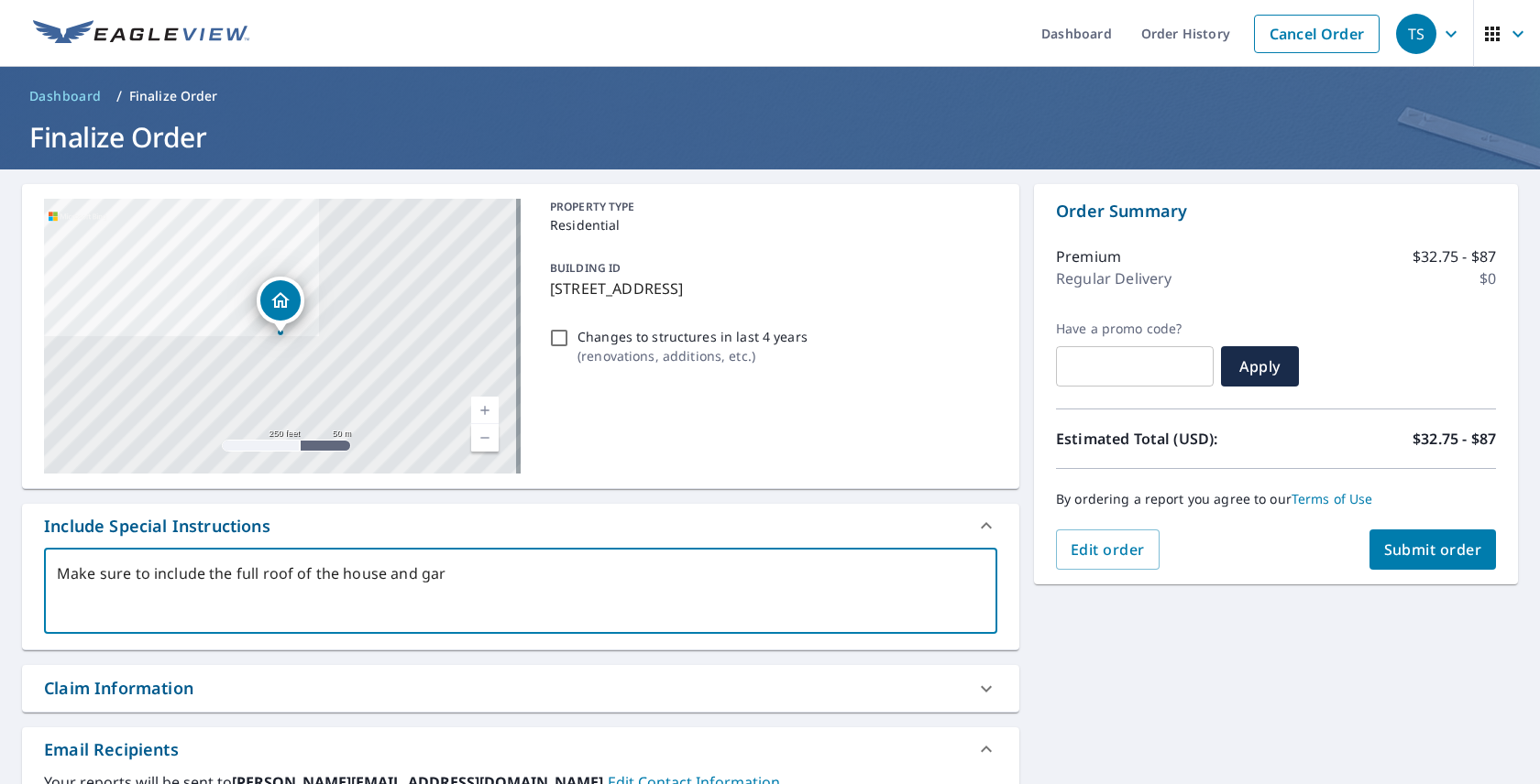
type textarea "x"
type textarea "Make sure to include the full roof of the house and g"
type textarea "x"
type textarea "Make sure to include the full roof of the house and"
type textarea "x"
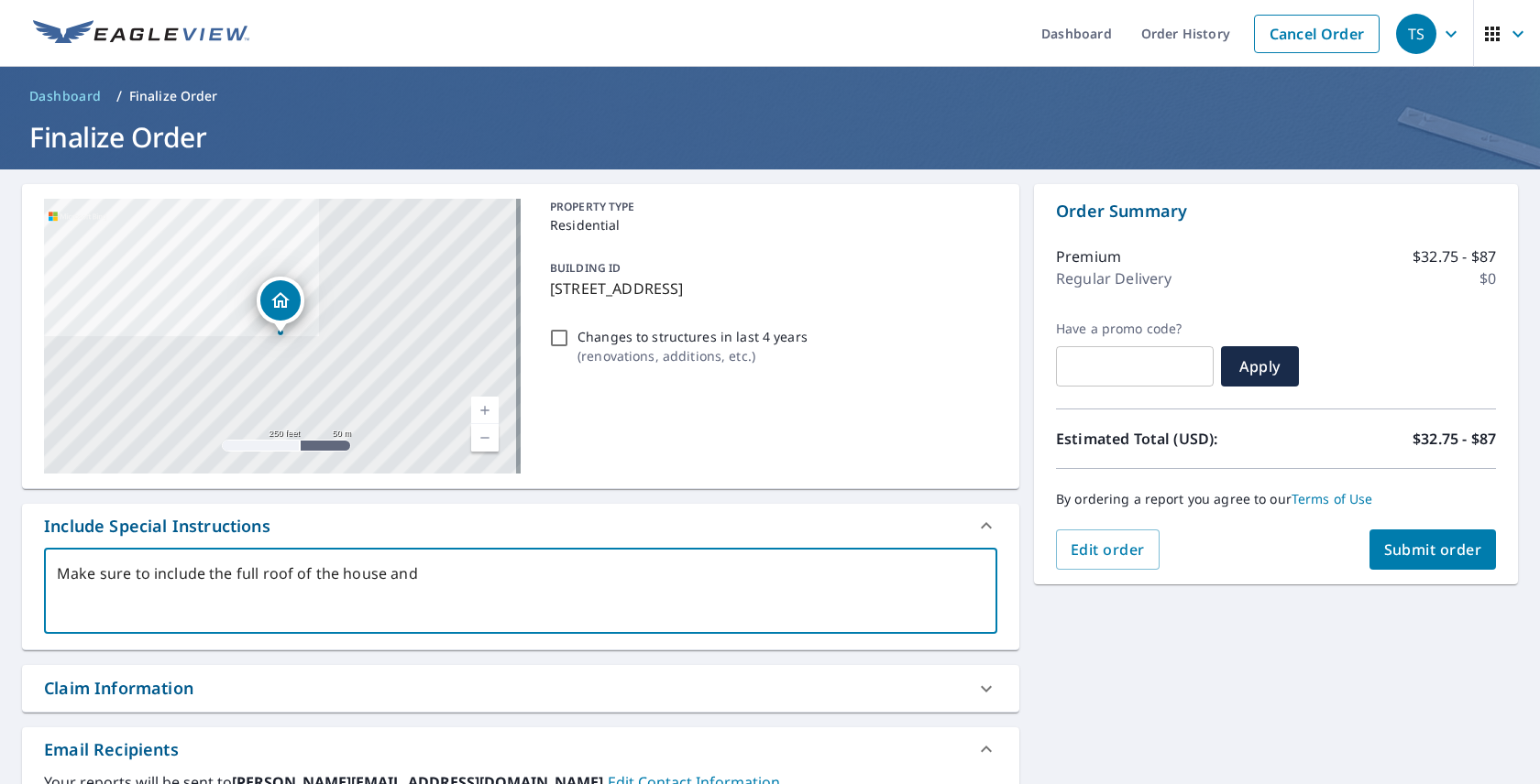
type textarea "Make sure to include the full roof of the house and a"
type textarea "x"
type textarea "Make sure to include the full roof of the house and at"
type textarea "x"
type textarea "Make sure to include the full roof of the house and att"
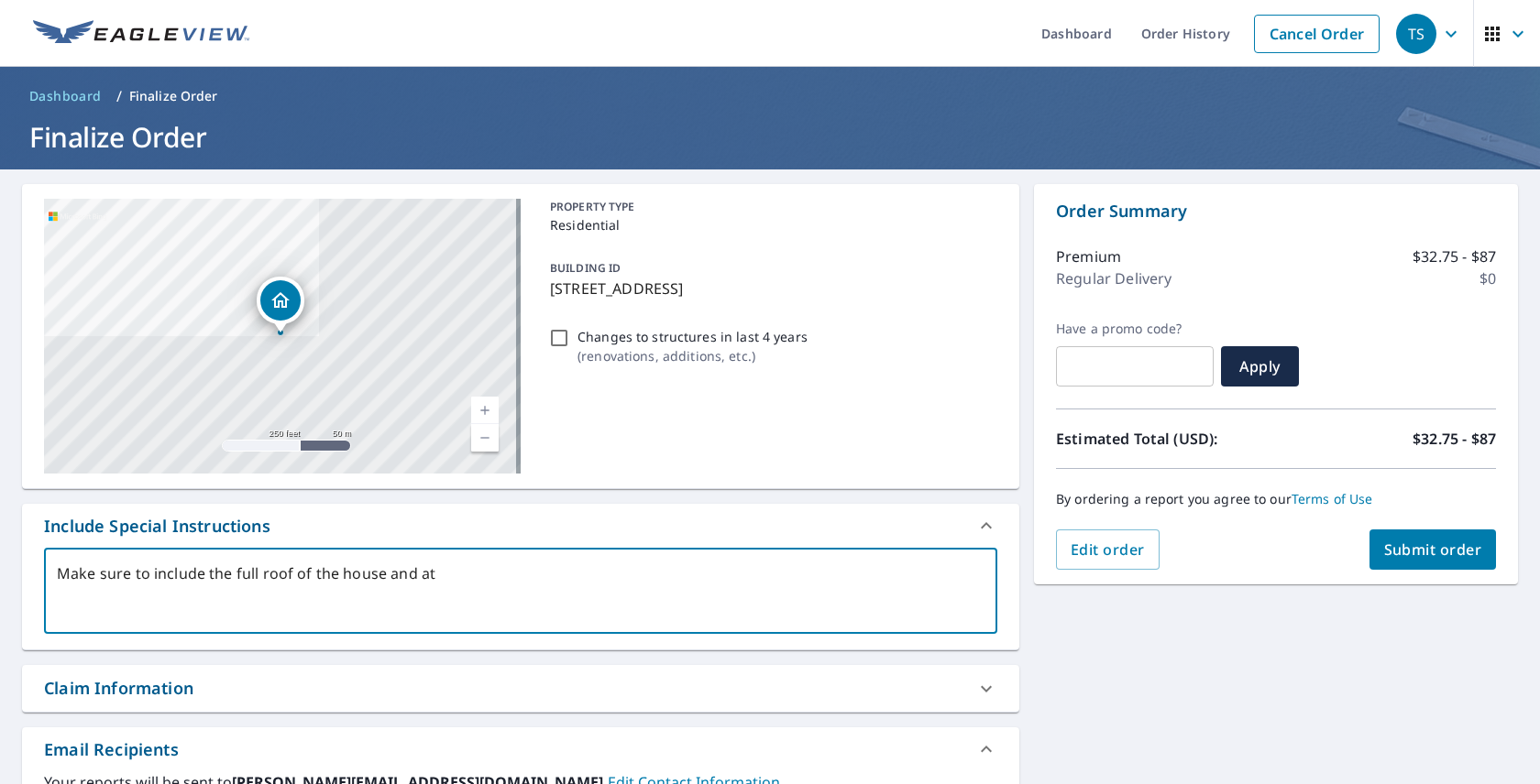
type textarea "x"
type textarea "Make sure to include the full roof of the house and atta"
type textarea "x"
type textarea "Make sure to include the full roof of the house and attac"
type textarea "x"
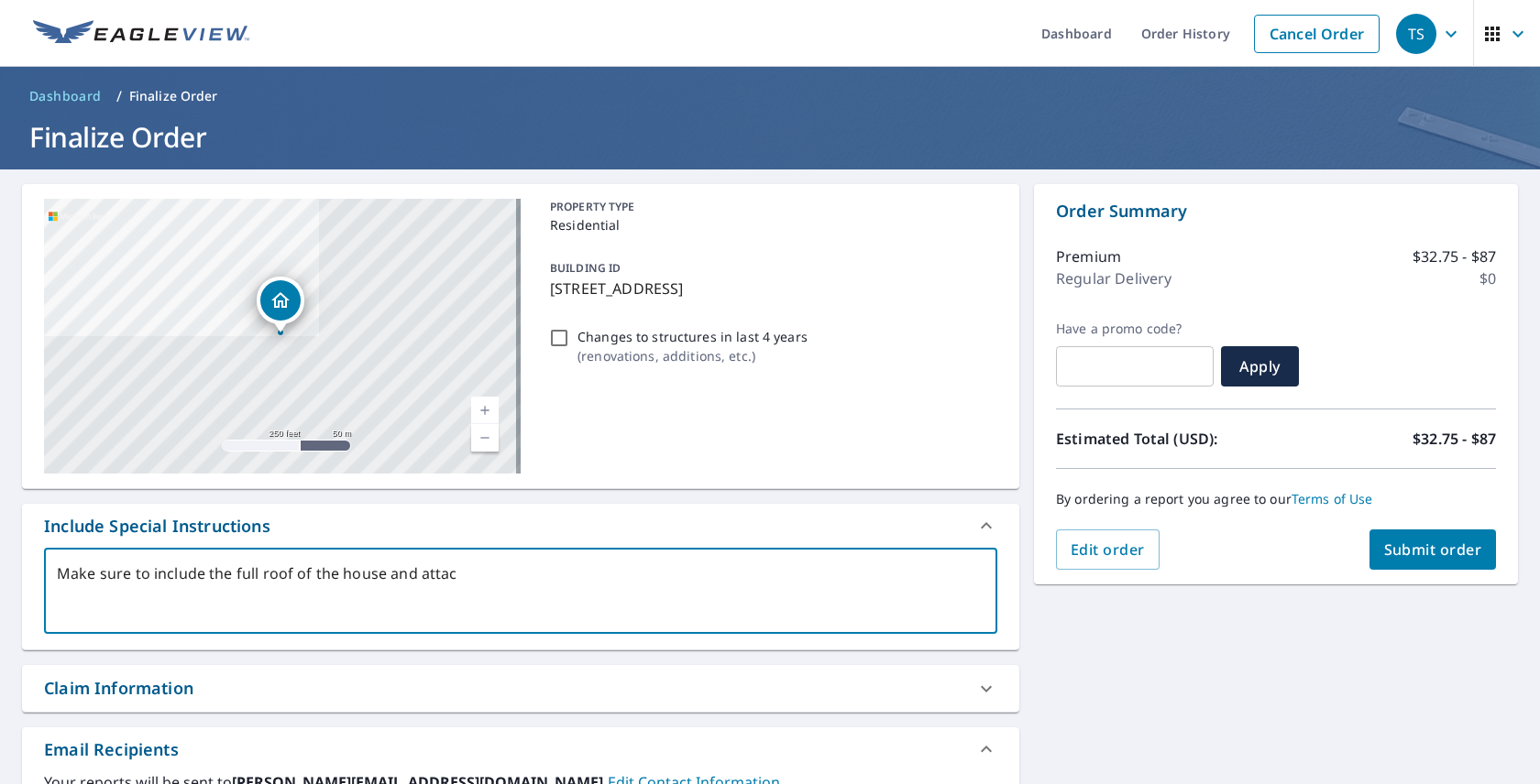
type textarea "Make sure to include the full roof of the house and attach"
type textarea "x"
type textarea "Make sure to include the full roof of the house and attache"
type textarea "x"
type textarea "Make sure to include the full roof of the house and attached"
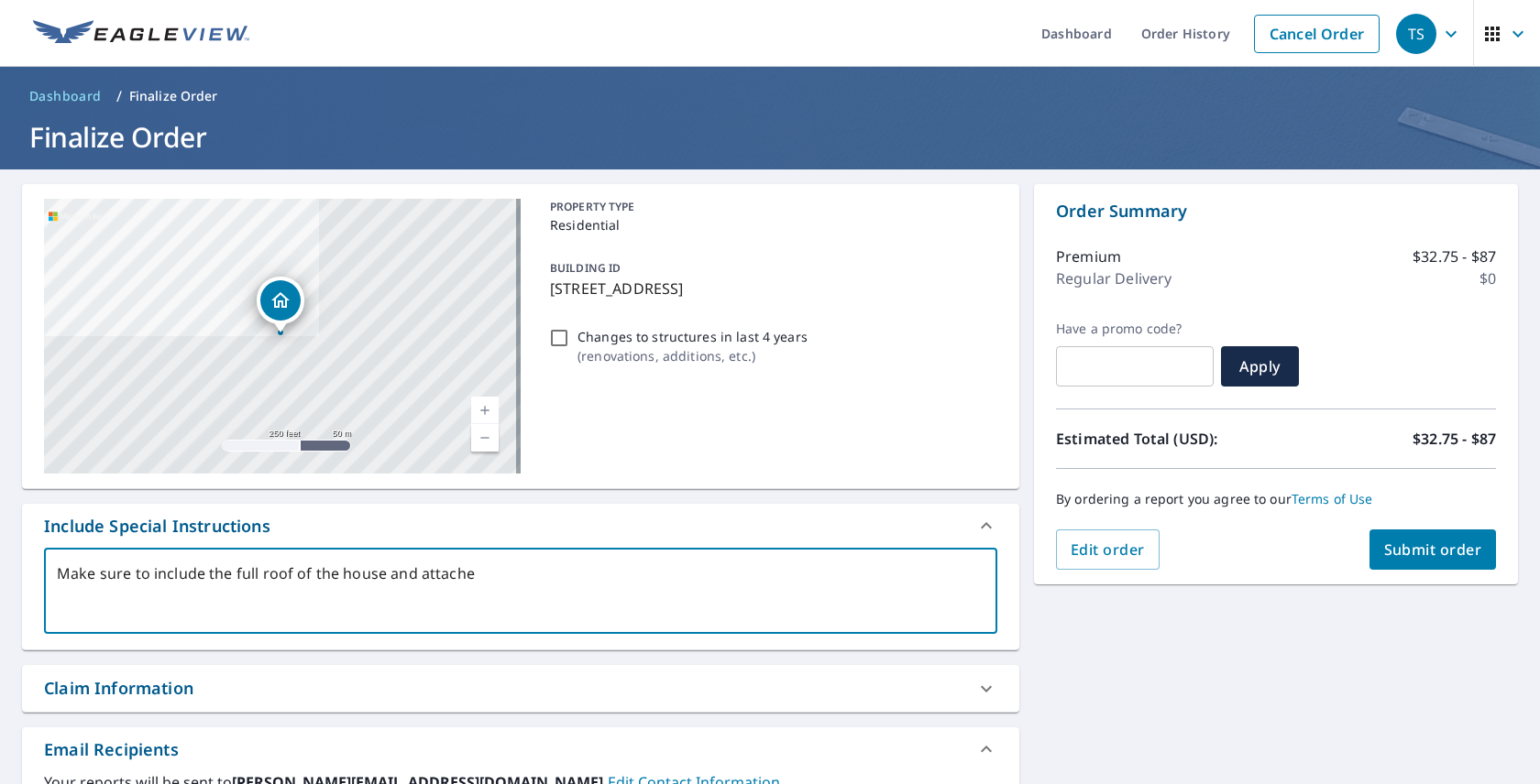
type textarea "x"
type textarea "Make sure to include the full roof of the house and attached"
type textarea "x"
type textarea "Make sure to include the full roof of the house and attached g"
type textarea "x"
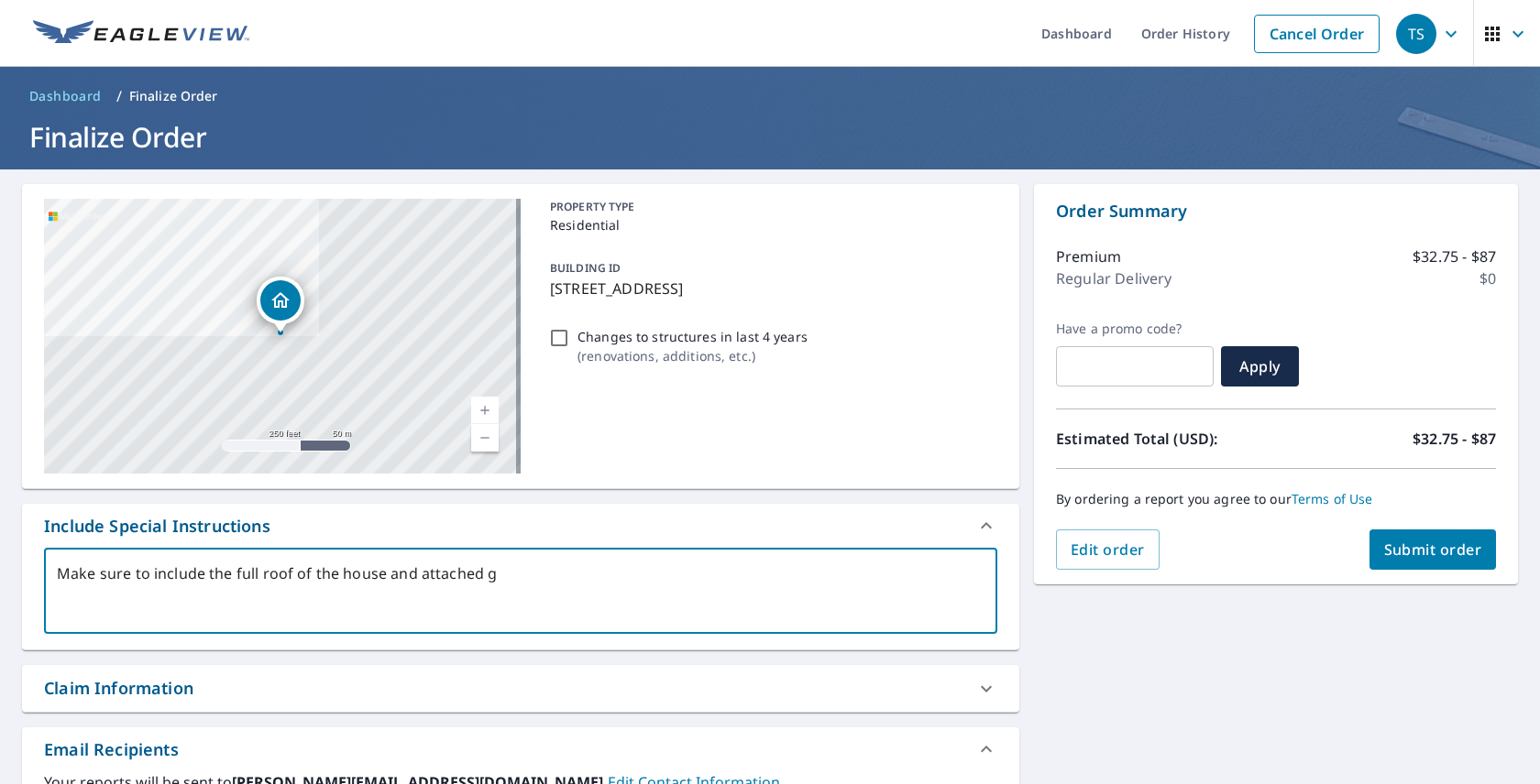
type textarea "Make sure to include the full roof of the house and attached ga"
type textarea "x"
type textarea "Make sure to include the full roof of the house and attached gar"
type textarea "x"
type textarea "Make sure to include the full roof of the house and attached gara"
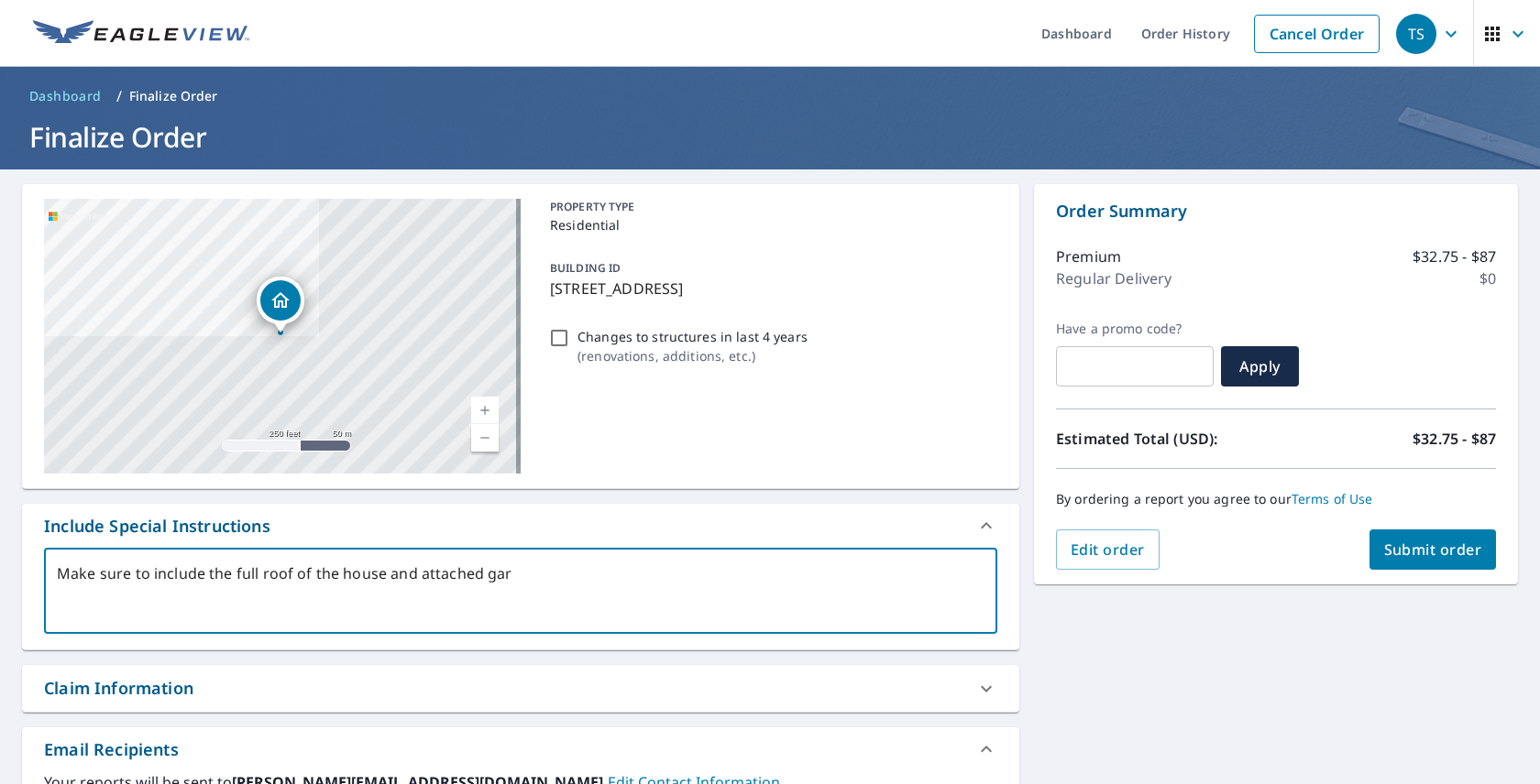
type textarea "x"
type textarea "Make sure to include the full roof of the house and attached garag"
type textarea "x"
type textarea "Make sure to include the full roof of the house and attached garage"
type textarea "x"
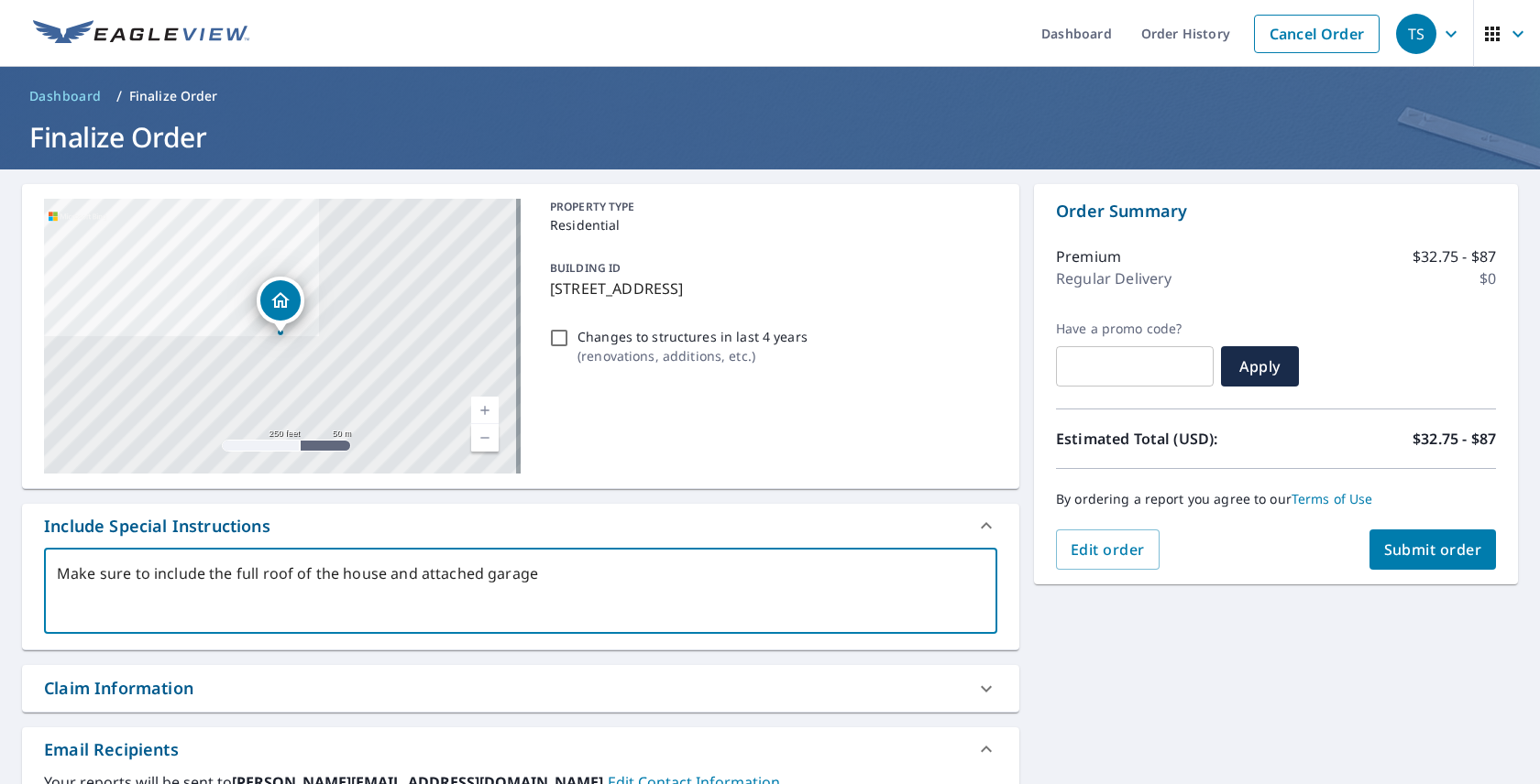
type textarea "Make sure to include the full roof of the house and attached garage."
type textarea "x"
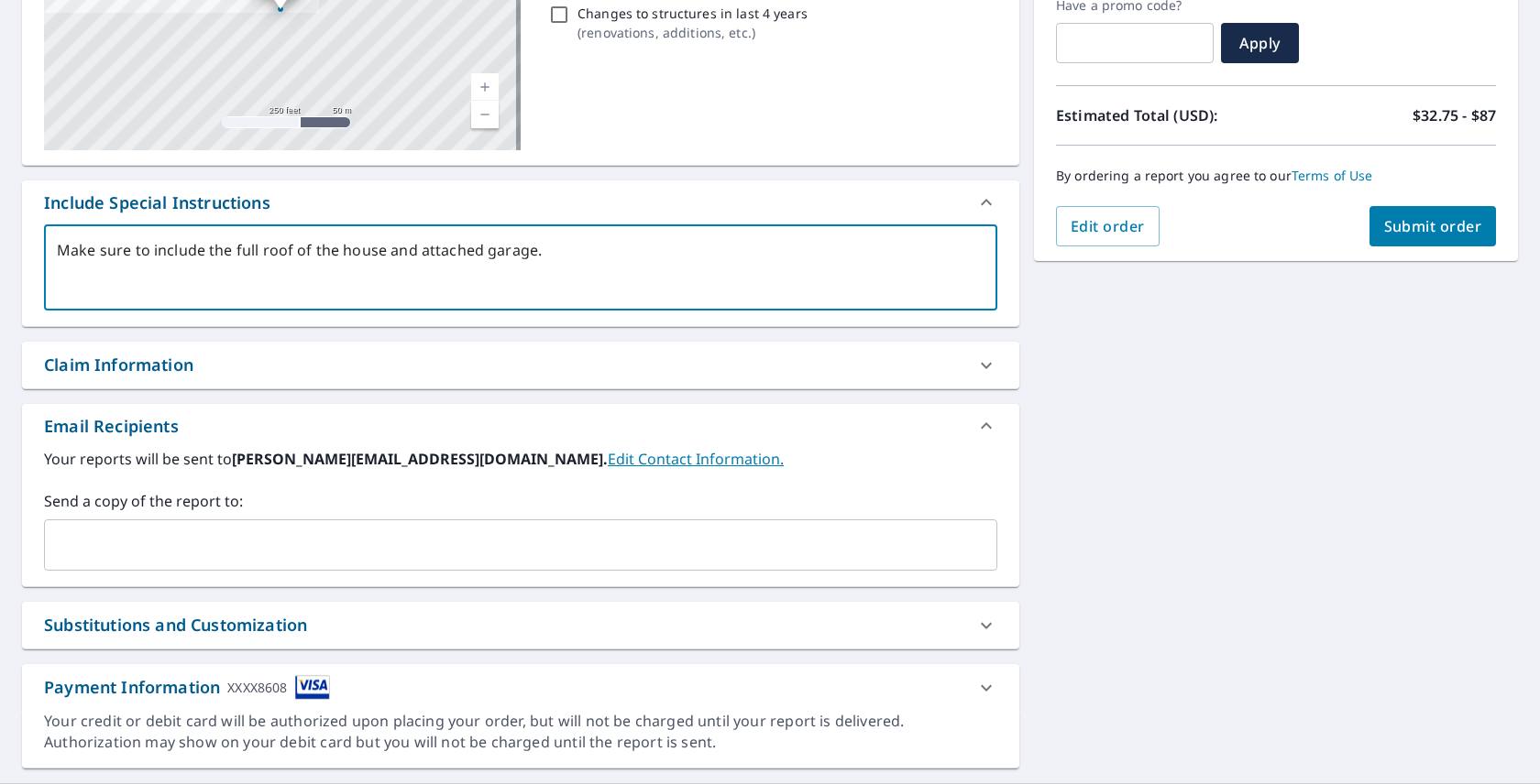
scroll to position [332, 0]
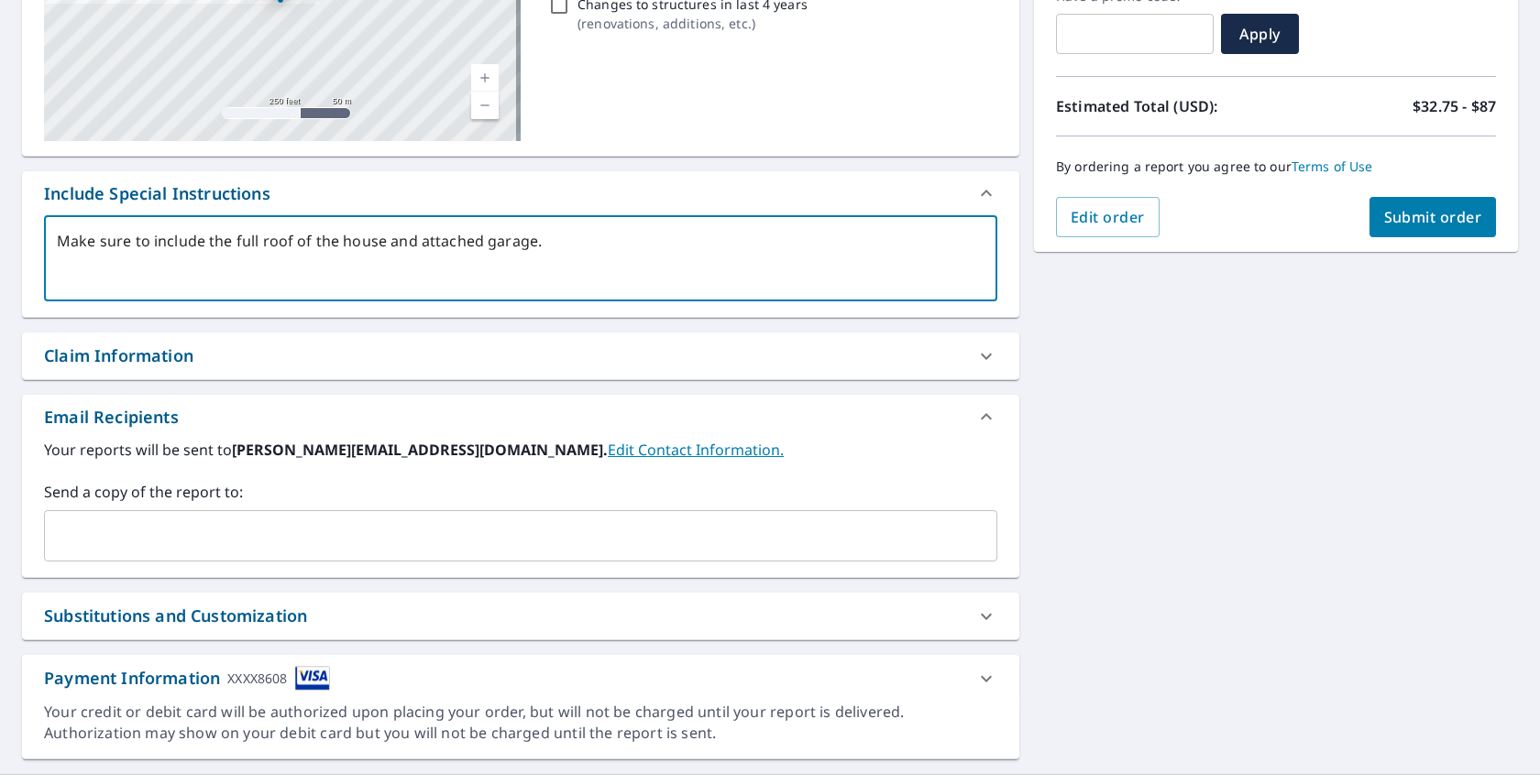
type textarea "Make sure to include the full roof of the house and attached garage."
click at [589, 368] on div "Claim Information" at bounding box center [520, 355] width 997 height 47
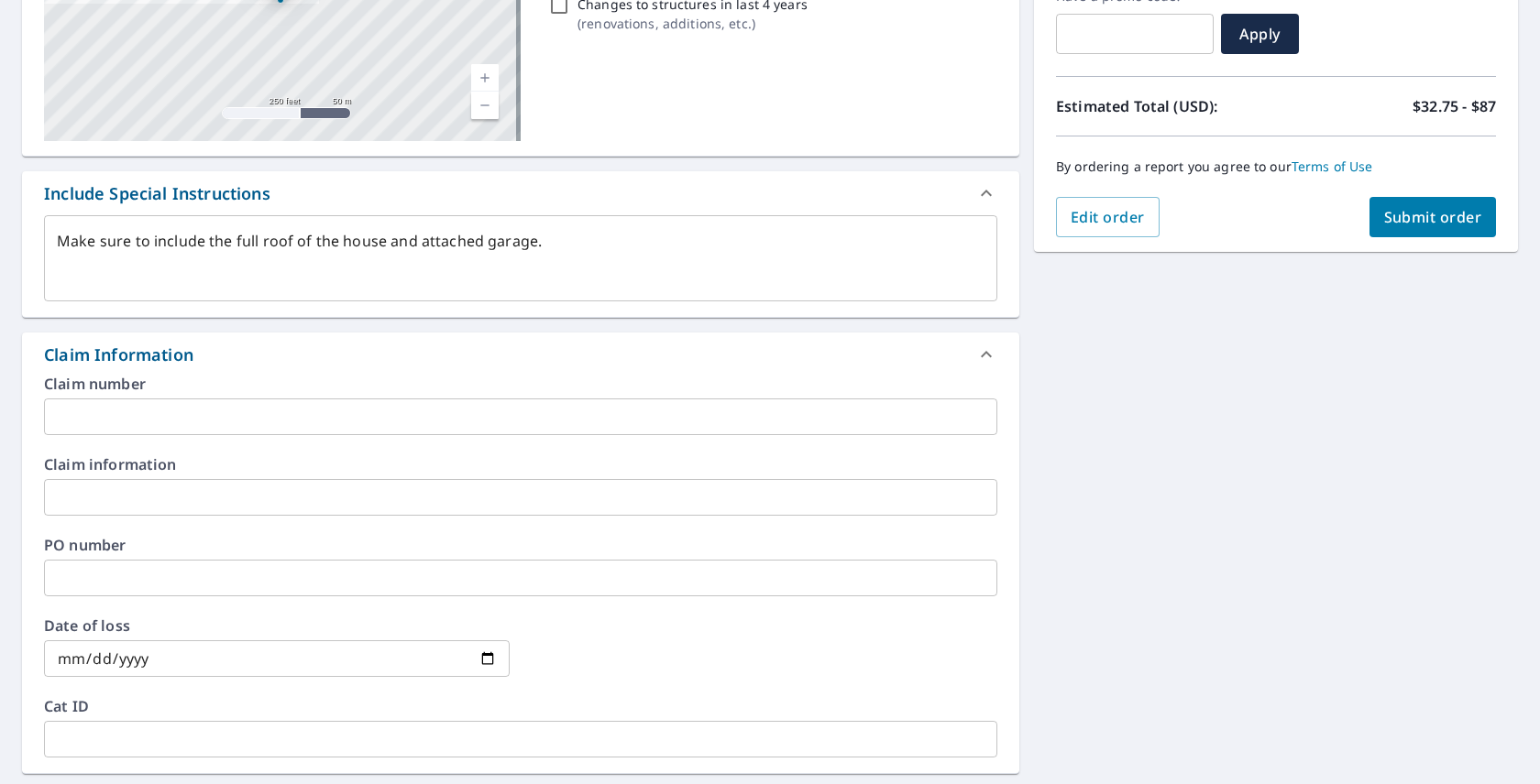
click at [590, 368] on div "Claim Information" at bounding box center [520, 354] width 997 height 44
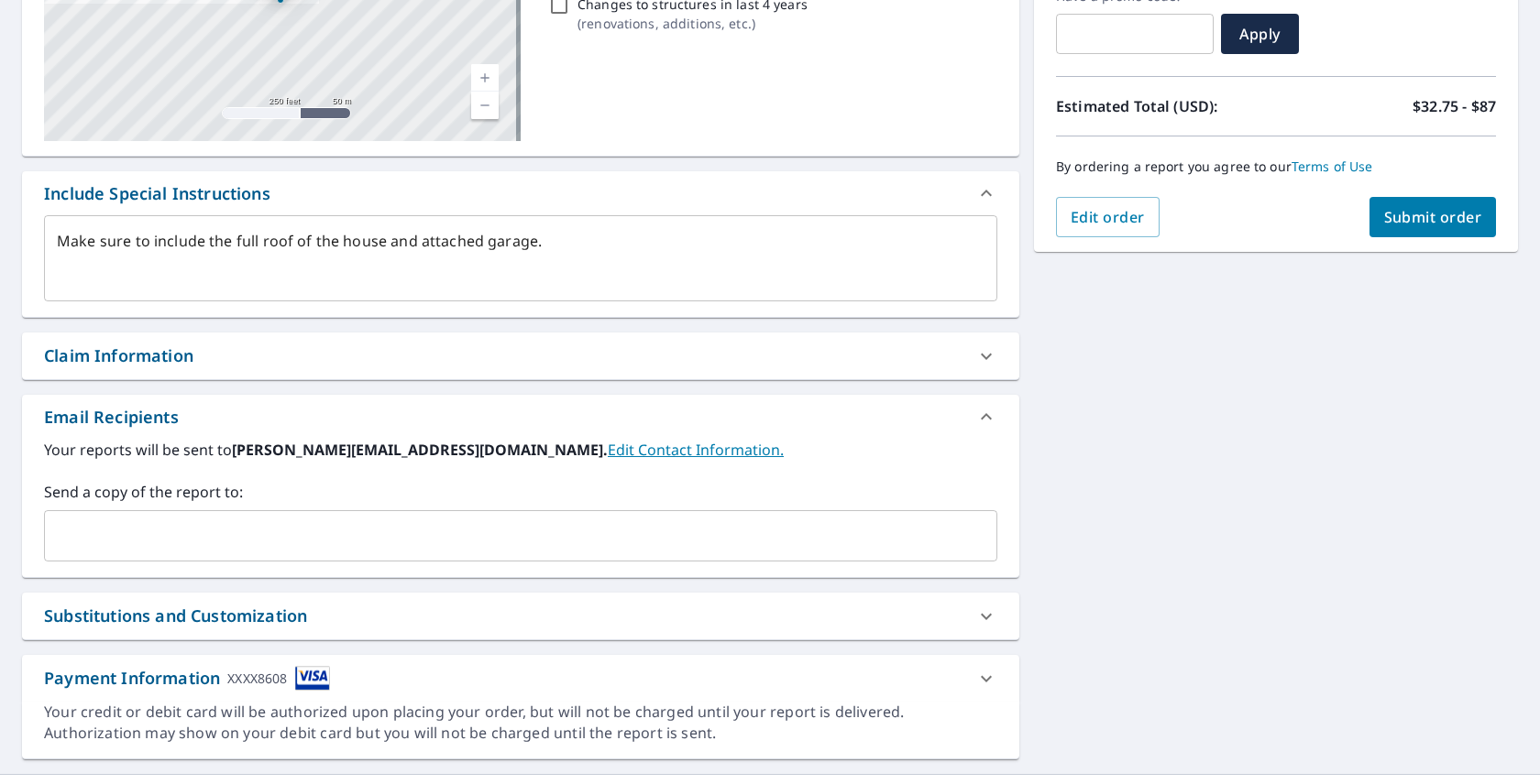
scroll to position [369, 0]
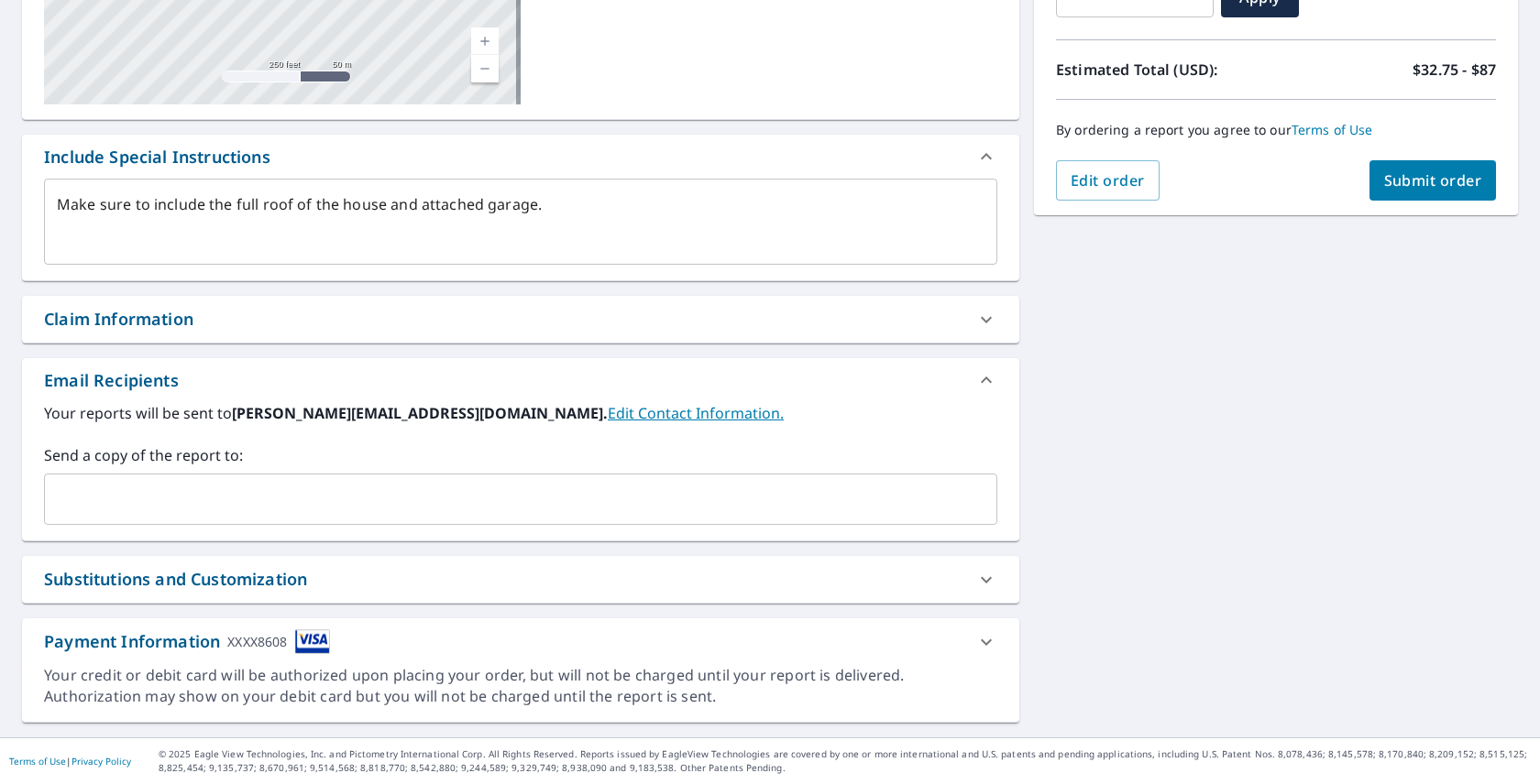
click at [589, 569] on div "Substitutions and Customization" at bounding box center [503, 580] width 920 height 25
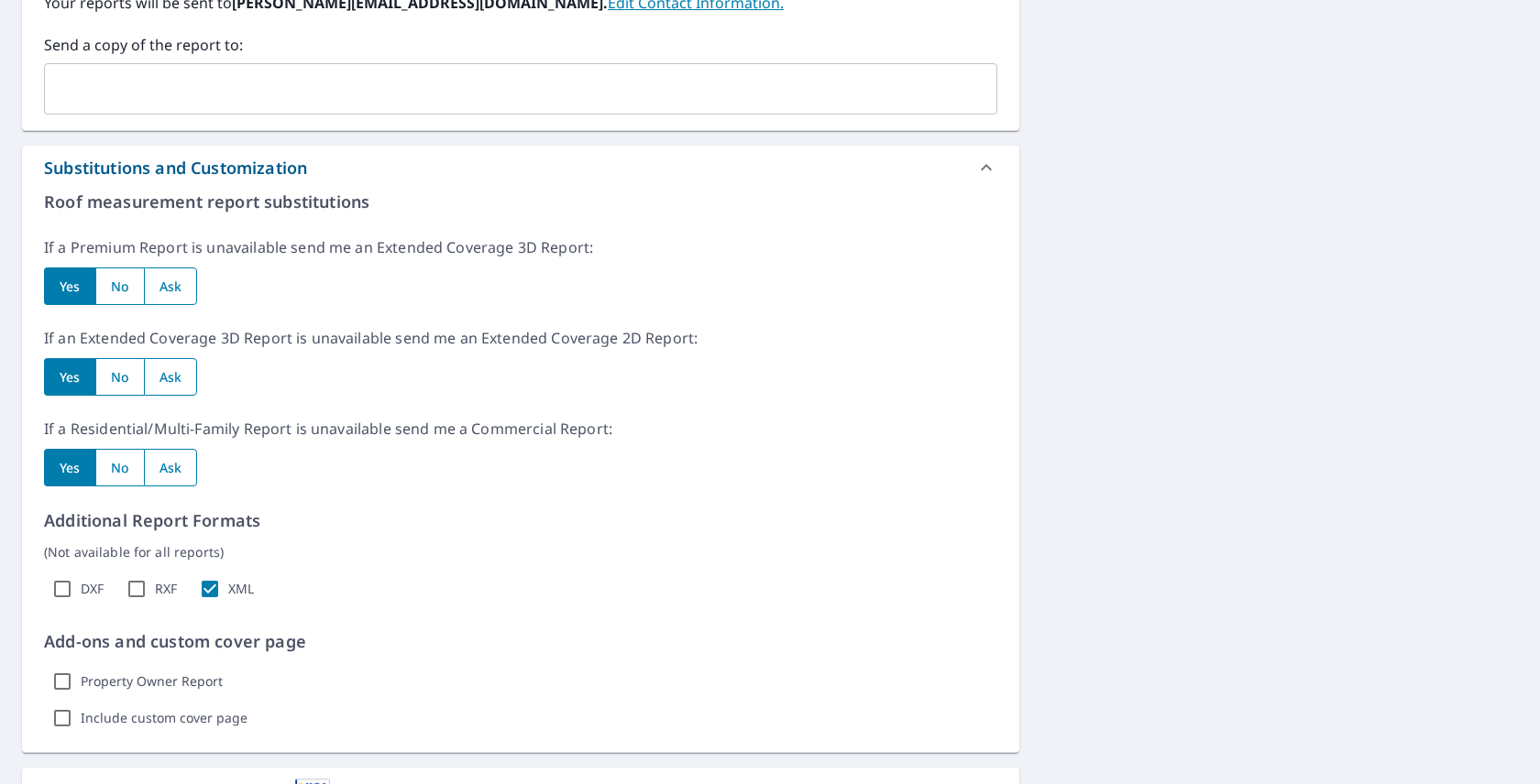
scroll to position [929, 0]
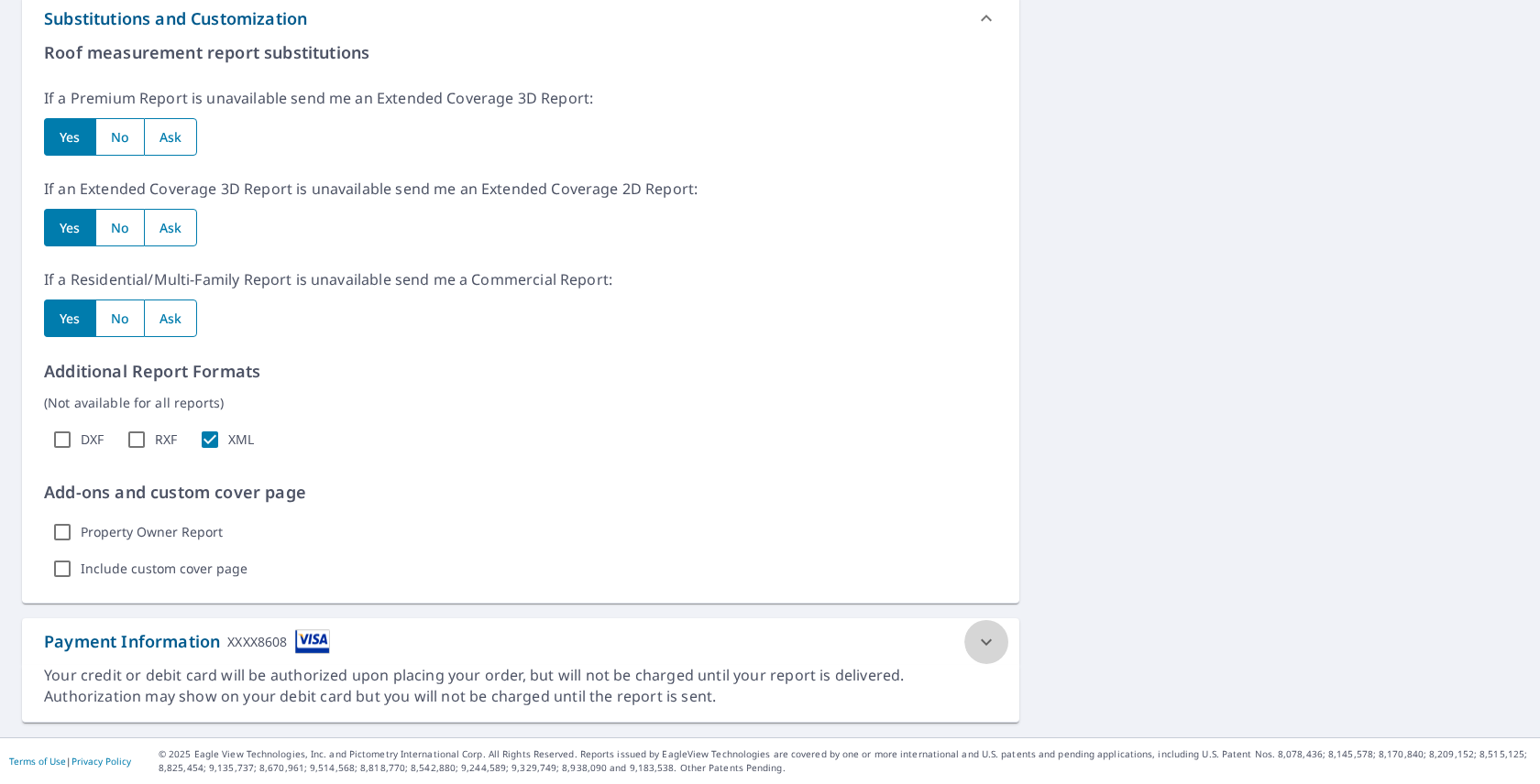
click at [983, 625] on div at bounding box center [986, 643] width 44 height 44
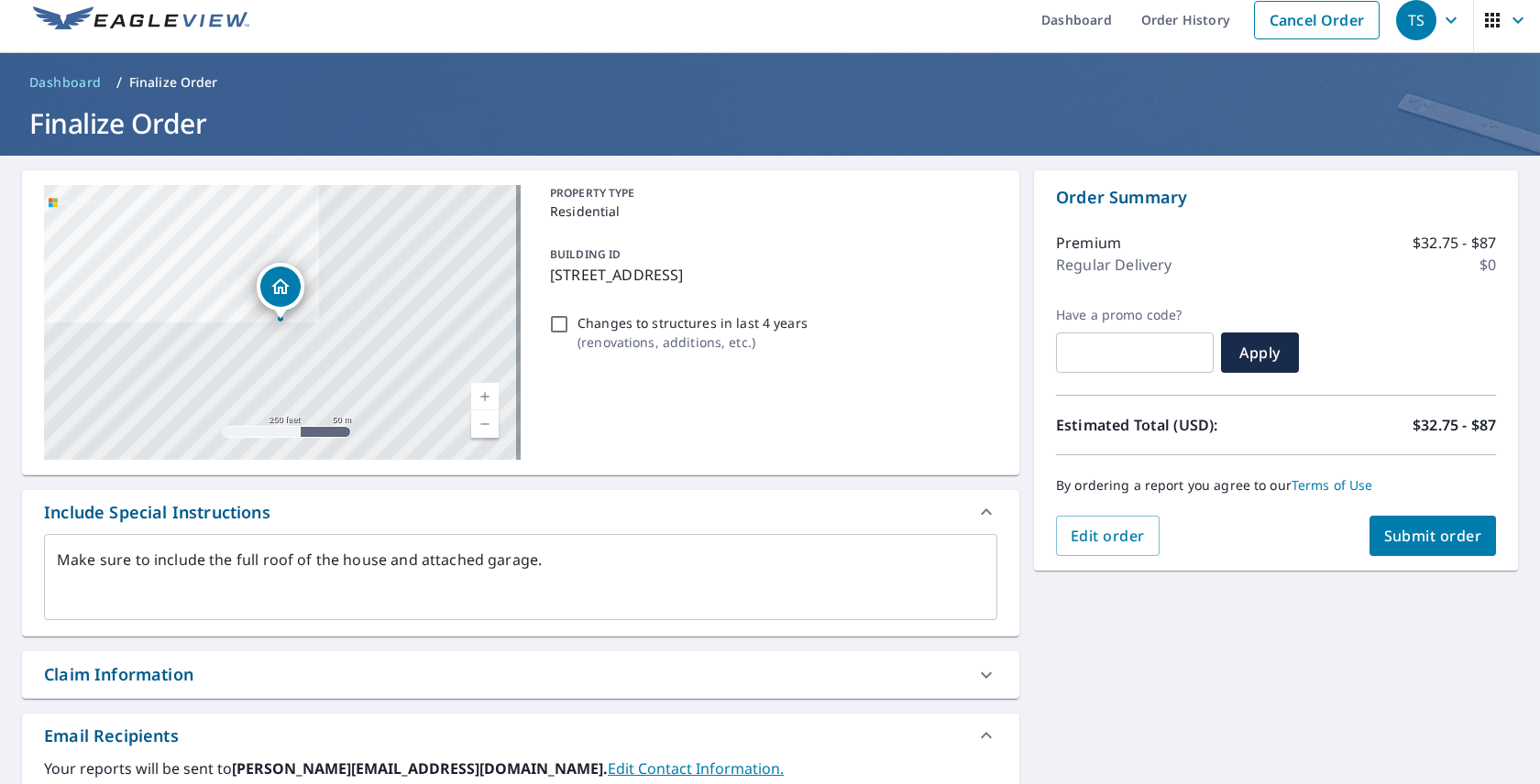
scroll to position [0, 0]
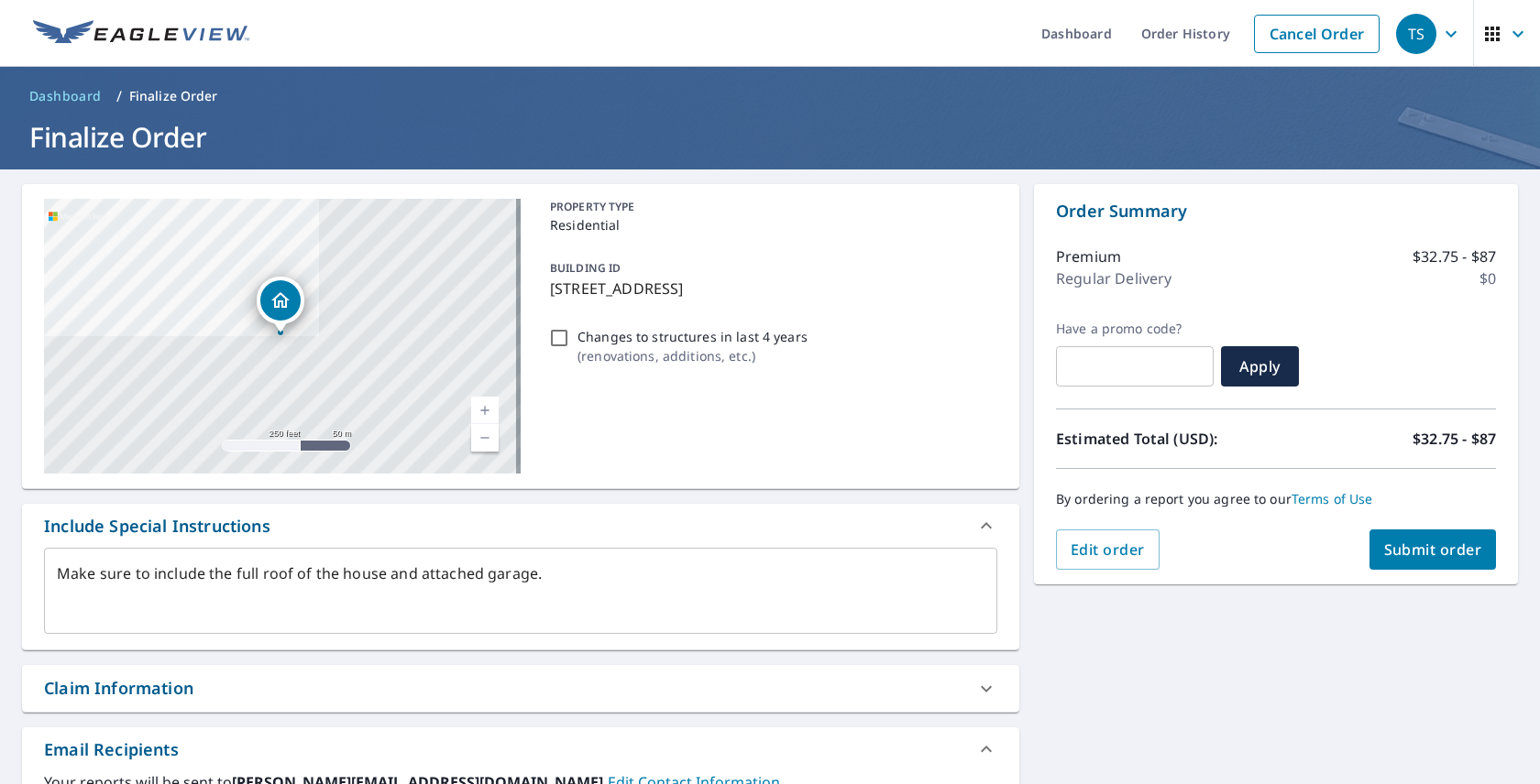
click at [1436, 560] on button "Submit order" at bounding box center [1433, 550] width 127 height 40
type textarea "x"
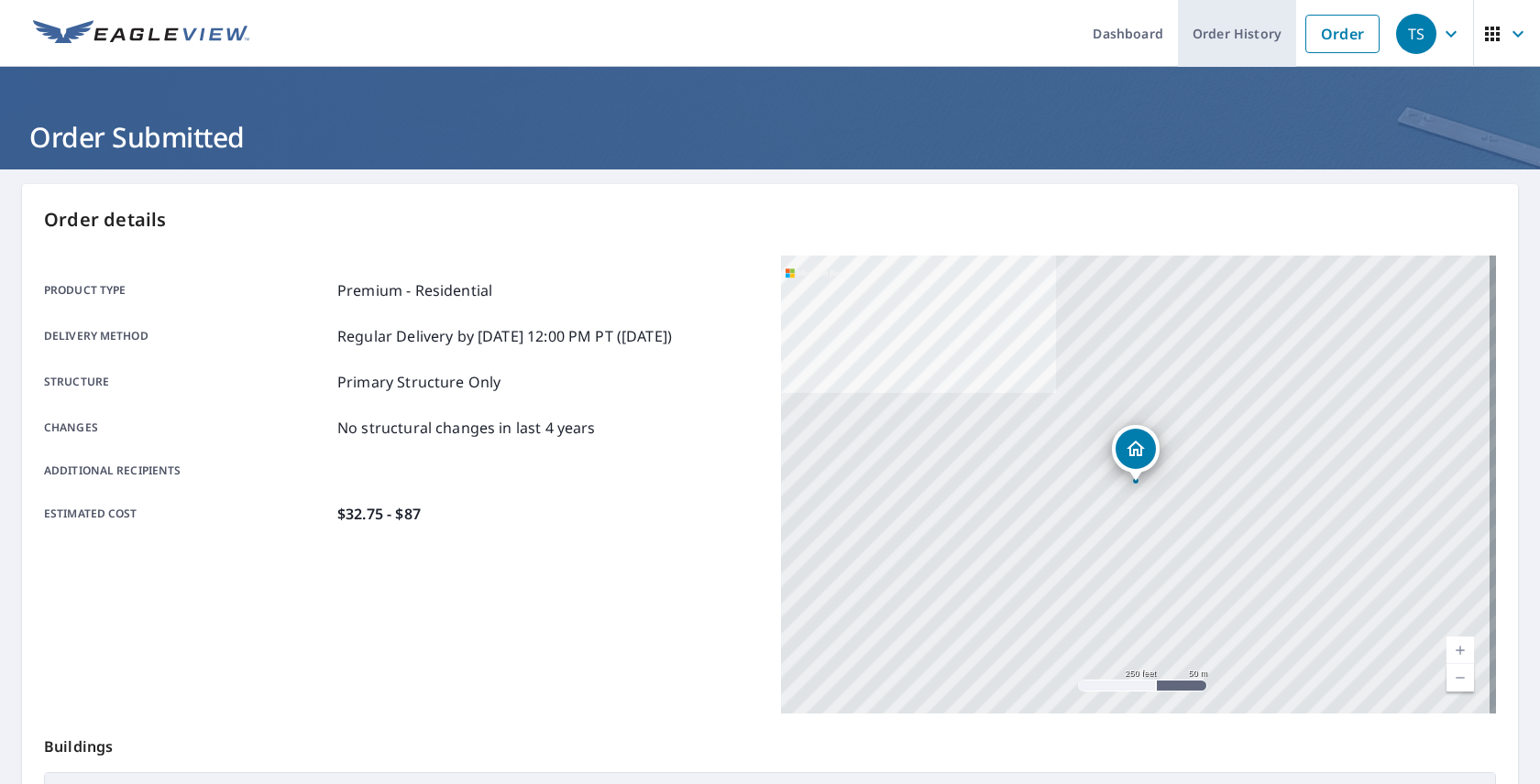
click at [1215, 40] on link "Order History" at bounding box center [1237, 33] width 119 height 66
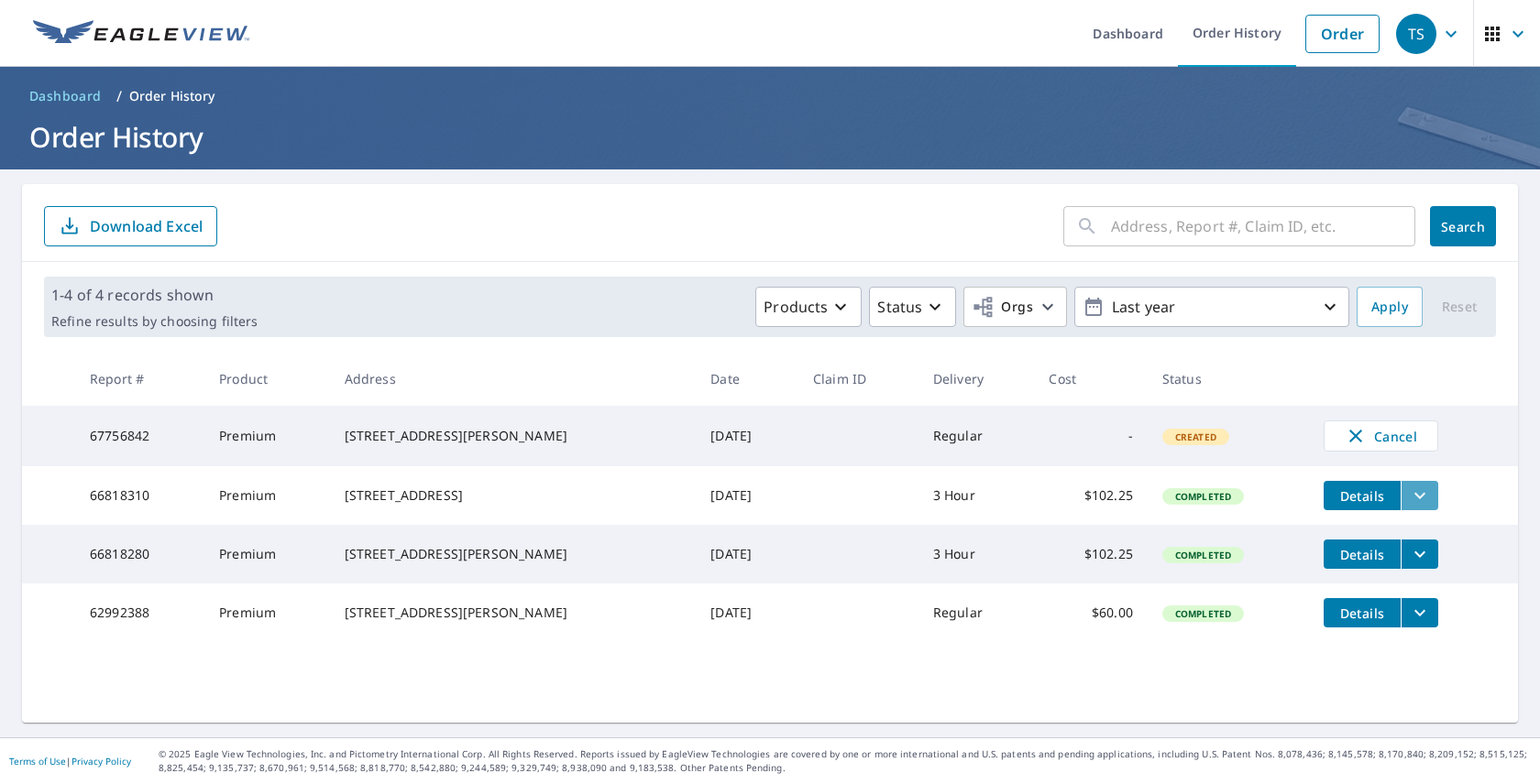
click at [1409, 502] on icon "filesDropdownBtn-66818310" at bounding box center [1419, 495] width 22 height 22
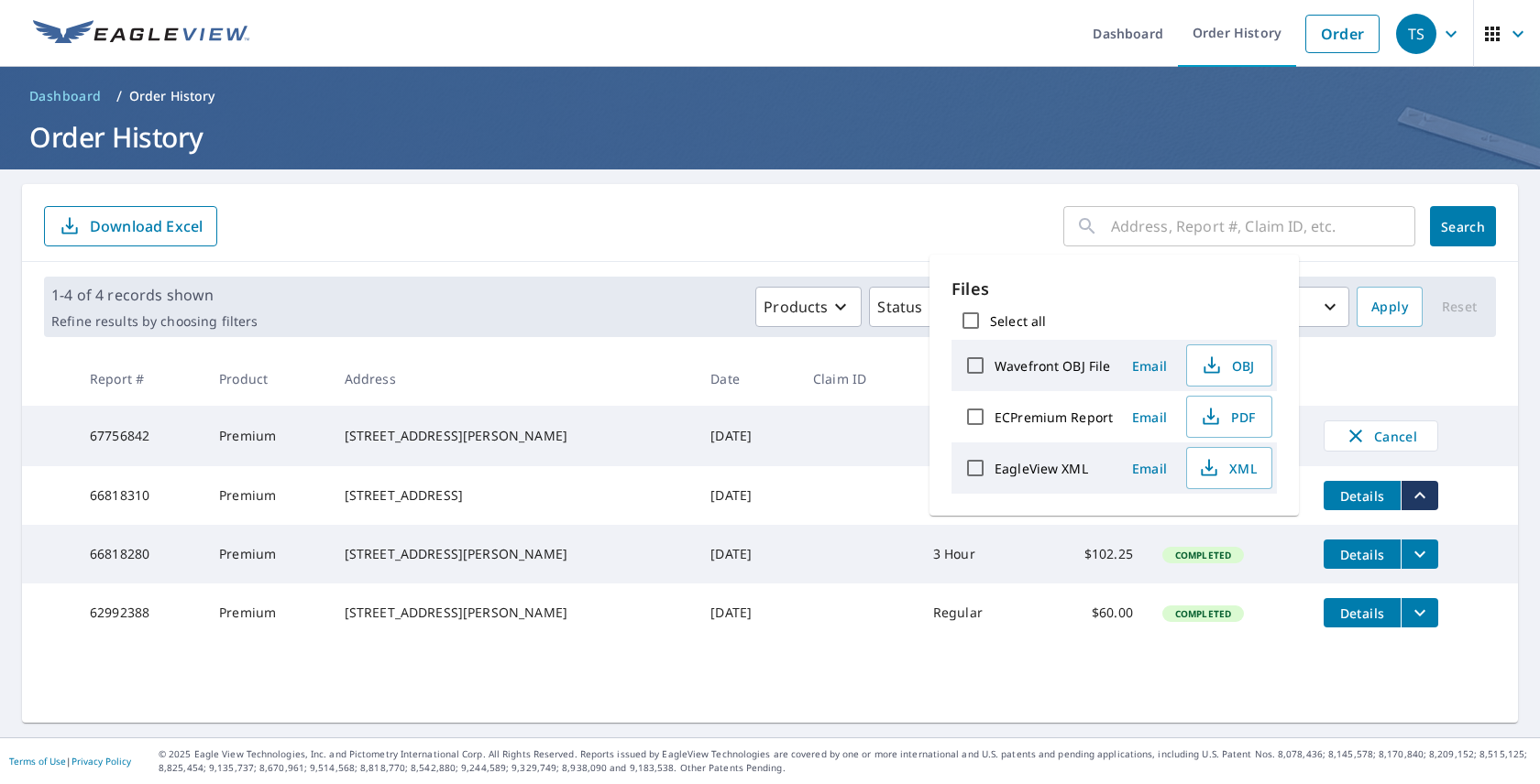
click at [1343, 493] on span "Details" at bounding box center [1362, 496] width 55 height 17
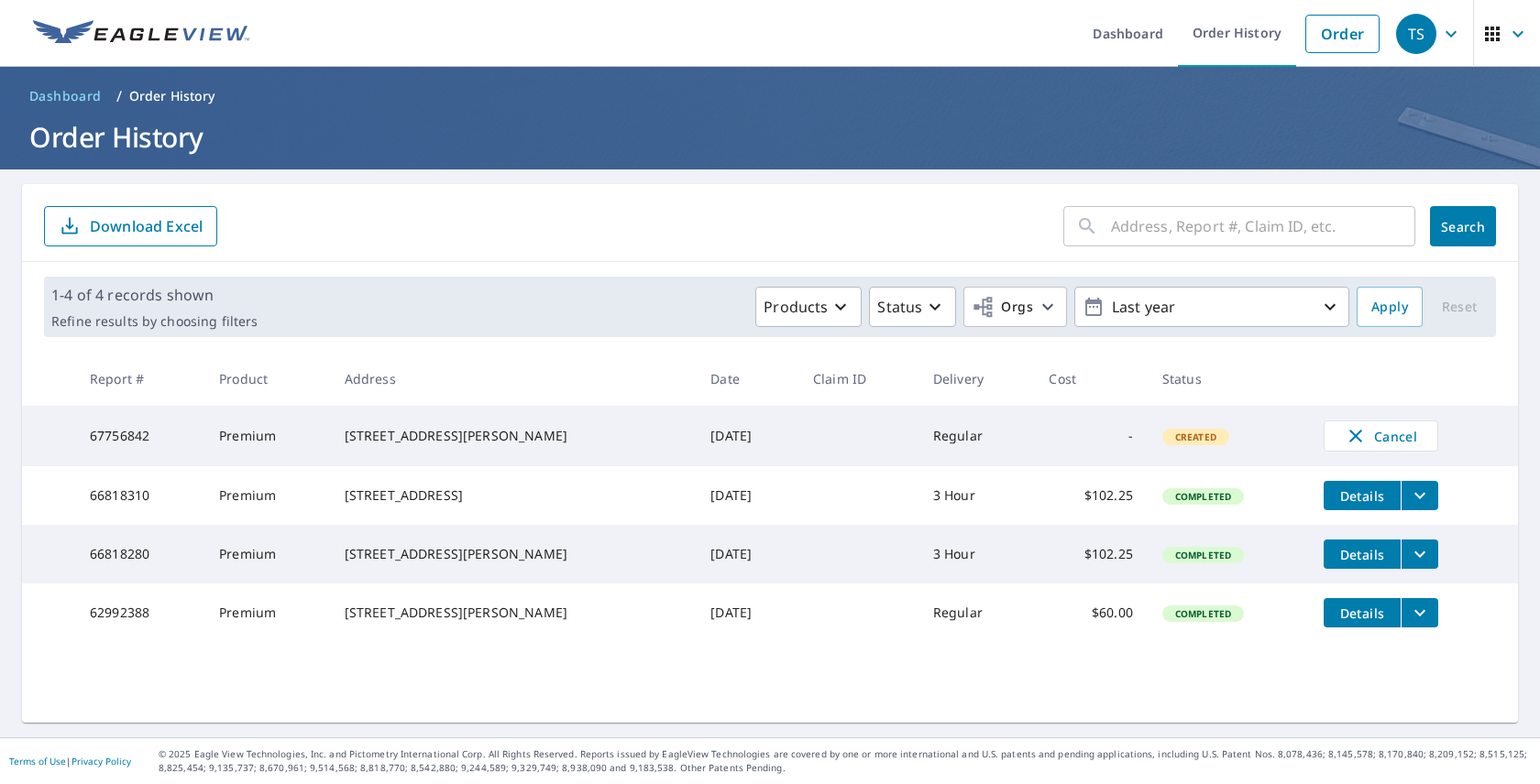
click at [1347, 564] on span "Details" at bounding box center [1362, 554] width 55 height 17
click at [1335, 623] on span "Details" at bounding box center [1362, 613] width 55 height 17
